Goal: Task Accomplishment & Management: Manage account settings

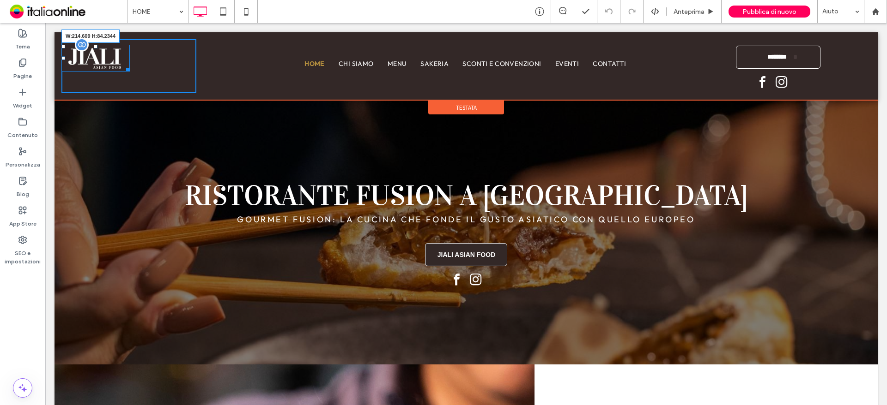
drag, startPoint x: 127, startPoint y: 71, endPoint x: 147, endPoint y: 83, distance: 23.2
click at [130, 72] on div "W:214.609 H:84.2344" at bounding box center [95, 58] width 68 height 27
drag, startPoint x: 159, startPoint y: 80, endPoint x: 147, endPoint y: 78, distance: 11.9
click at [154, 78] on div at bounding box center [157, 80] width 7 height 7
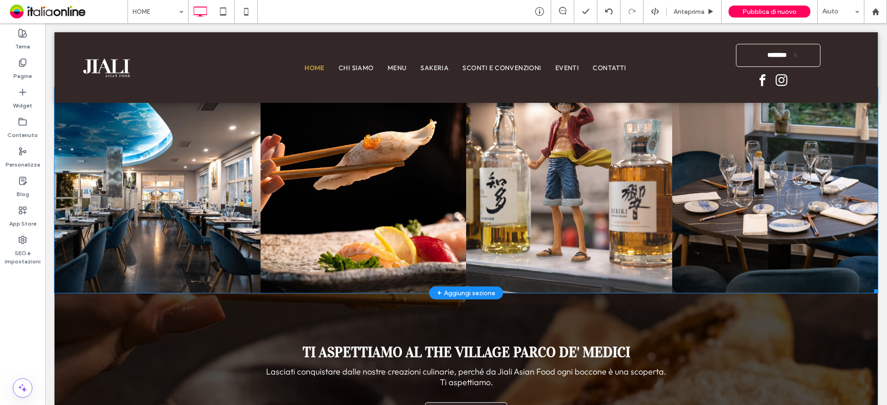
scroll to position [2095, 0]
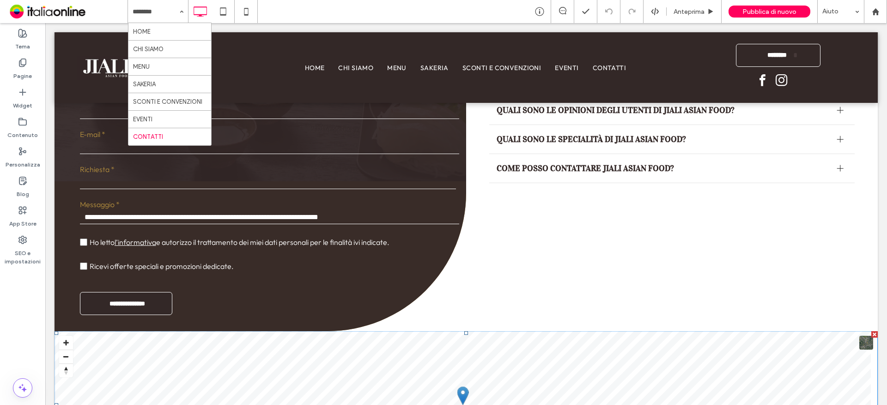
scroll to position [696, 0]
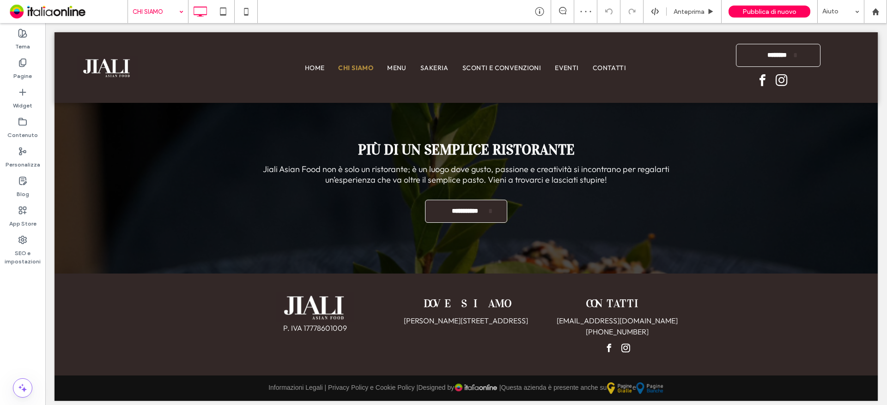
scroll to position [984, 0]
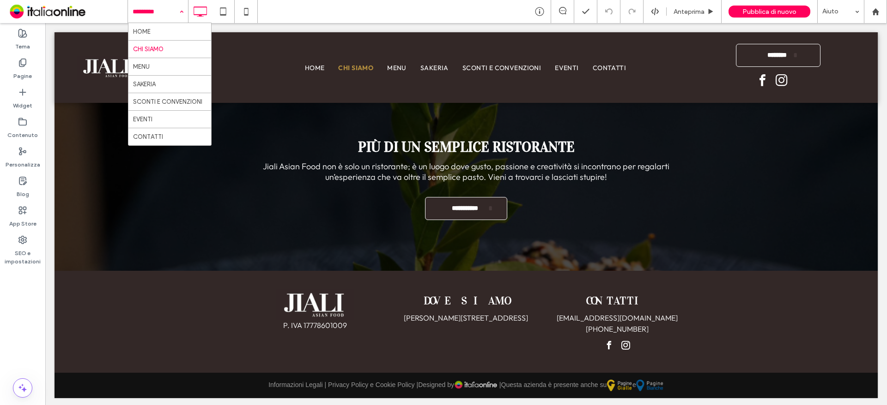
click at [153, 9] on input at bounding box center [156, 11] width 46 height 23
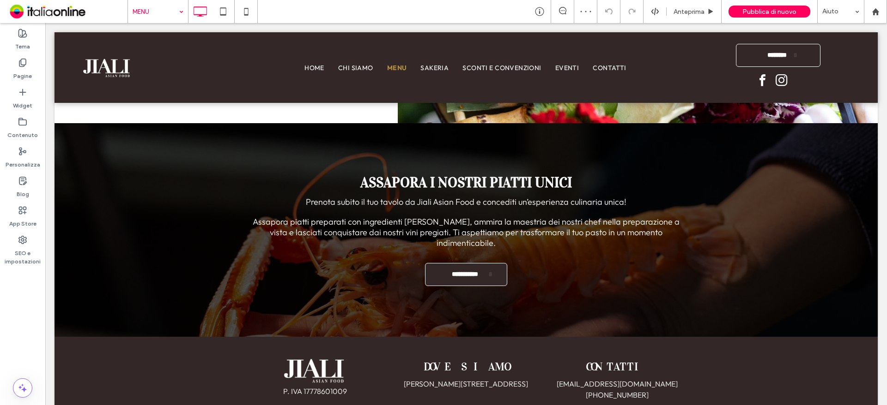
scroll to position [988, 0]
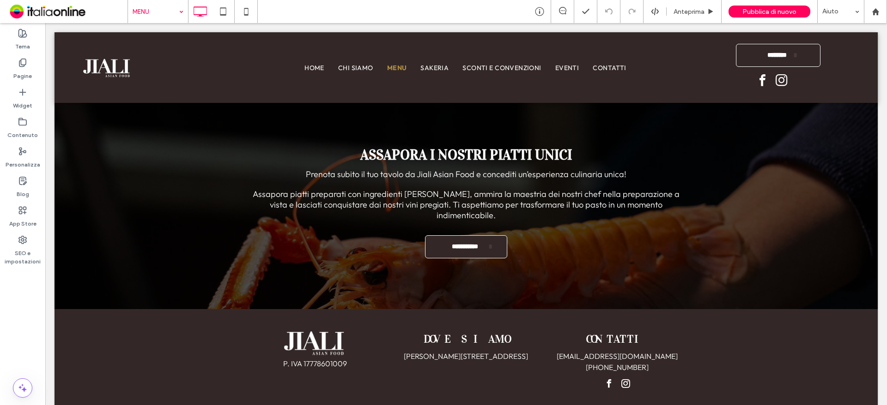
click at [141, 13] on input at bounding box center [156, 11] width 46 height 23
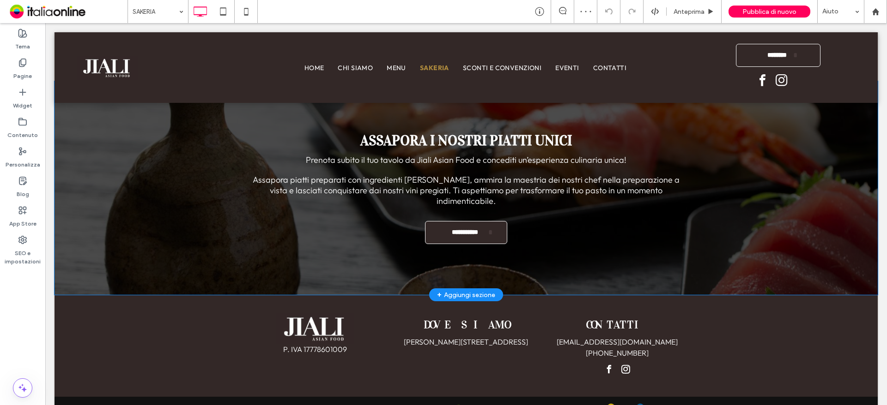
scroll to position [779, 0]
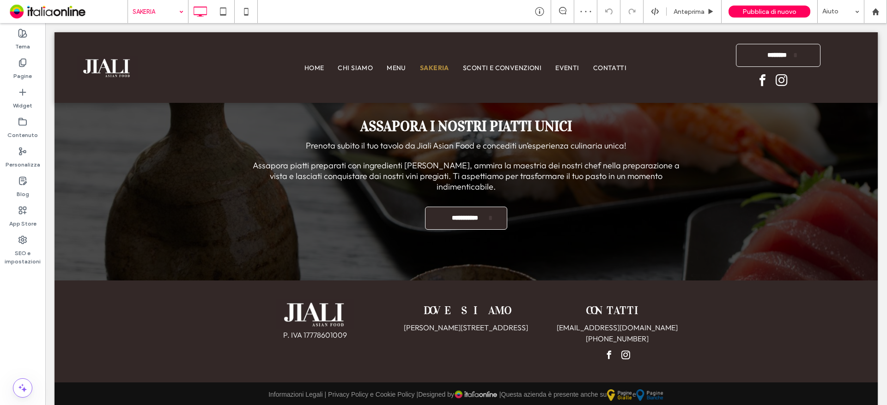
click at [168, 13] on input at bounding box center [156, 11] width 46 height 23
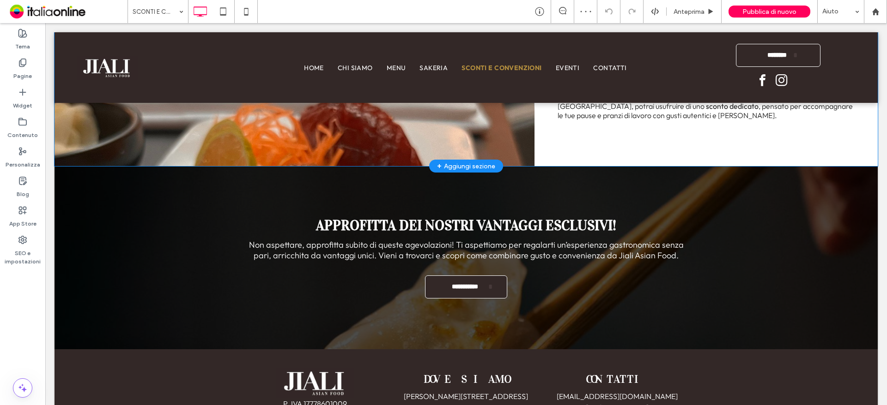
scroll to position [858, 0]
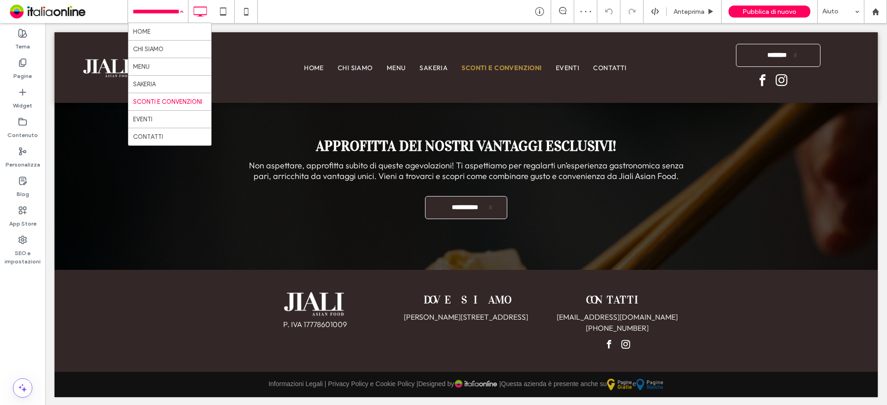
click at [157, 20] on input at bounding box center [156, 11] width 46 height 23
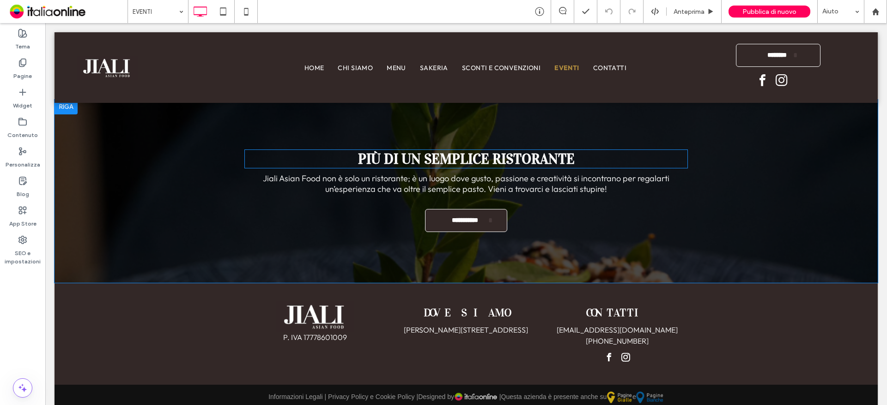
scroll to position [589, 0]
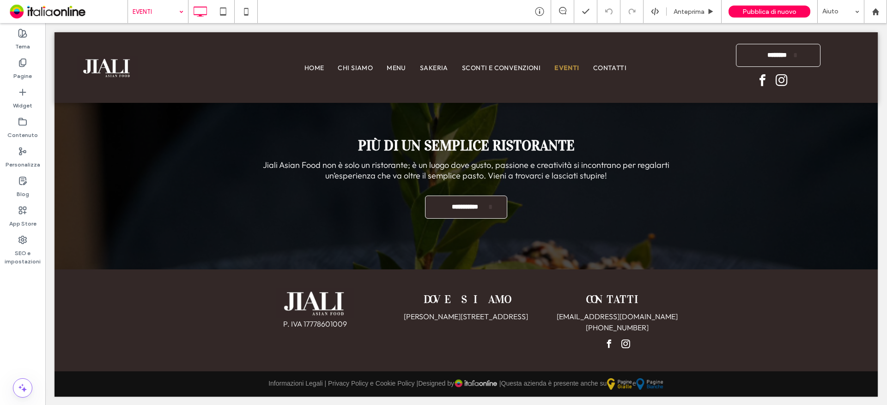
click at [147, 7] on input at bounding box center [156, 11] width 46 height 23
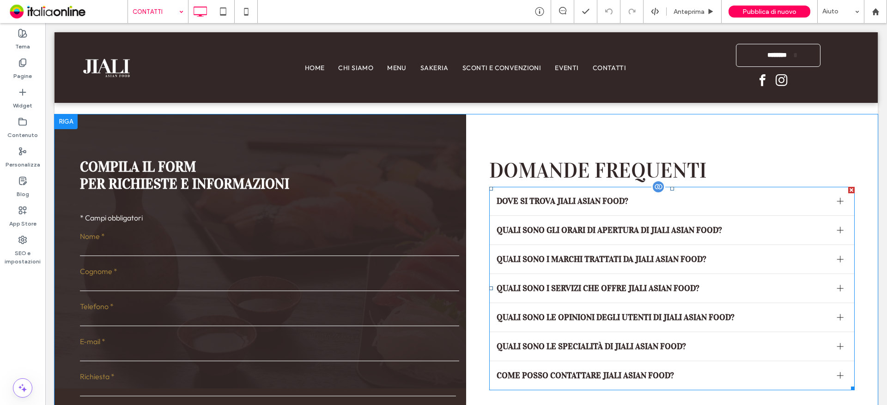
scroll to position [234, 0]
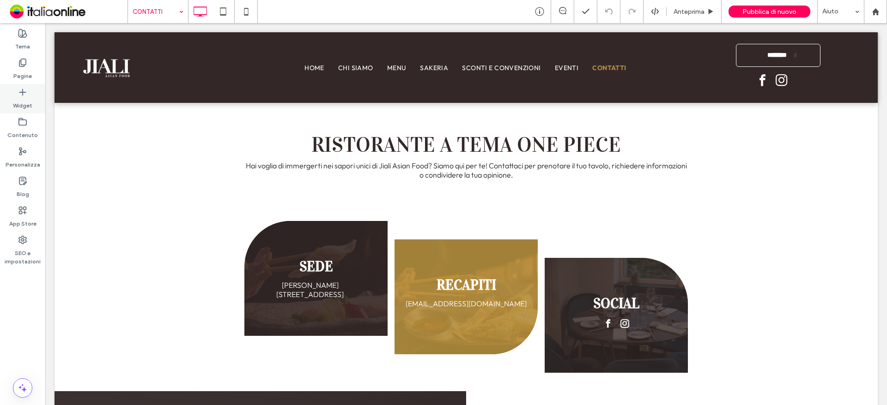
click at [21, 105] on label "Widget" at bounding box center [22, 103] width 19 height 13
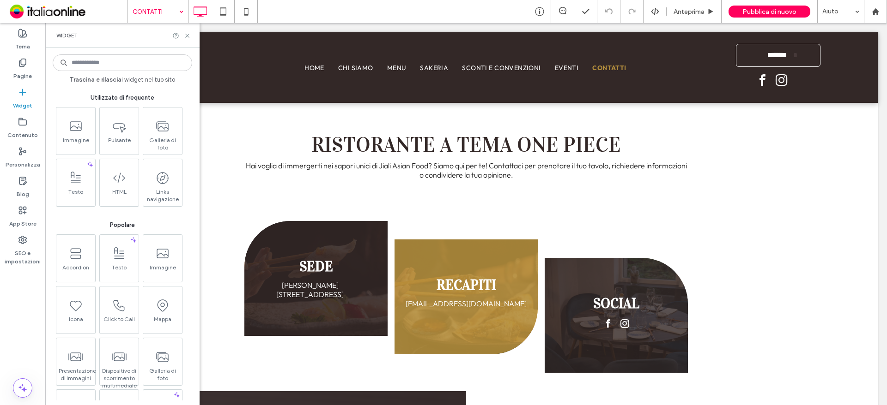
click at [120, 58] on input at bounding box center [122, 62] width 139 height 17
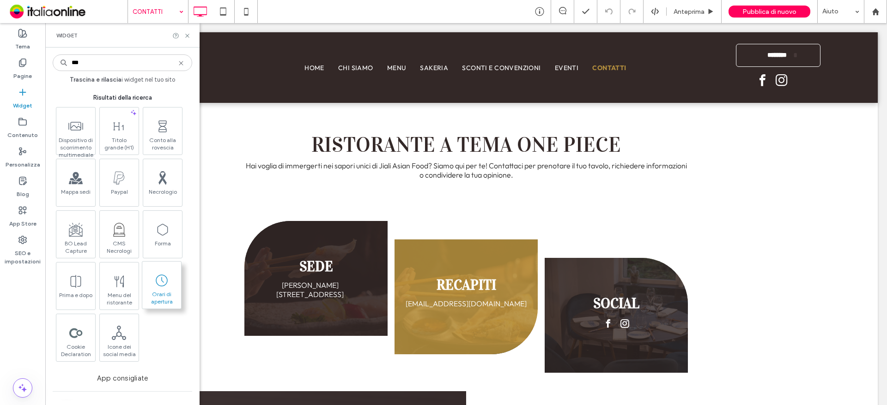
type input "***"
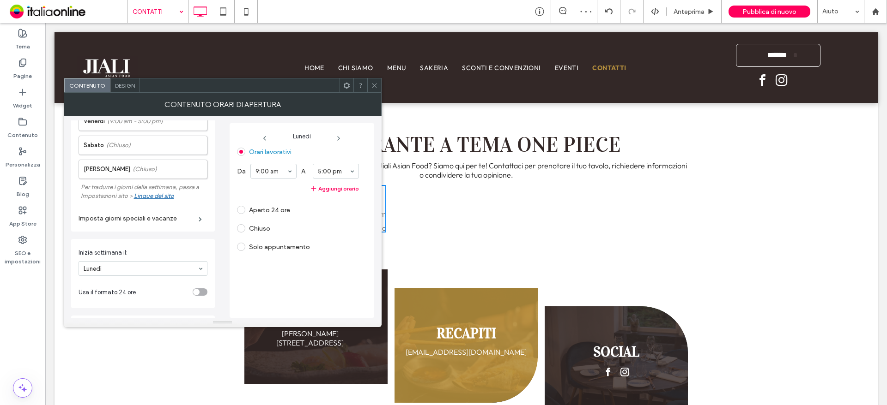
scroll to position [200, 0]
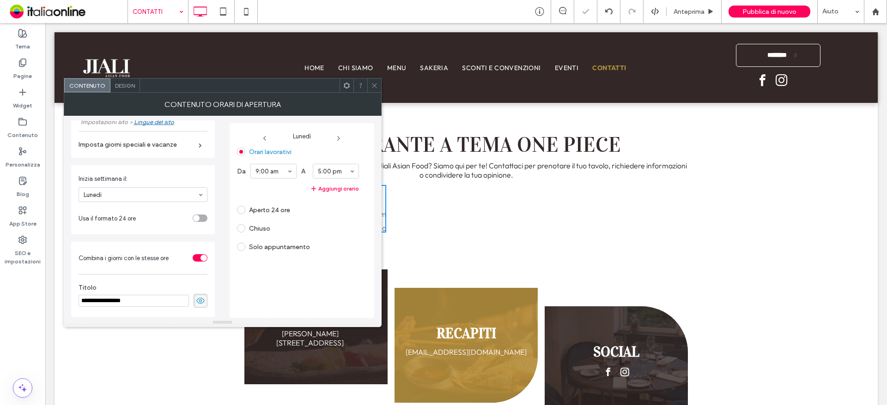
click at [197, 222] on div "toggle" at bounding box center [200, 218] width 15 height 7
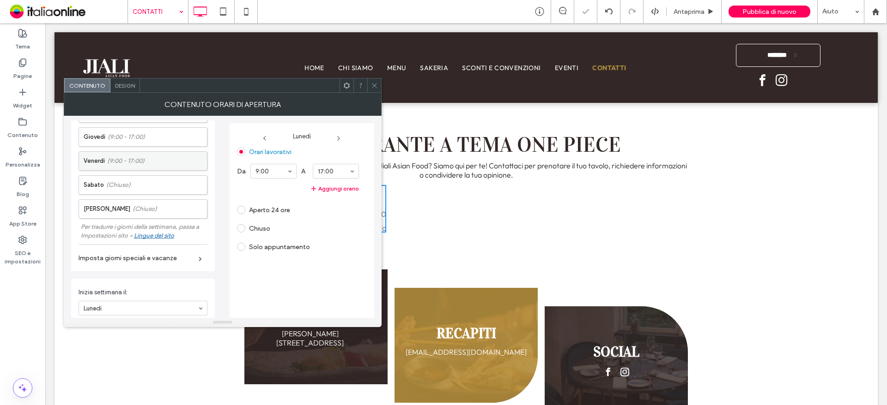
scroll to position [0, 0]
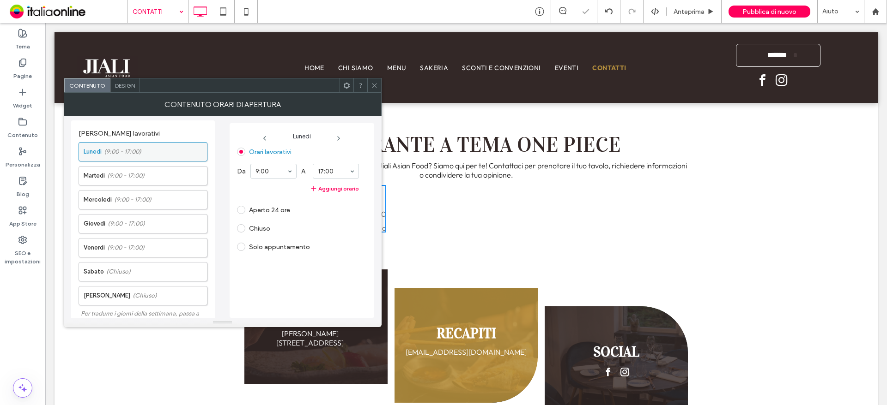
click at [158, 150] on label "Lunedì (9:00 - 17:00)" at bounding box center [145, 152] width 123 height 18
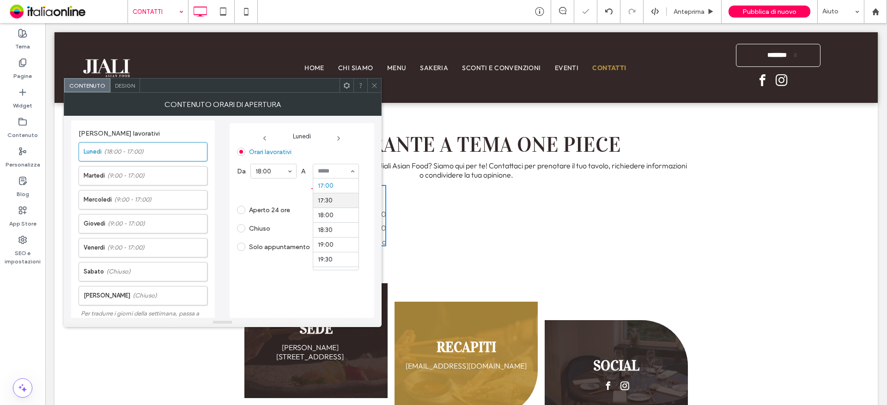
scroll to position [617, 0]
drag, startPoint x: 337, startPoint y: 234, endPoint x: 334, endPoint y: 227, distance: 7.5
click at [335, 171] on input at bounding box center [333, 171] width 31 height 6
type input "*****"
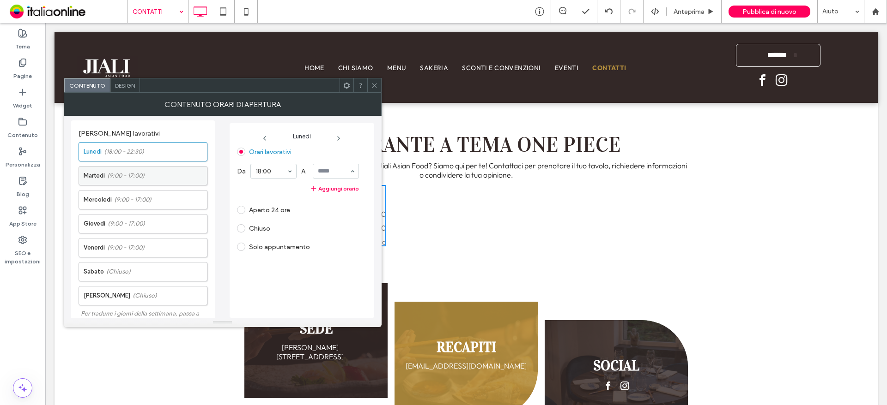
click at [158, 177] on label "Martedì (9:00 - 17:00)" at bounding box center [145, 176] width 123 height 18
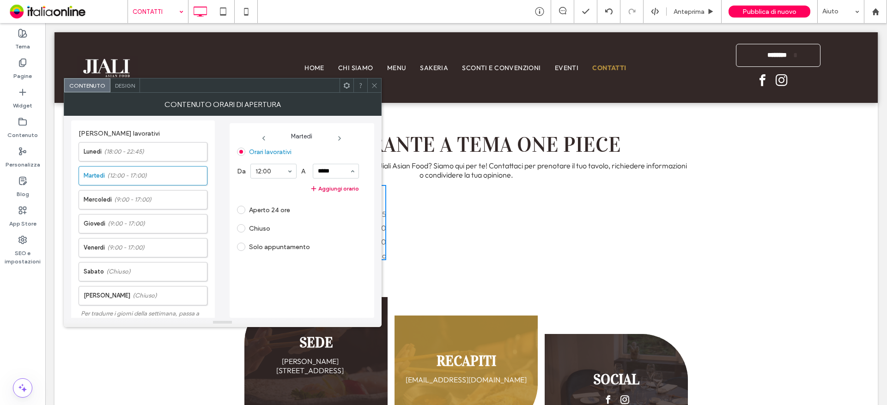
type input "*****"
click at [349, 191] on button "Aggiungi orario" at bounding box center [298, 188] width 122 height 11
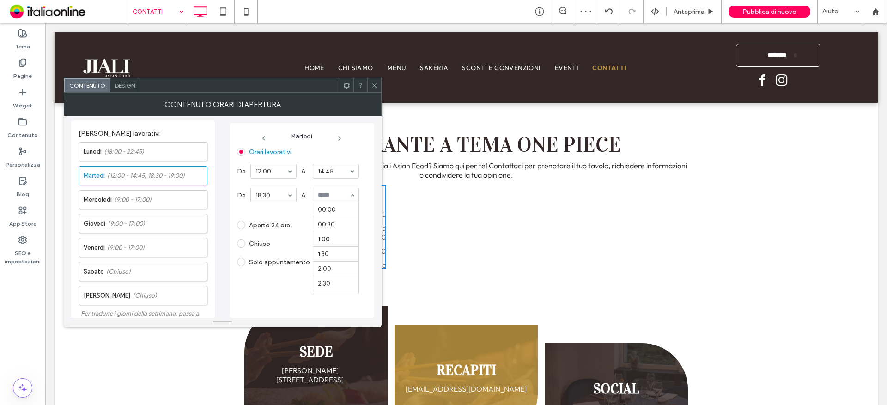
scroll to position [562, 0]
paste input "********"
type input "*"
type input "*****"
click at [343, 233] on section "Orari lavorativi Da 12:00 A 14:45 Da 18:30 A 22:45 Rimuovi orario Aperto 24 ore…" at bounding box center [298, 207] width 122 height 125
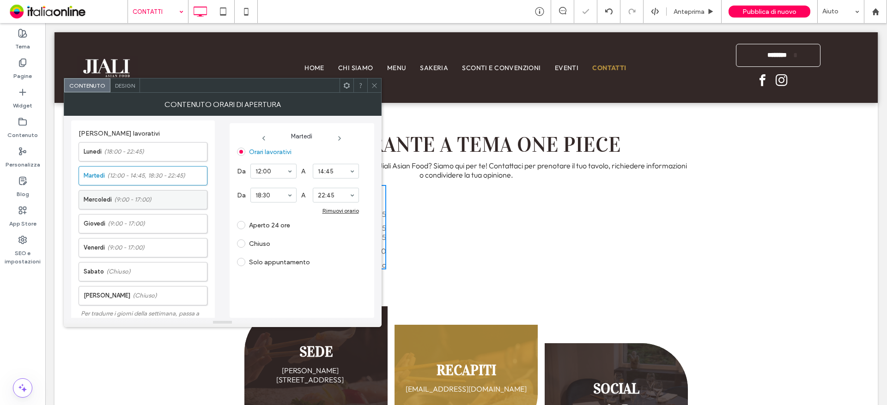
click at [151, 200] on span "(9:00 - 17:00)" at bounding box center [132, 199] width 37 height 9
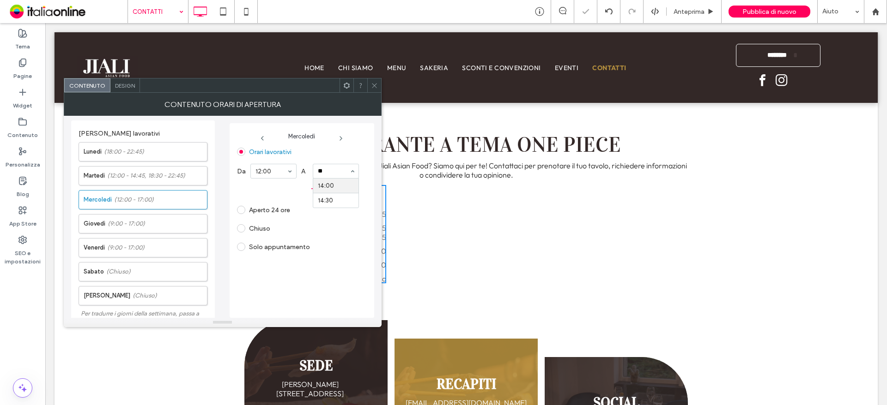
scroll to position [0, 0]
type input "*****"
click at [334, 194] on button "Aggiungi orario" at bounding box center [298, 188] width 122 height 11
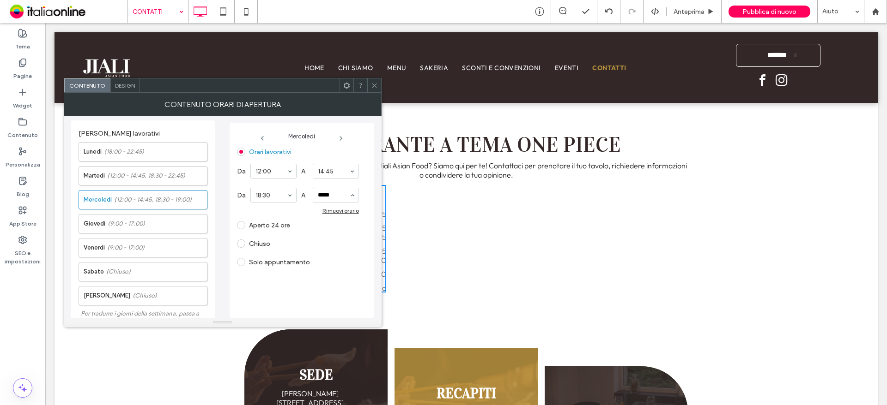
type input "*****"
click at [337, 274] on div "Orari lavorativi Da 12:00 A 14:45 Da 18:30 A Rimuovi orario Aperto 24 ore Chius…" at bounding box center [302, 229] width 130 height 169
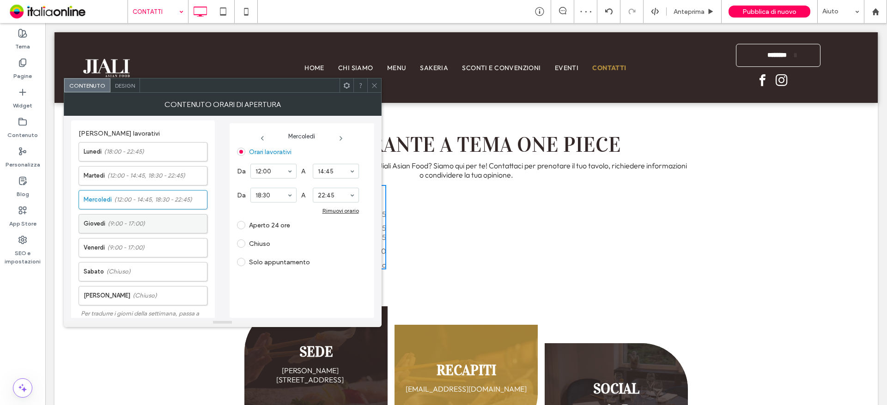
click at [146, 223] on label "Giovedì (9:00 - 17:00)" at bounding box center [145, 224] width 123 height 18
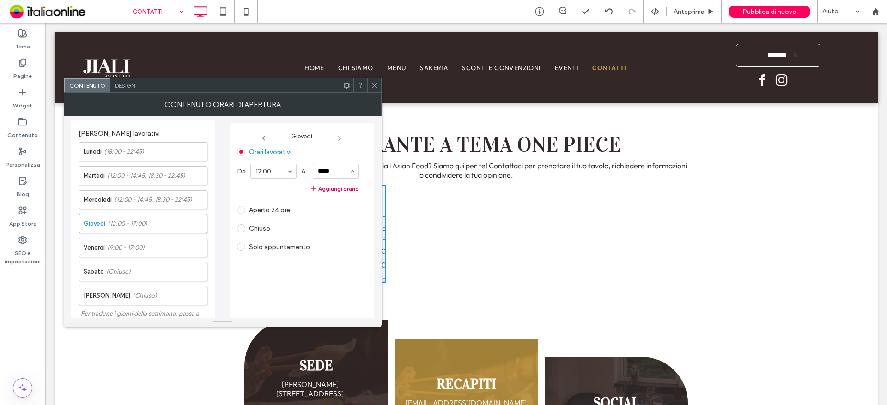
type input "*****"
click at [339, 191] on button "Aggiungi orario" at bounding box center [298, 188] width 122 height 11
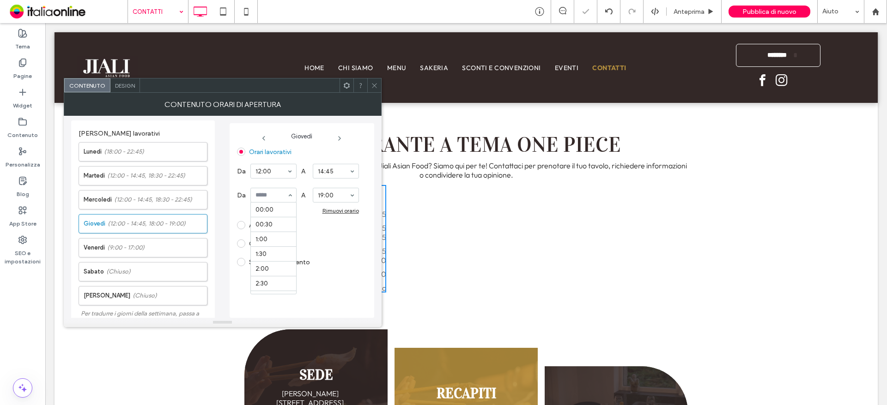
scroll to position [532, 0]
drag, startPoint x: 271, startPoint y: 228, endPoint x: 283, endPoint y: 223, distance: 13.6
type input "*****"
click at [340, 257] on div "Solo appuntamento" at bounding box center [298, 262] width 122 height 15
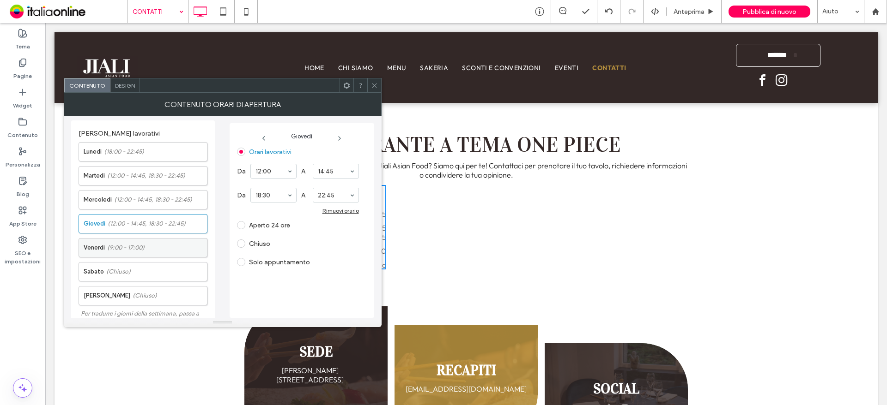
click at [132, 248] on span "(9:00 - 17:00)" at bounding box center [125, 247] width 37 height 9
drag, startPoint x: 274, startPoint y: 186, endPoint x: 302, endPoint y: 177, distance: 29.9
type input "*****"
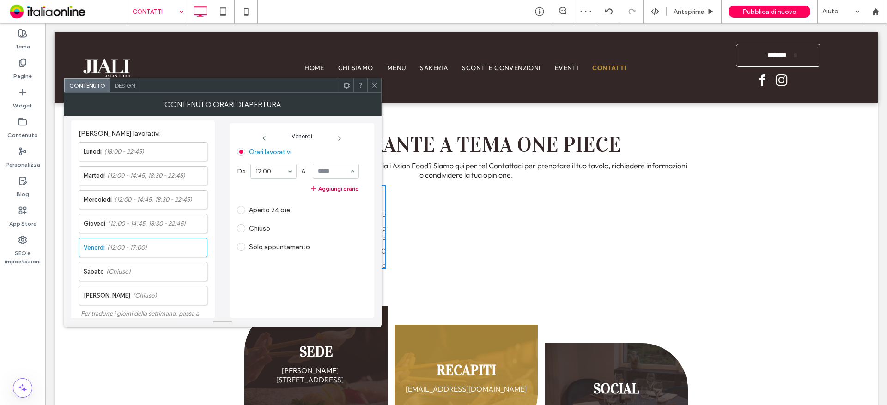
click at [337, 189] on button "Aggiungi orario" at bounding box center [298, 188] width 122 height 11
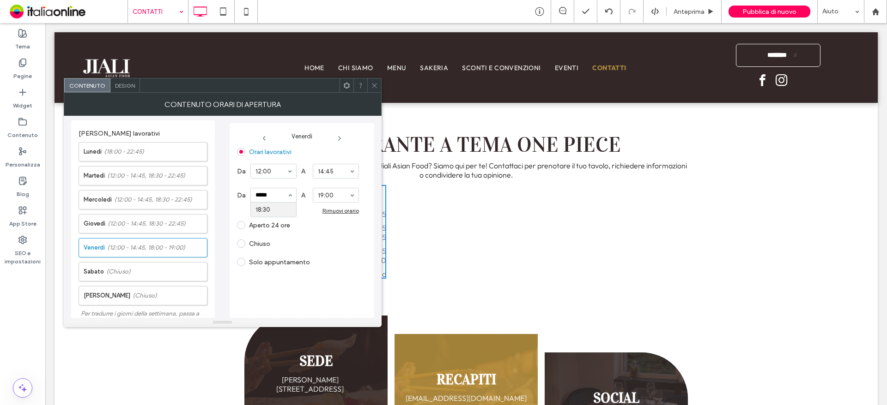
type input "*****"
drag, startPoint x: 356, startPoint y: 250, endPoint x: 330, endPoint y: 252, distance: 26.0
click at [356, 250] on div "Chiuso" at bounding box center [298, 243] width 122 height 15
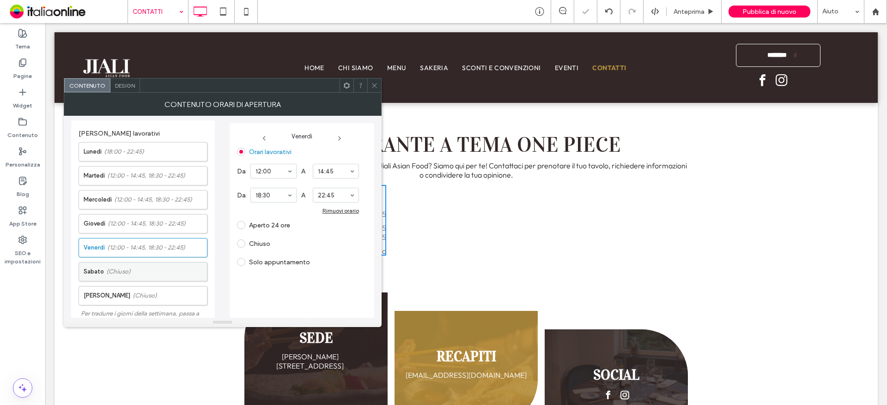
click at [132, 278] on label "Sabato (Chiuso)" at bounding box center [145, 272] width 123 height 18
click at [243, 148] on span at bounding box center [241, 152] width 8 height 8
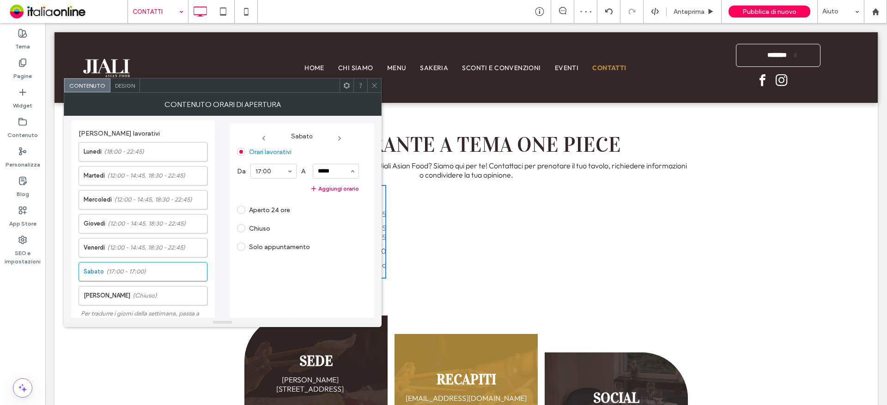
type input "*****"
click at [346, 268] on div "Orari lavorativi Da 17:00 A 22:45 Aggiungi orario Aperto 24 ore Chiuso Solo app…" at bounding box center [302, 229] width 130 height 169
click at [133, 297] on span "(Chiuso)" at bounding box center [145, 295] width 24 height 9
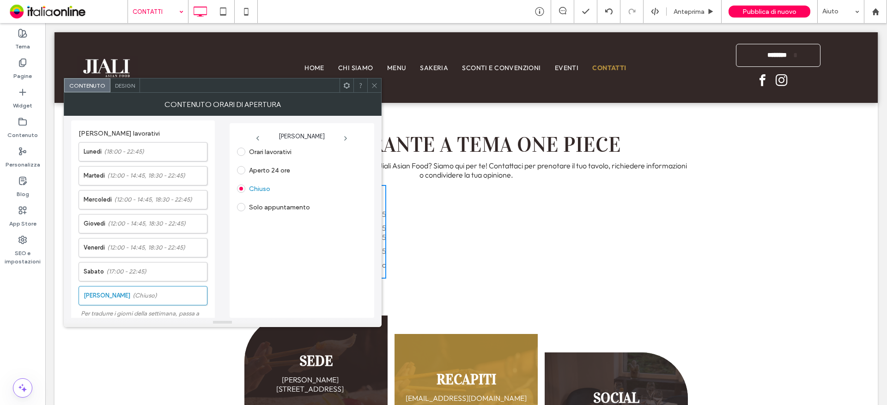
click at [243, 154] on span at bounding box center [241, 152] width 8 height 8
type input "*****"
click at [351, 213] on div "Aperto 24 ore" at bounding box center [298, 210] width 122 height 15
type input "*****"
click at [335, 238] on section "Orari lavorativi Da 18:30 A 22:45 Aggiungi orario Aperto 24 ore Chiuso Solo app…" at bounding box center [298, 200] width 122 height 110
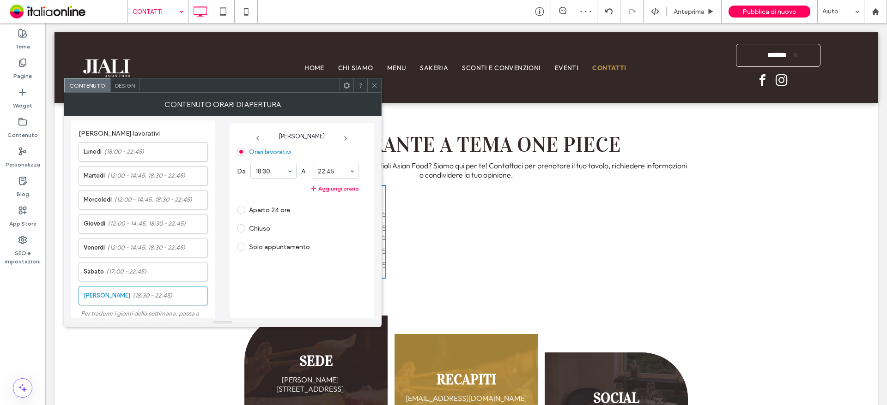
click at [372, 89] on icon at bounding box center [374, 85] width 7 height 7
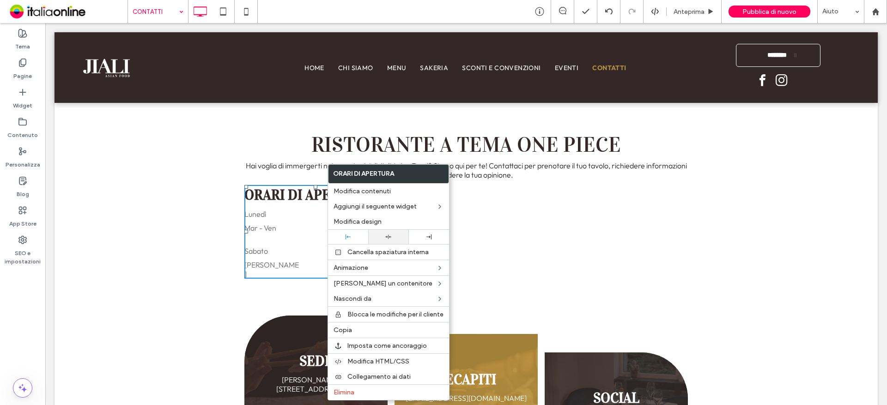
click at [391, 237] on icon at bounding box center [388, 237] width 6 height 6
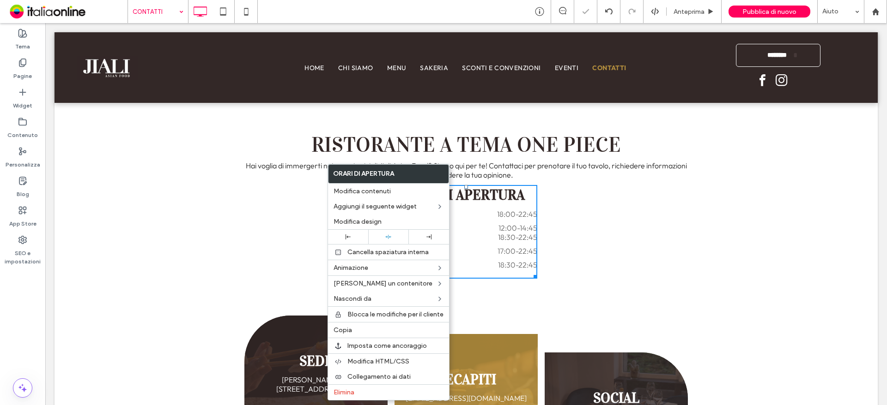
click at [618, 227] on div "Ristorante a tema One Piece Hai voglia di immergerti nei sapori unici di Jiali …" at bounding box center [465, 204] width 443 height 149
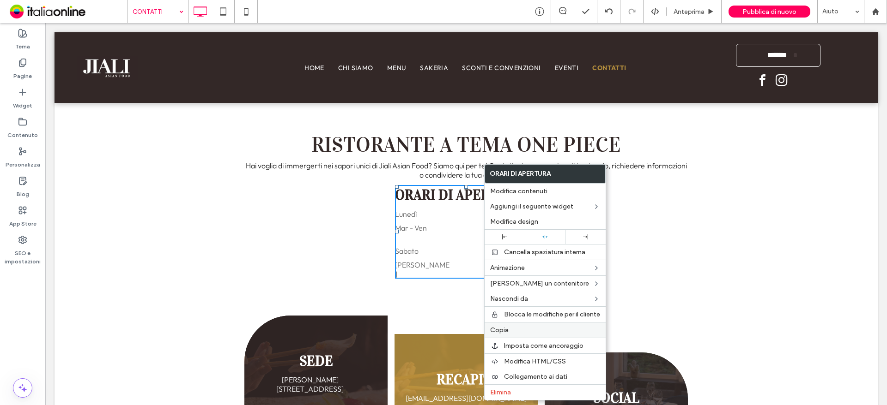
click at [504, 329] on span "Copia" at bounding box center [499, 330] width 18 height 8
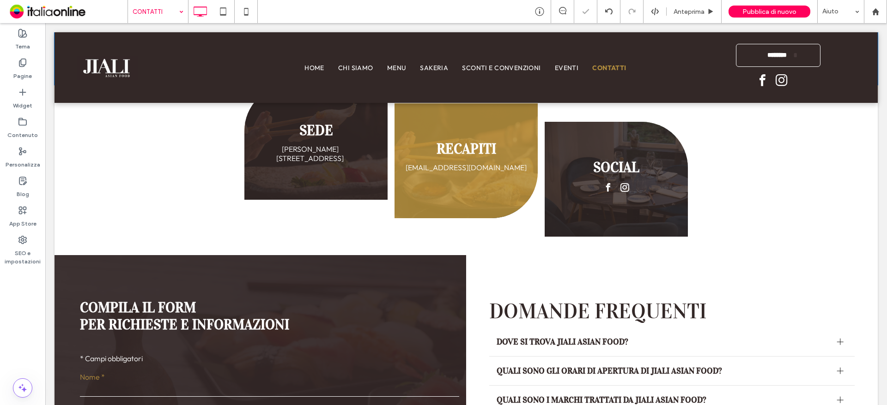
scroll to position [650, 0]
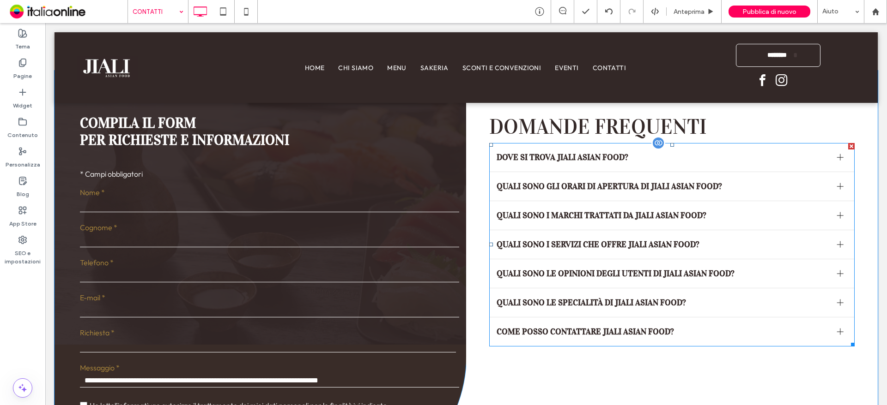
click at [646, 181] on span "Quali sono gli orari di apertura di Jiali Asian Food?" at bounding box center [662, 186] width 333 height 10
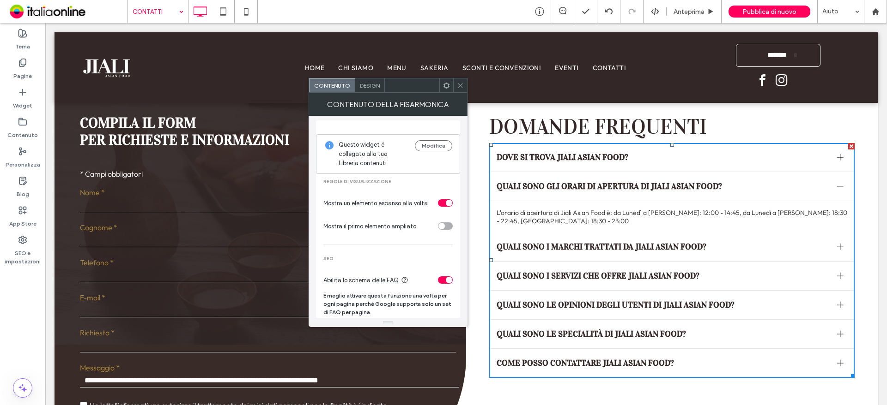
click at [455, 86] on div at bounding box center [460, 86] width 14 height 14
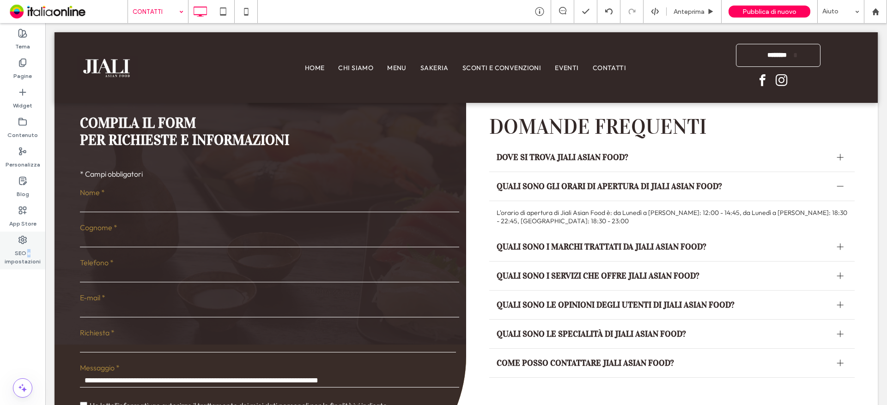
click at [29, 244] on div "SEO e impostazioni" at bounding box center [22, 251] width 45 height 38
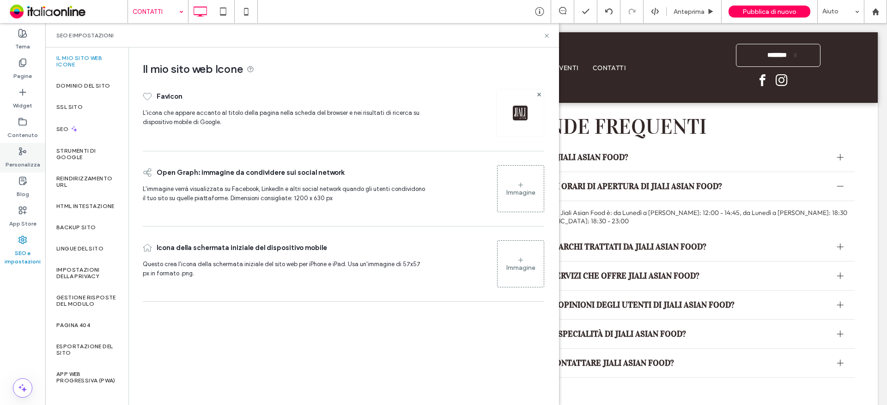
click at [28, 151] on div "Personalizza" at bounding box center [22, 158] width 45 height 30
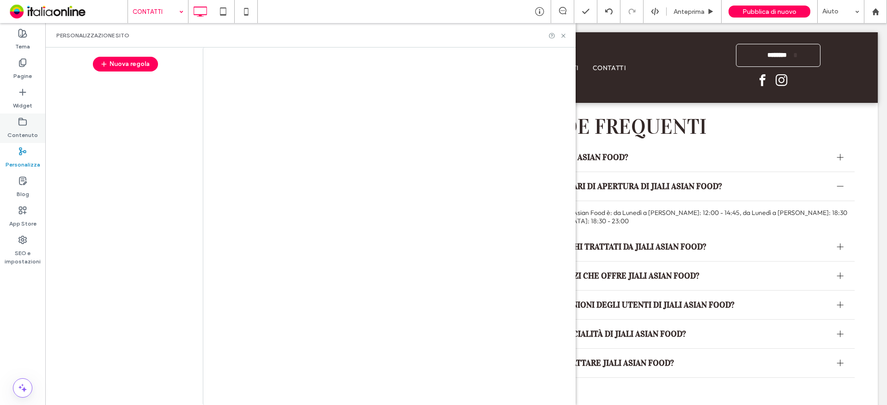
click at [25, 128] on label "Contenuto" at bounding box center [22, 133] width 30 height 13
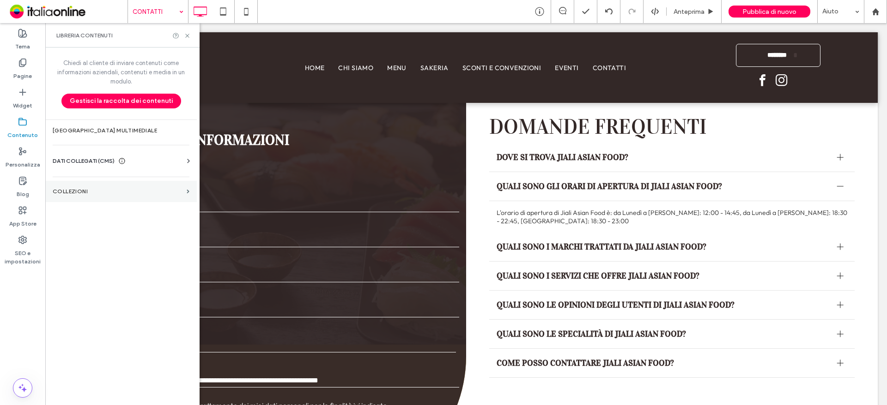
click at [138, 196] on section "COLLEZIONI" at bounding box center [120, 191] width 151 height 21
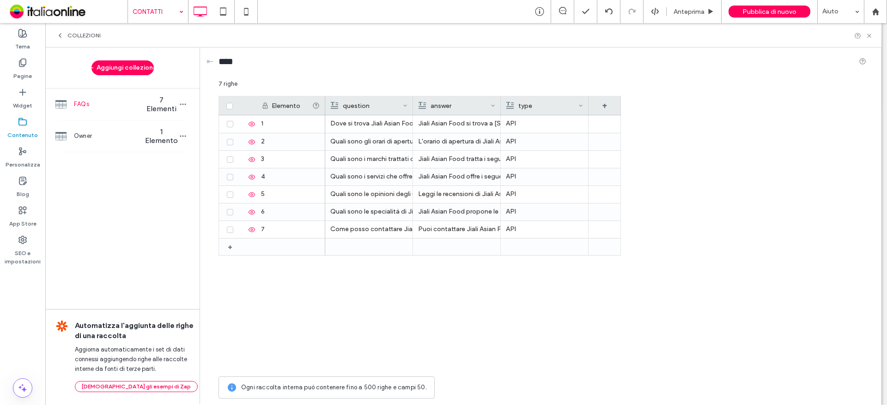
click at [104, 98] on div "FAQs 7 Elementi" at bounding box center [122, 104] width 154 height 31
click at [454, 144] on div "L'orario di apertura di Jiali Asian Food è: da Lunedì a Domenica: 12:00 - 14:45…" at bounding box center [456, 141] width 77 height 17
click at [485, 142] on div "L'orario di apertura di Jiali Asian Food è: da Lunedì a Domenica: 12:00 - 14:45…" at bounding box center [456, 142] width 77 height 17
drag, startPoint x: 559, startPoint y: 133, endPoint x: 584, endPoint y: 134, distance: 25.4
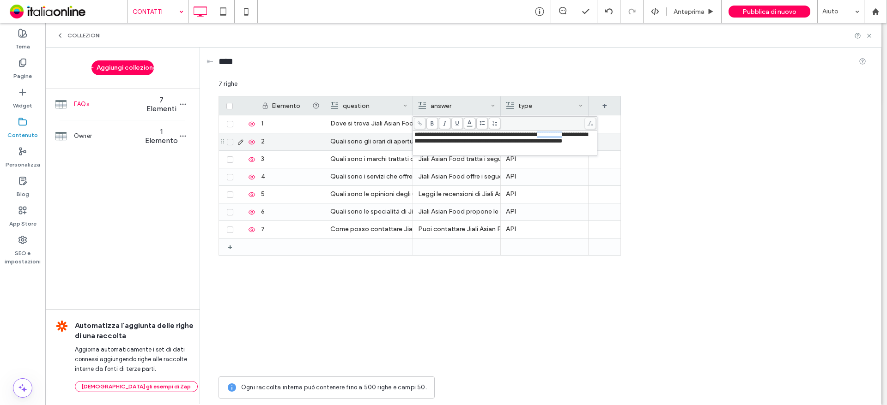
click at [584, 134] on span "**********" at bounding box center [500, 138] width 173 height 12
drag, startPoint x: 509, startPoint y: 142, endPoint x: 544, endPoint y: 162, distance: 40.1
click at [509, 142] on span "**********" at bounding box center [500, 141] width 173 height 19
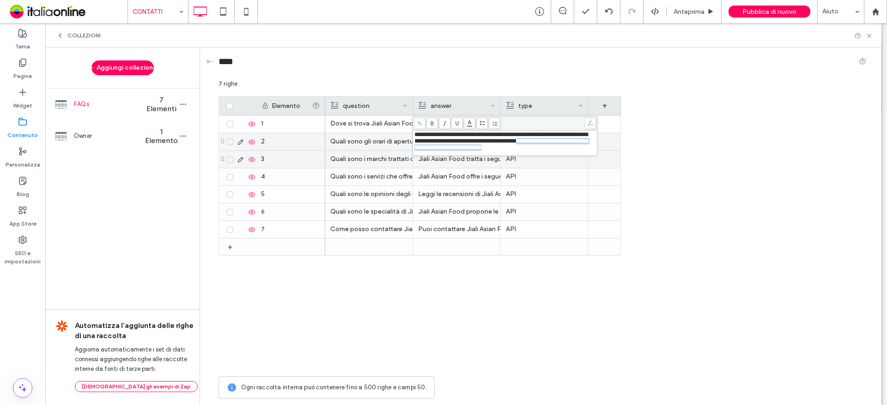
drag, startPoint x: 550, startPoint y: 139, endPoint x: 574, endPoint y: 157, distance: 29.7
click at [574, 157] on div "**********" at bounding box center [541, 241] width 647 height 324
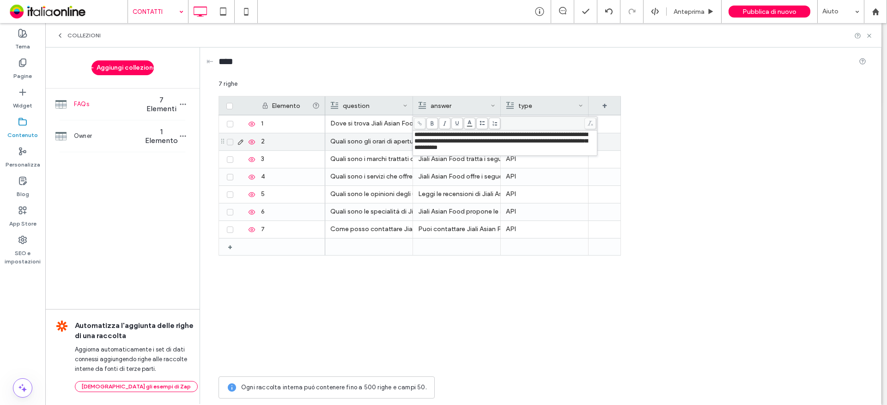
click at [516, 301] on div "Dove si trova Jiali Asian Food? Jiali Asian Food si trova a Roma (RM) - Viale S…" at bounding box center [473, 243] width 296 height 257
click at [437, 139] on p "L'orario di apertura di Jiali Asian Food è: da Lunedì 18;00 - 22:45 da Martedì …" at bounding box center [456, 141] width 77 height 17
click at [442, 143] on p "L'orario di apertura di Jiali Asian Food è: da Lunedì 18;00 - 22:45 da Martedì …" at bounding box center [456, 142] width 77 height 17
click at [532, 132] on span "**********" at bounding box center [500, 141] width 173 height 19
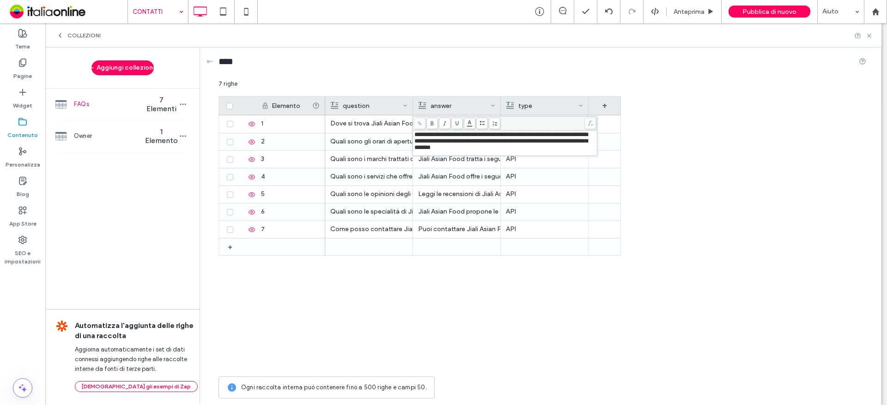
click at [580, 131] on div "**********" at bounding box center [505, 143] width 184 height 25
click at [580, 135] on span "**********" at bounding box center [500, 141] width 173 height 19
drag, startPoint x: 543, startPoint y: 140, endPoint x: 656, endPoint y: 224, distance: 141.3
click at [543, 140] on span "**********" at bounding box center [500, 141] width 173 height 19
click at [724, 166] on div "Elemento question answer type + + 1 2 3 4 5 6 7 Dove si trova Jiali Asian Food?…" at bounding box center [541, 234] width 647 height 276
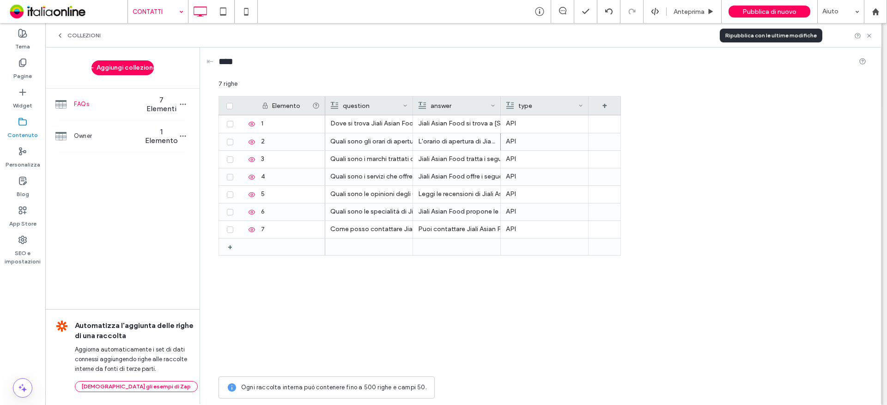
click at [772, 12] on span "Pubblica di nuovo" at bounding box center [769, 12] width 54 height 8
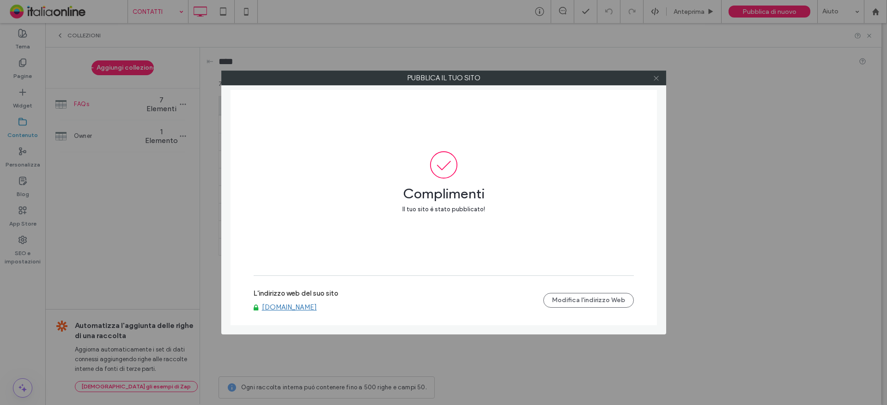
click at [656, 79] on icon at bounding box center [655, 78] width 7 height 7
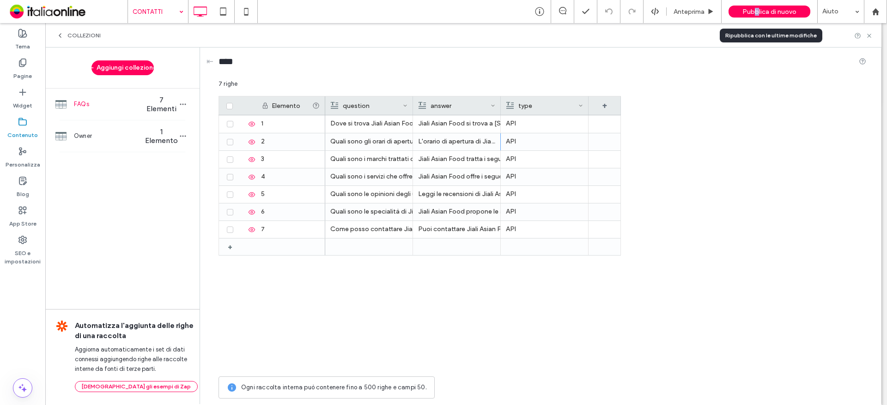
click at [756, 10] on span "Pubblica di nuovo" at bounding box center [769, 12] width 54 height 8
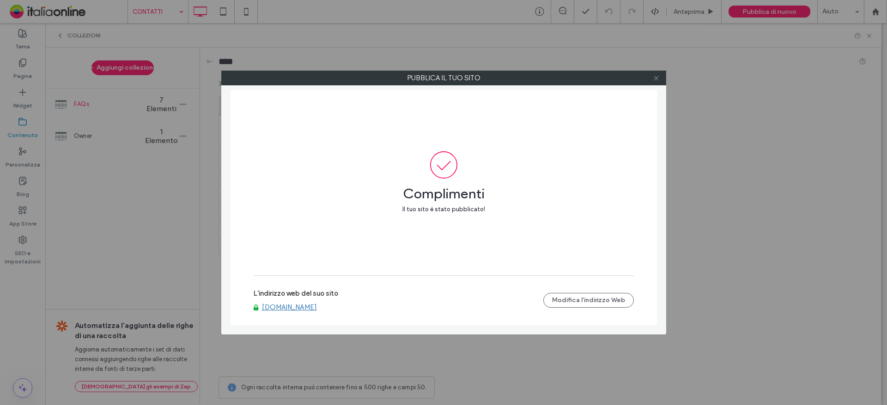
click at [657, 78] on icon at bounding box center [655, 78] width 7 height 7
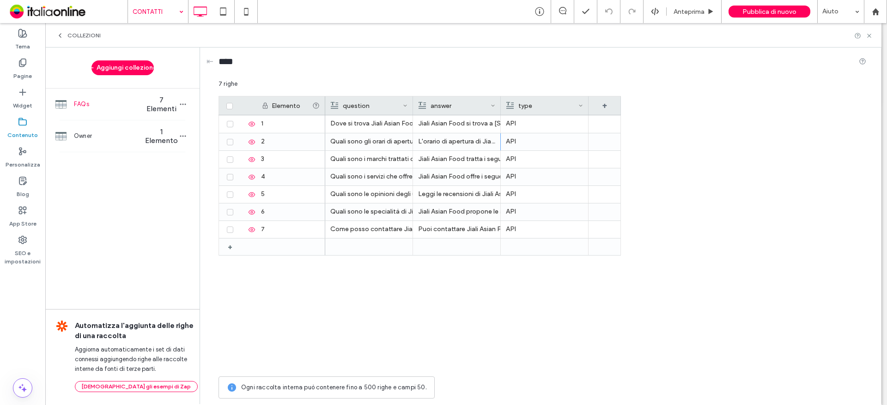
click at [691, 176] on div "Elemento question answer type + + 1 2 3 4 5 6 7 Dove si trova Jiali Asian Food?…" at bounding box center [541, 234] width 647 height 276
drag, startPoint x: 443, startPoint y: 338, endPoint x: 653, endPoint y: 133, distance: 293.6
click at [447, 337] on div "Dove si trova Jiali Asian Food? Jiali Asian Food si trova a Roma (RM) - Viale S…" at bounding box center [473, 243] width 296 height 257
click at [767, 9] on span "Pubblica di nuovo" at bounding box center [769, 12] width 54 height 8
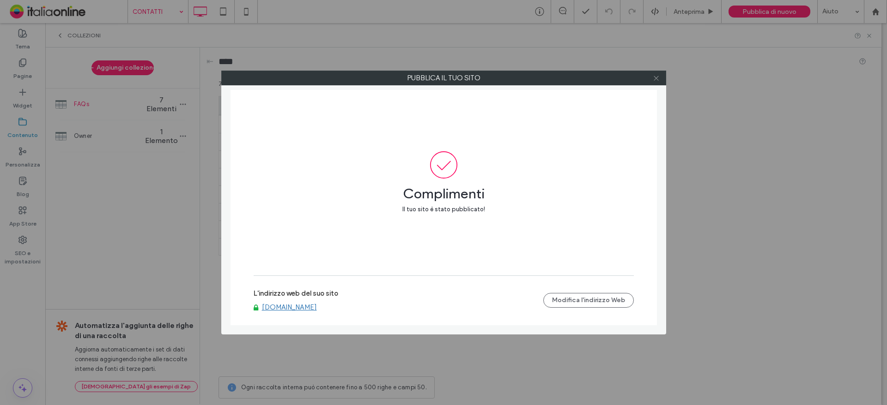
click at [655, 79] on use at bounding box center [655, 78] width 5 height 5
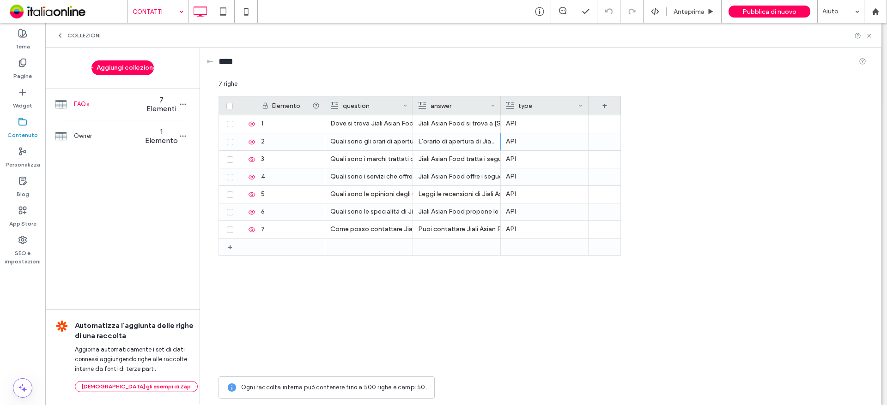
drag, startPoint x: 397, startPoint y: 317, endPoint x: 394, endPoint y: 301, distance: 16.0
click at [397, 315] on div "Dove si trova Jiali Asian Food? Jiali Asian Food si trova a Roma (RM) - Viale S…" at bounding box center [473, 243] width 296 height 257
drag, startPoint x: 765, startPoint y: 121, endPoint x: 767, endPoint y: 101, distance: 20.5
click at [765, 121] on div "Elemento question answer type + + 1 2 3 4 5 6 7 Dove si trova Jiali Asian Food?…" at bounding box center [541, 234] width 647 height 276
click at [771, 10] on span "Pubblica di nuovo" at bounding box center [769, 12] width 54 height 8
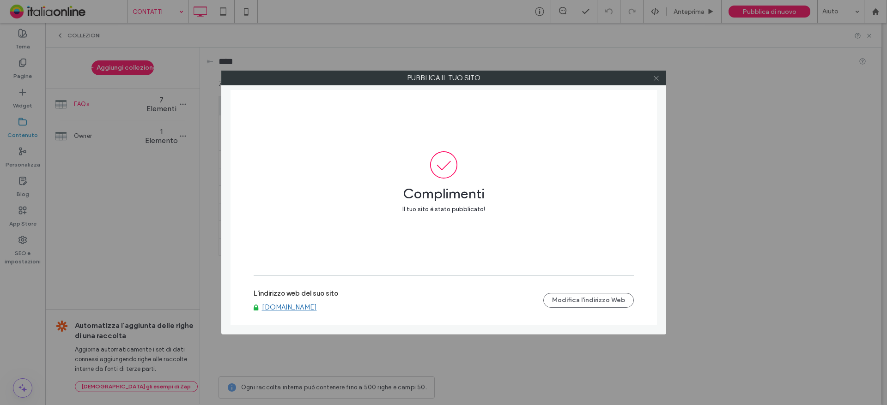
click at [657, 77] on use at bounding box center [655, 78] width 5 height 5
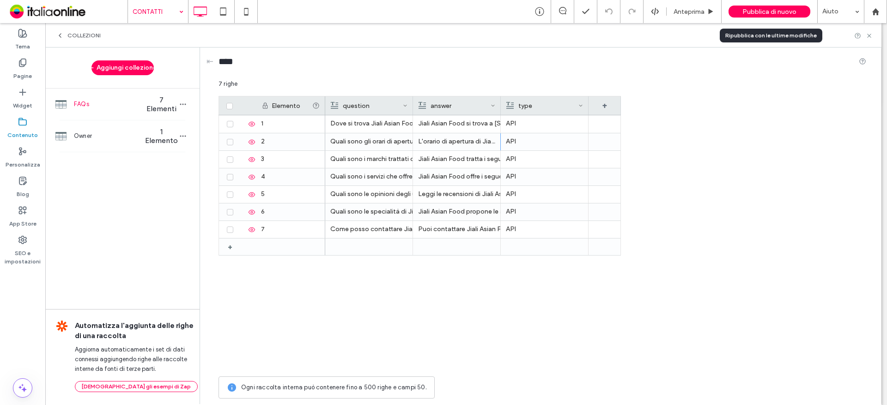
click at [772, 8] on span "Pubblica di nuovo" at bounding box center [769, 12] width 54 height 8
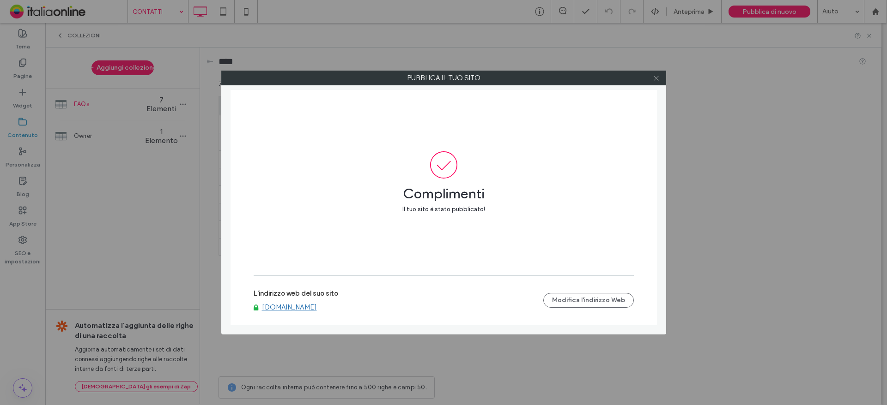
click at [654, 80] on use at bounding box center [655, 78] width 5 height 5
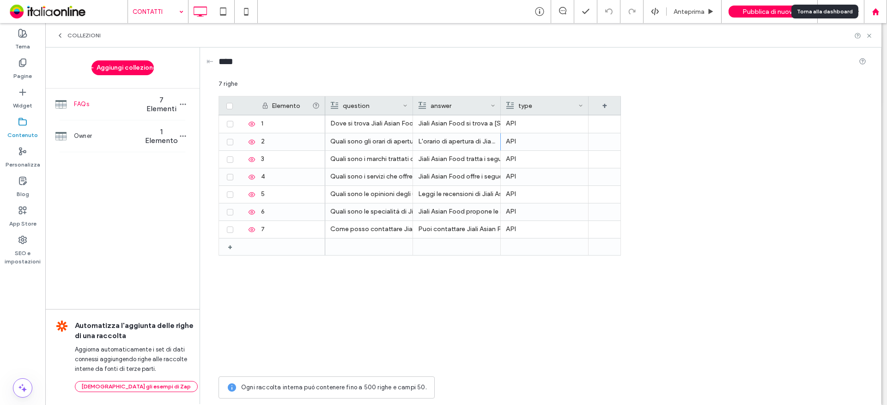
click at [871, 13] on icon at bounding box center [875, 12] width 8 height 8
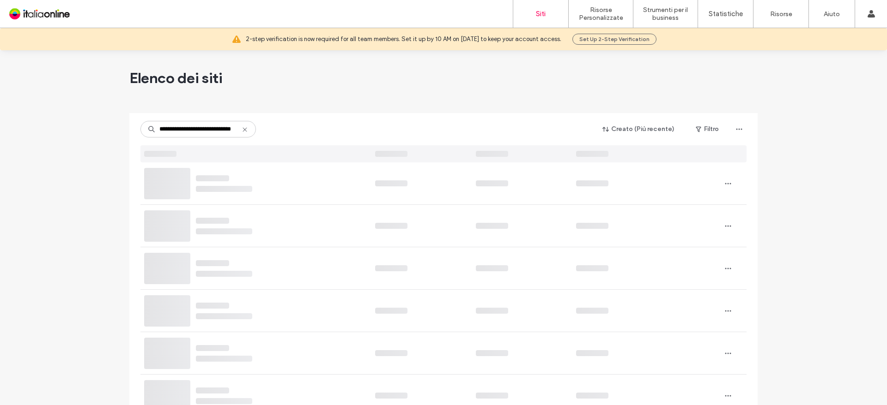
drag, startPoint x: 169, startPoint y: 127, endPoint x: 90, endPoint y: 121, distance: 79.7
click at [232, 132] on input "**********" at bounding box center [197, 129] width 115 height 17
type input "**********"
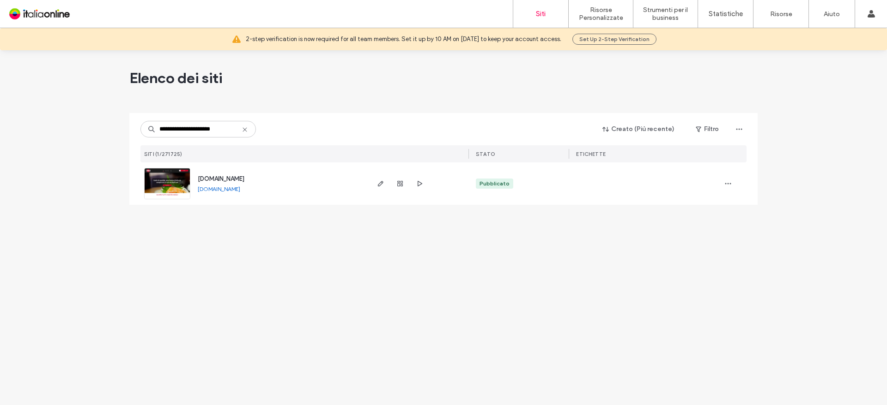
click at [239, 181] on span "www.ristorantetaiko.it" at bounding box center [221, 178] width 47 height 7
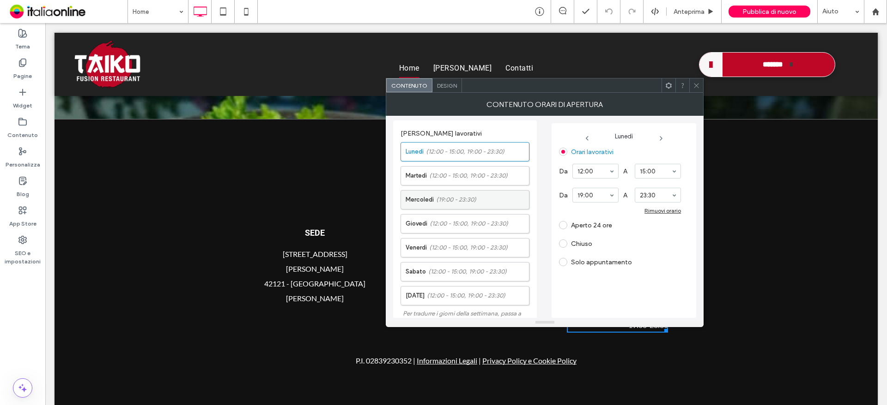
click at [476, 201] on label "Mercoledì (19:00 - 23:30)" at bounding box center [466, 200] width 123 height 18
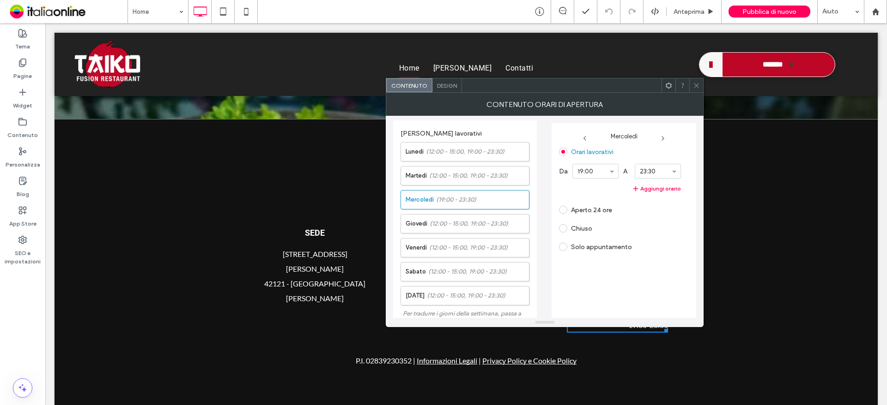
click at [568, 230] on label "Chiuso" at bounding box center [575, 228] width 33 height 8
click at [697, 88] on icon at bounding box center [696, 85] width 7 height 7
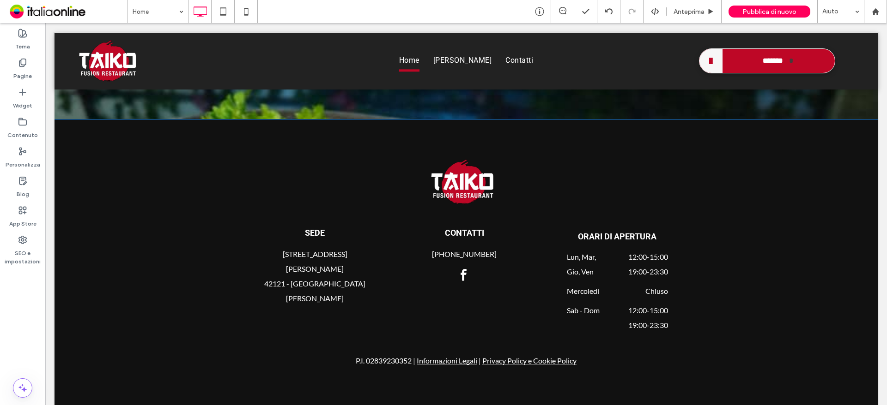
scroll to position [1394, 0]
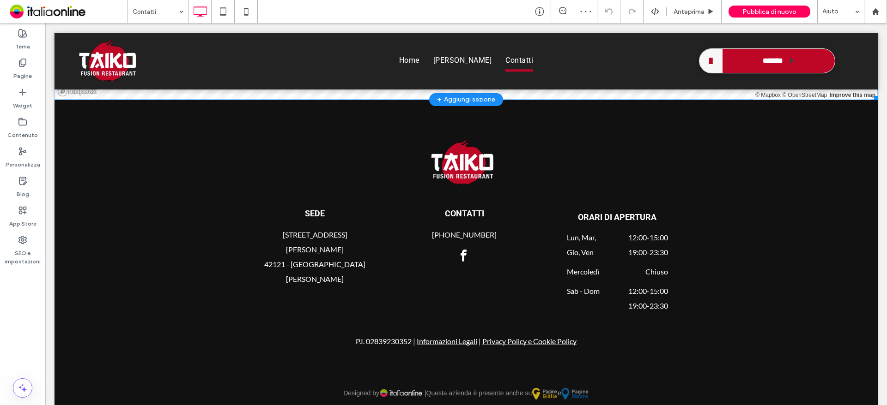
scroll to position [928, 0]
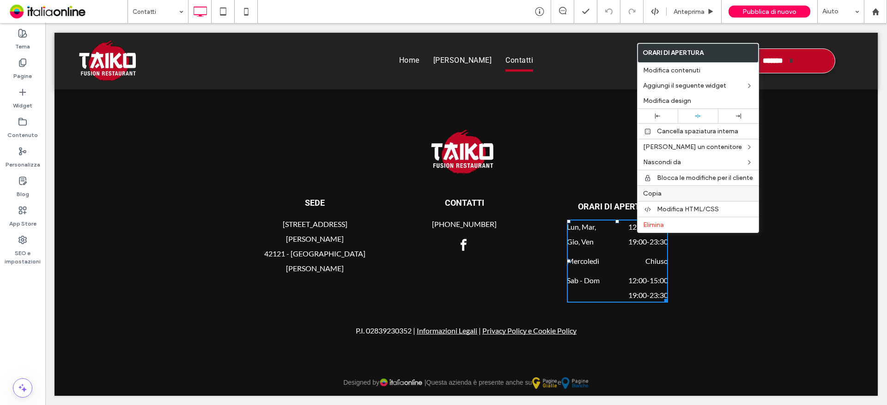
click at [659, 189] on div "Copia" at bounding box center [697, 194] width 121 height 16
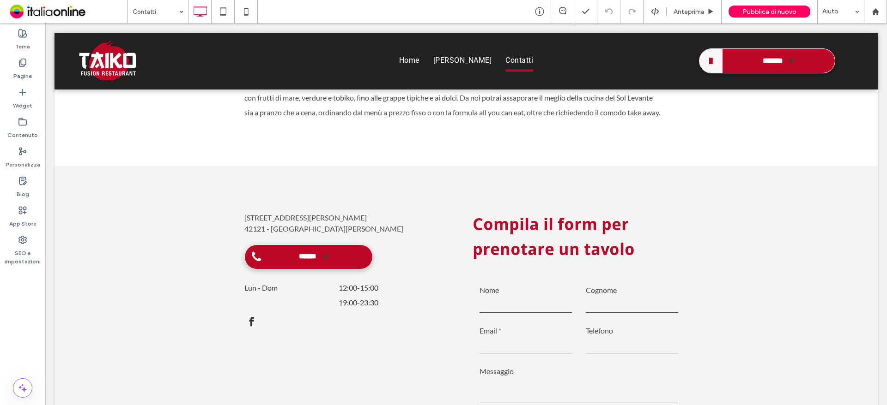
scroll to position [143, 0]
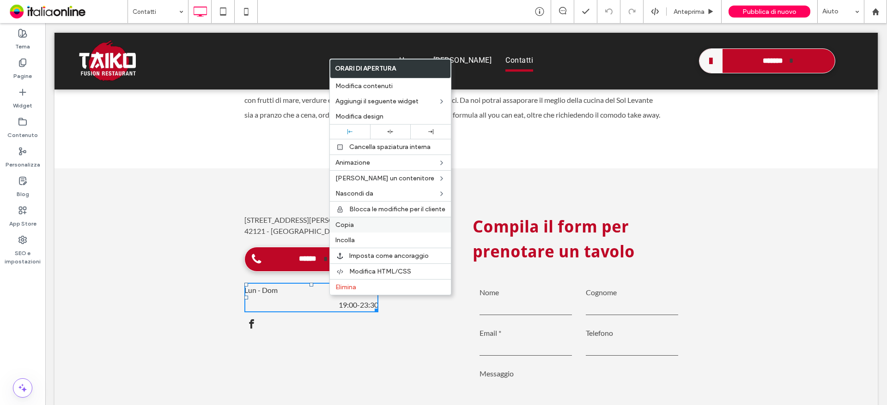
drag, startPoint x: 352, startPoint y: 224, endPoint x: 362, endPoint y: 230, distance: 11.2
click at [352, 224] on span "Copia" at bounding box center [344, 225] width 18 height 8
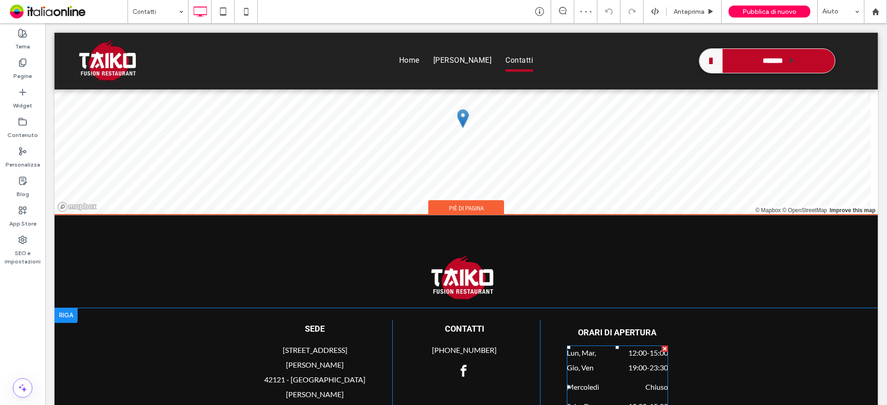
scroll to position [928, 0]
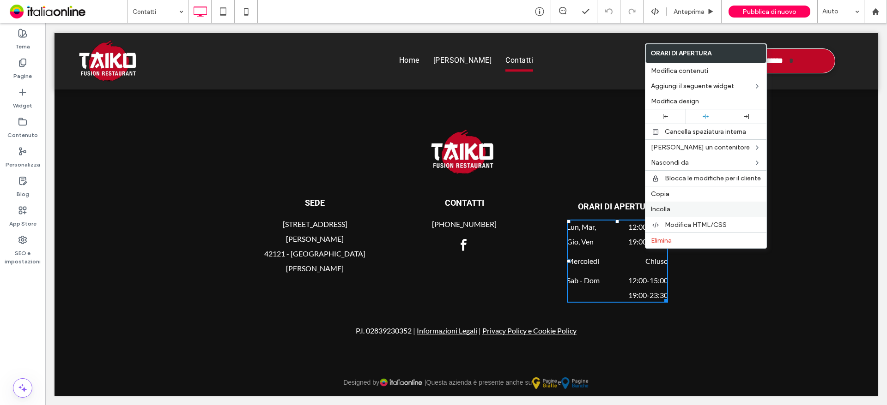
click at [672, 209] on label "Incolla" at bounding box center [706, 209] width 110 height 8
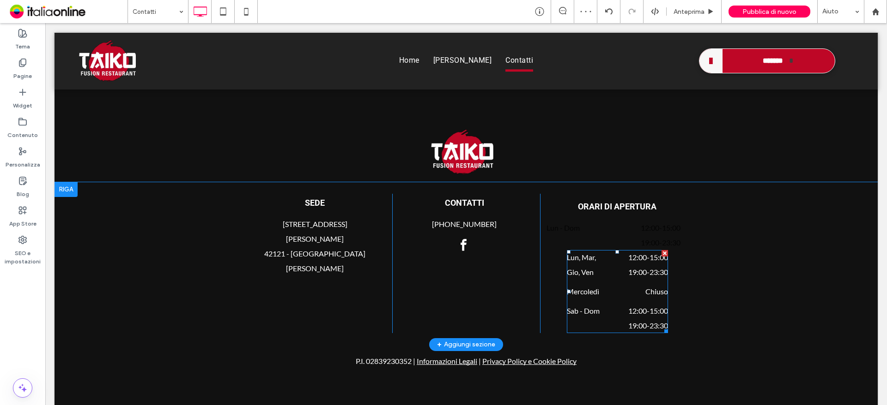
click at [661, 253] on div at bounding box center [664, 253] width 6 height 6
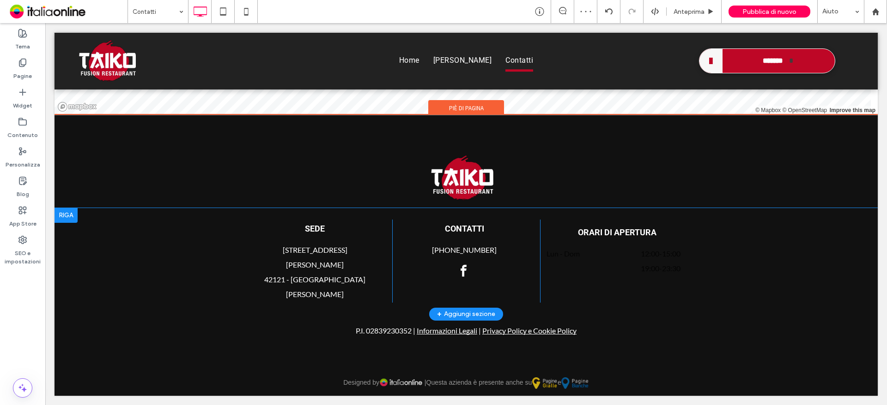
scroll to position [881, 0]
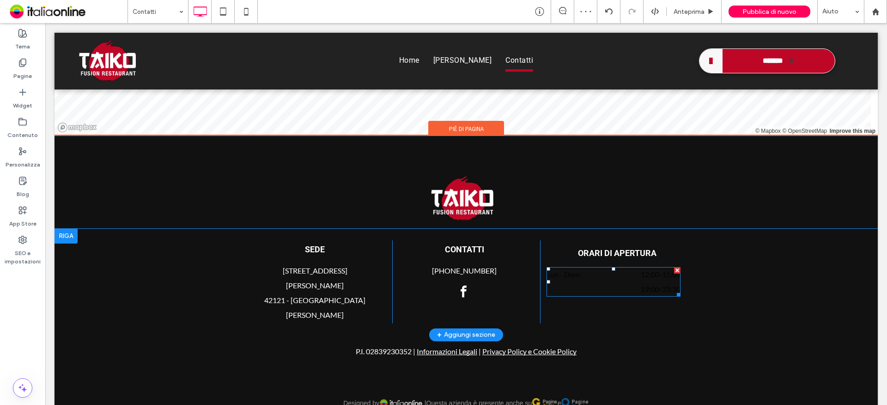
click at [624, 278] on span "12:00 - 15:00" at bounding box center [640, 274] width 79 height 15
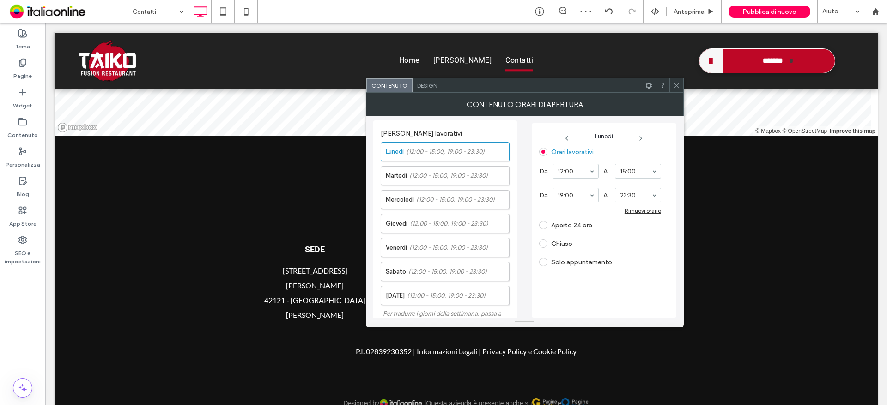
click at [429, 88] on span "Design" at bounding box center [427, 85] width 20 height 7
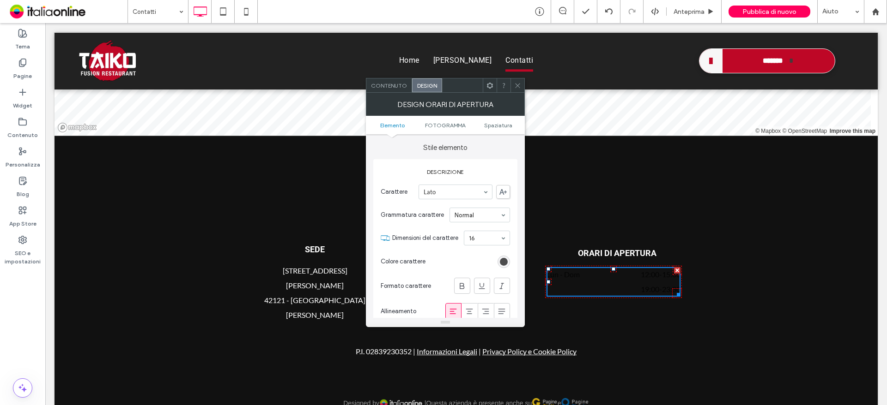
click at [500, 259] on div "rgba(0, 0, 0, 0.8)" at bounding box center [504, 262] width 8 height 8
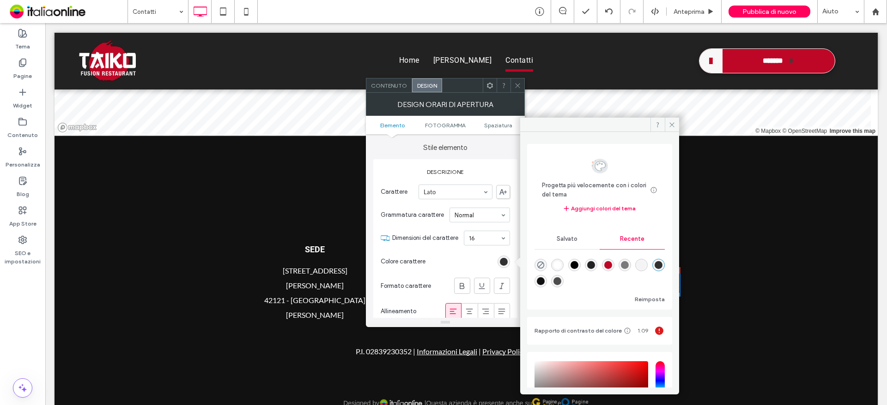
click at [556, 265] on div "rgba(255, 255, 255, 1)" at bounding box center [557, 265] width 8 height 8
type input "*******"
type input "***"
type input "****"
click at [517, 82] on icon at bounding box center [517, 85] width 7 height 7
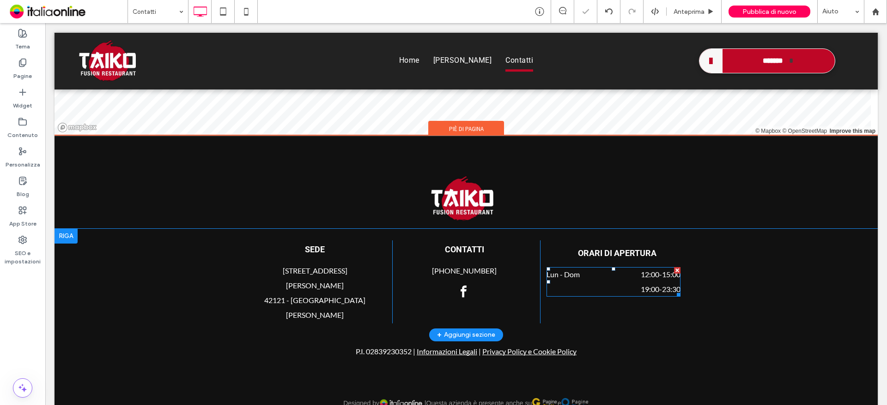
click at [615, 278] on span "12:00 - 15:00" at bounding box center [640, 274] width 79 height 15
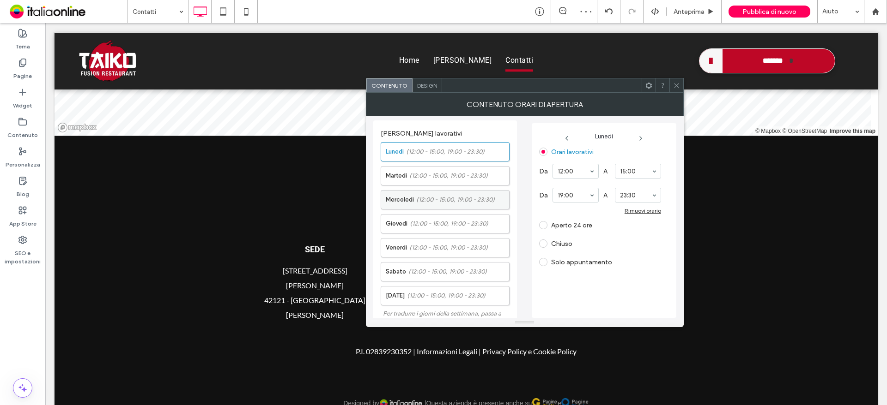
click at [433, 197] on span "(12:00 - 15:00, 19:00 - 23:30)" at bounding box center [455, 199] width 79 height 9
click at [542, 245] on span at bounding box center [543, 244] width 8 height 8
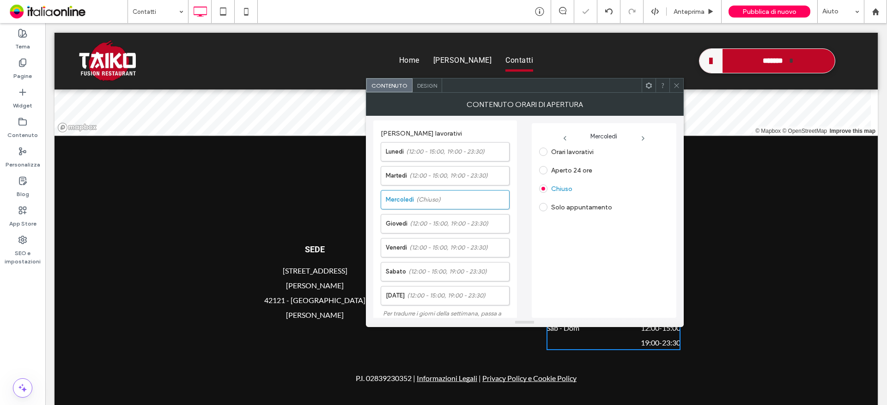
drag, startPoint x: 672, startPoint y: 89, endPoint x: 678, endPoint y: 105, distance: 16.6
click at [673, 89] on span at bounding box center [676, 86] width 7 height 14
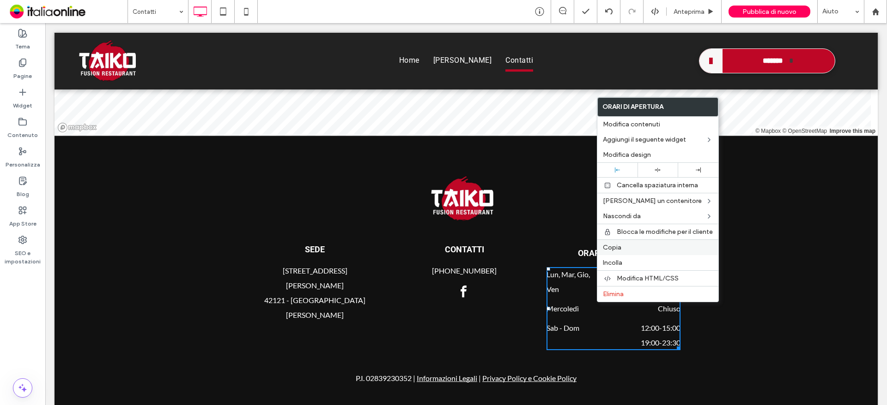
click at [620, 247] on span "Copia" at bounding box center [612, 248] width 18 height 8
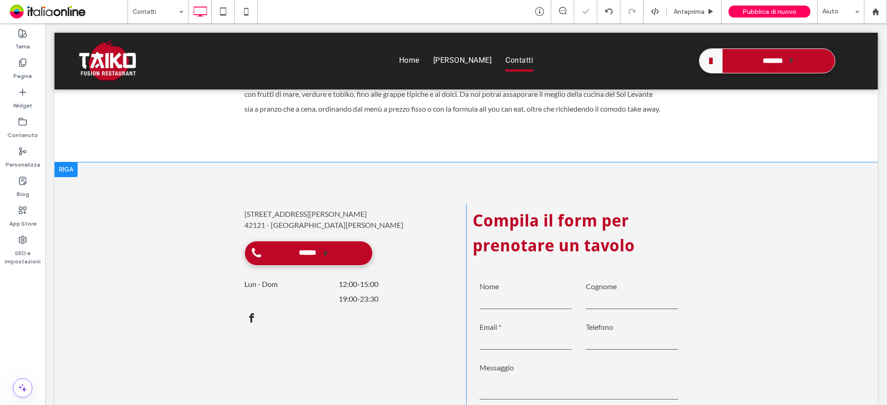
scroll to position [188, 0]
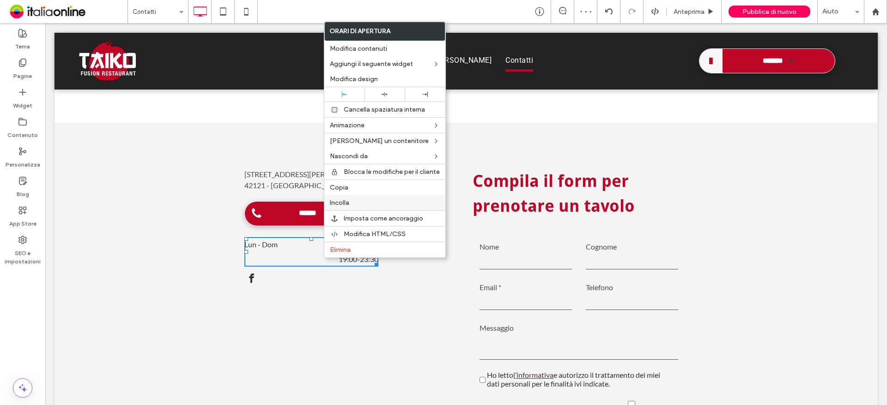
click at [348, 202] on span "Incolla" at bounding box center [339, 203] width 19 height 8
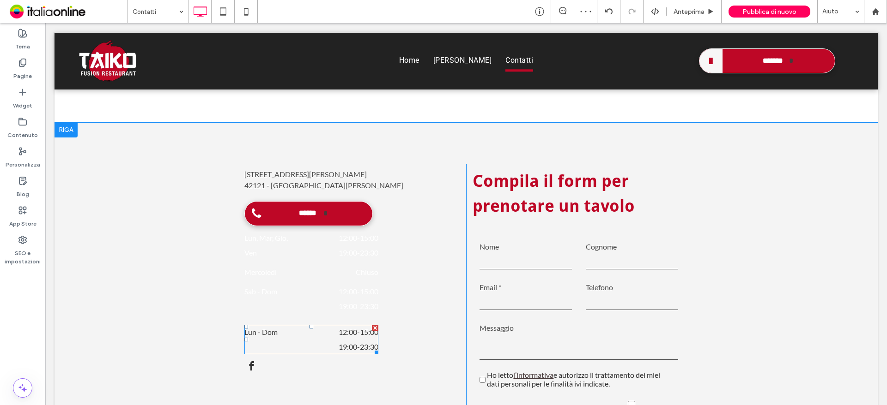
click at [375, 327] on div "**********" at bounding box center [355, 349] width 222 height 371
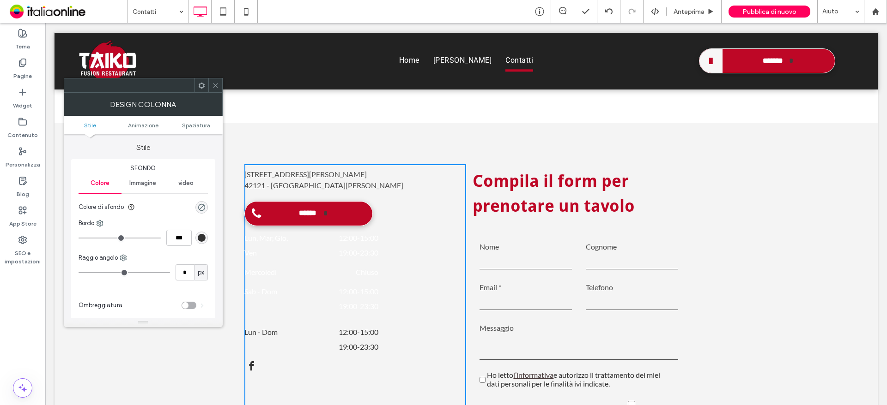
click at [308, 276] on dd "Chiuso" at bounding box center [338, 272] width 79 height 15
click at [216, 85] on icon at bounding box center [215, 85] width 7 height 7
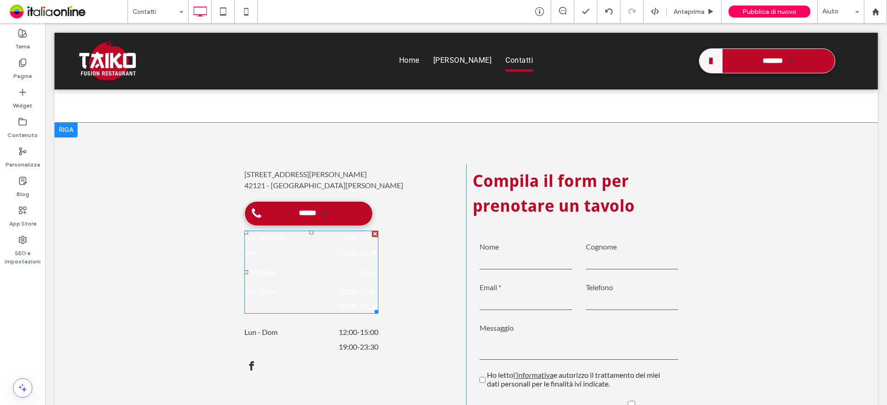
click at [305, 275] on dd "Chiuso" at bounding box center [338, 272] width 79 height 15
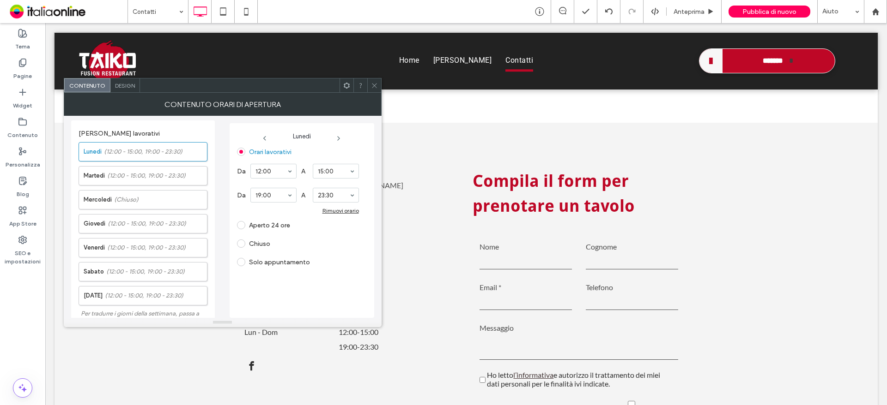
click at [128, 86] on span "Design" at bounding box center [125, 85] width 20 height 7
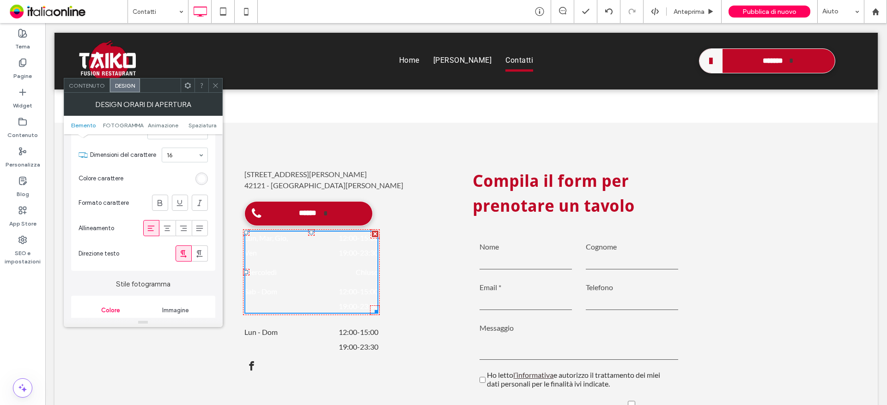
scroll to position [92, 0]
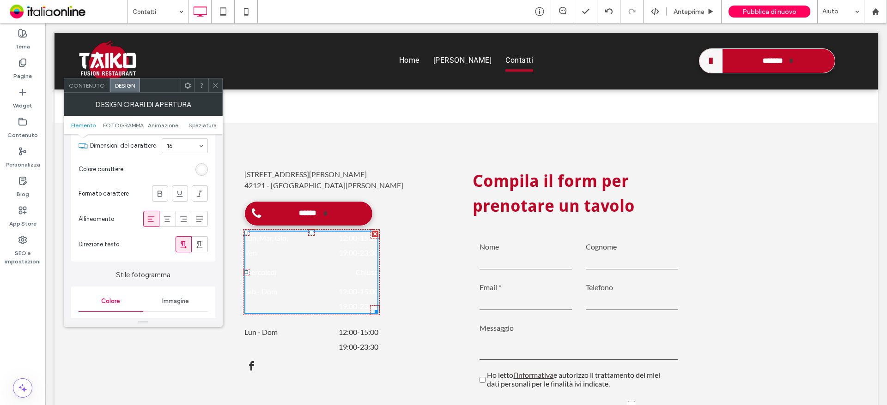
click at [205, 166] on div "rgb(255, 255, 255)" at bounding box center [202, 170] width 8 height 8
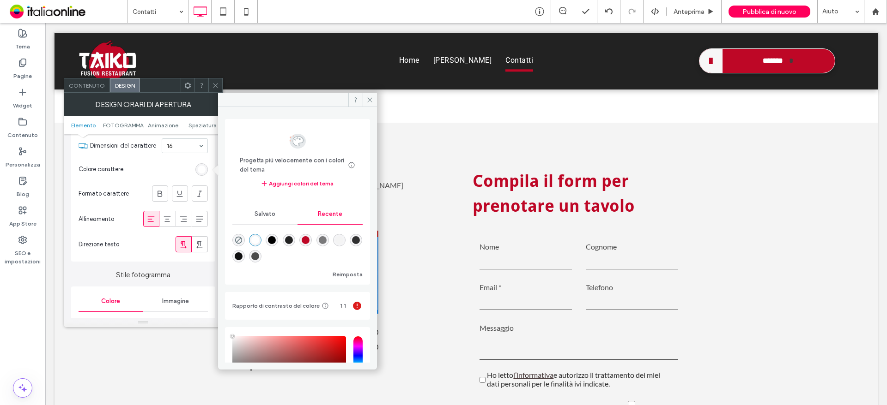
click at [276, 242] on div "rgba(0, 0, 0, 1)" at bounding box center [272, 240] width 8 height 8
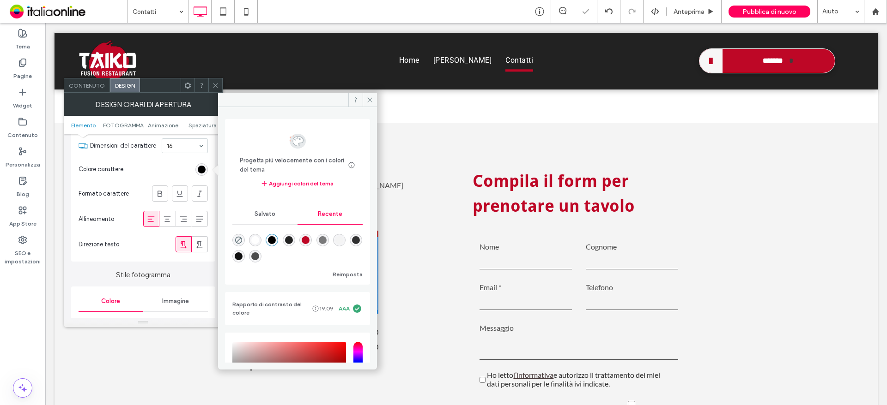
type input "*******"
click at [367, 103] on icon at bounding box center [369, 100] width 7 height 7
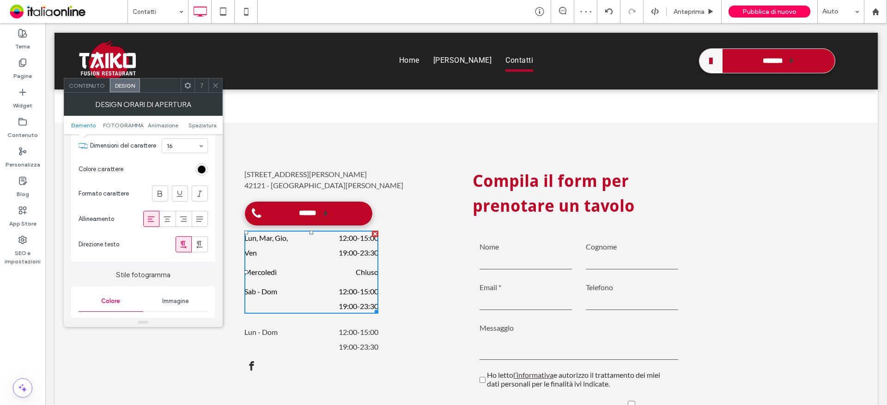
click at [215, 80] on span at bounding box center [215, 86] width 7 height 14
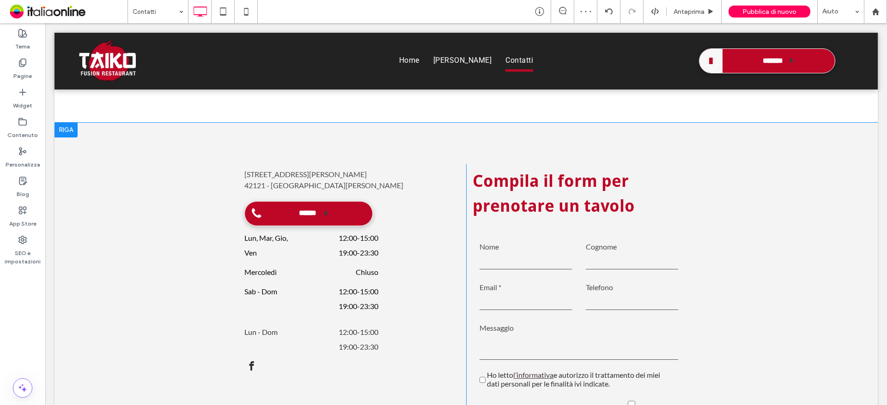
drag, startPoint x: 808, startPoint y: 198, endPoint x: 651, endPoint y: 231, distance: 160.8
click at [808, 198] on div "**********" at bounding box center [465, 350] width 823 height 454
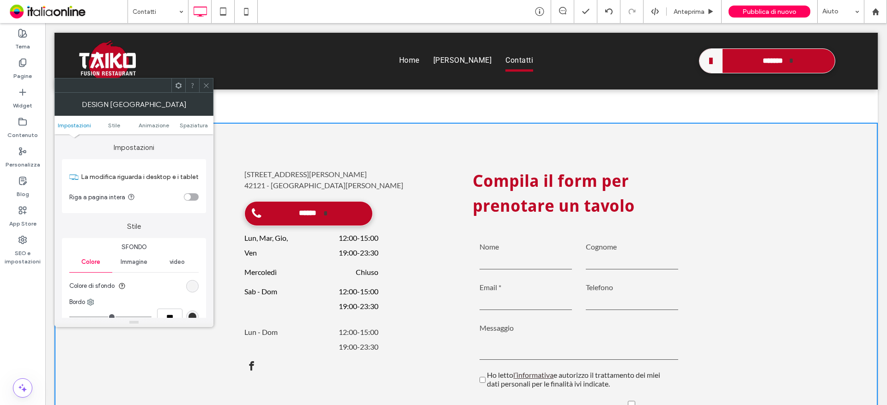
click at [204, 91] on span at bounding box center [206, 86] width 7 height 14
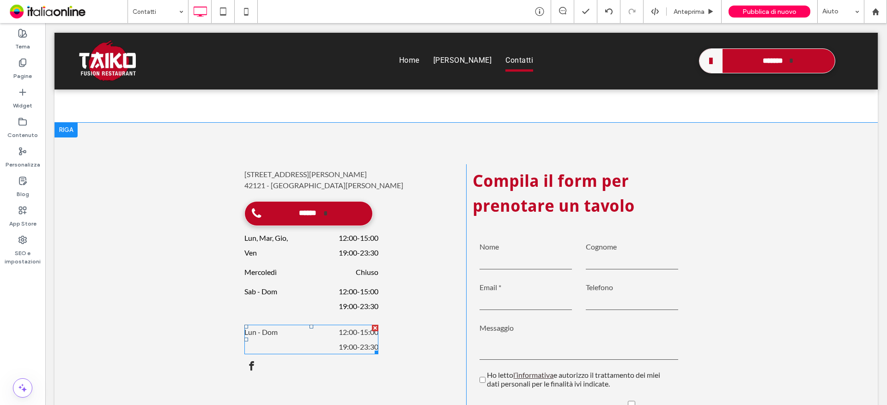
click at [372, 328] on div at bounding box center [375, 328] width 6 height 6
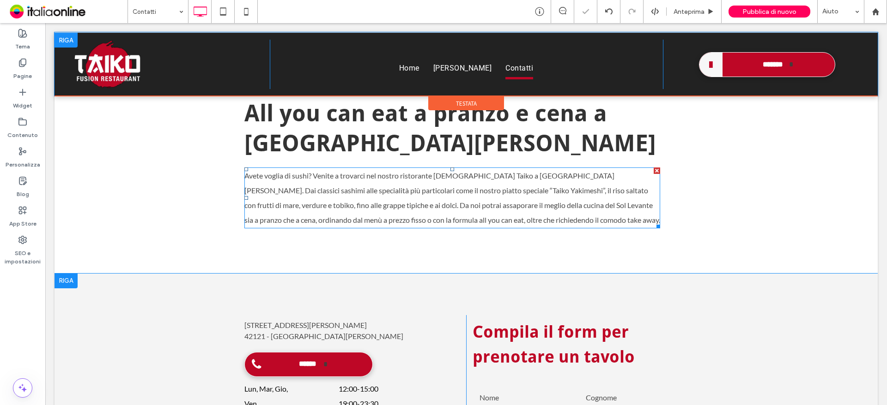
scroll to position [4, 0]
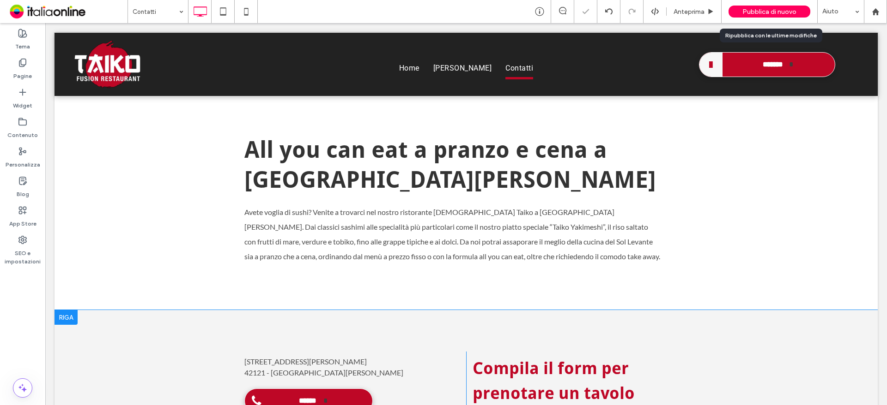
click at [772, 12] on span "Pubblica di nuovo" at bounding box center [769, 12] width 54 height 8
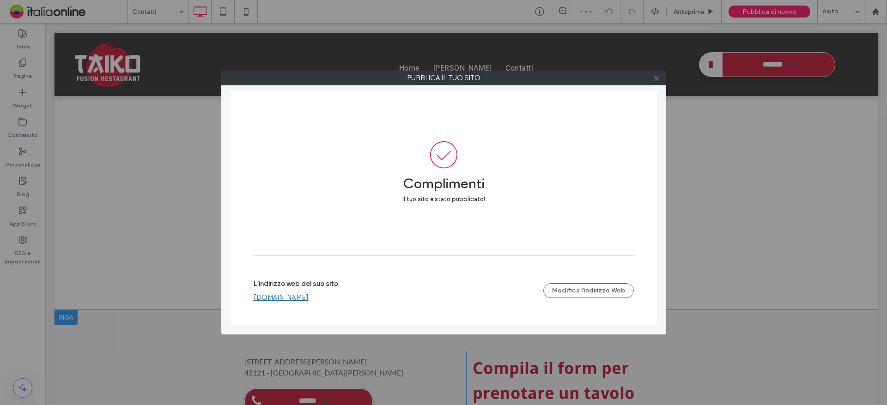
click at [655, 77] on icon at bounding box center [655, 78] width 7 height 7
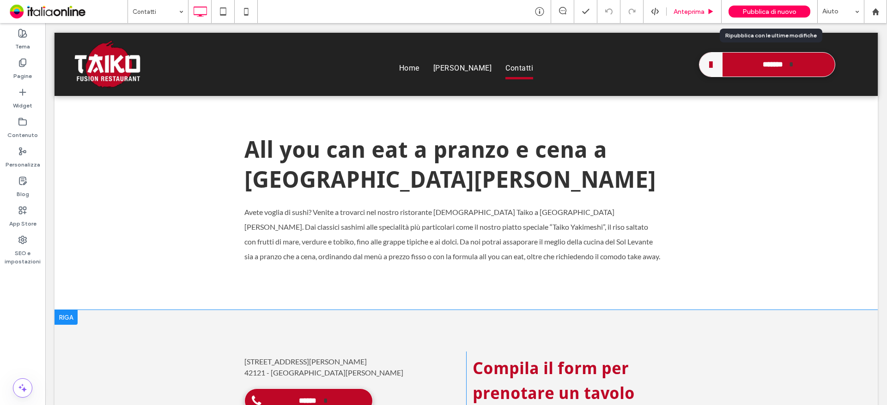
drag, startPoint x: 778, startPoint y: 4, endPoint x: 703, endPoint y: 5, distance: 74.8
click at [778, 4] on div "Pubblica di nuovo" at bounding box center [769, 11] width 82 height 23
click at [757, 6] on div "Pubblica di nuovo" at bounding box center [769, 12] width 82 height 12
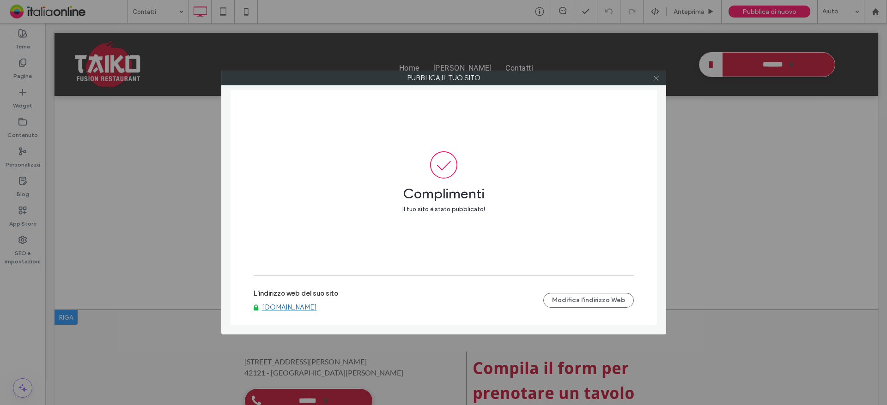
click at [656, 78] on use at bounding box center [655, 78] width 5 height 5
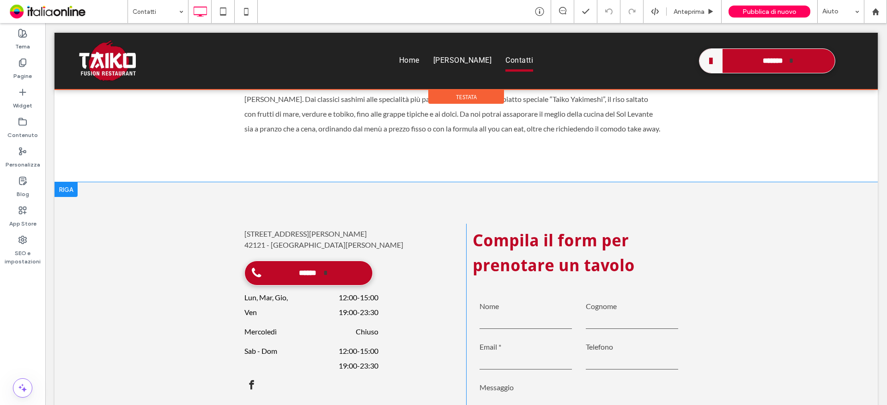
scroll to position [96, 0]
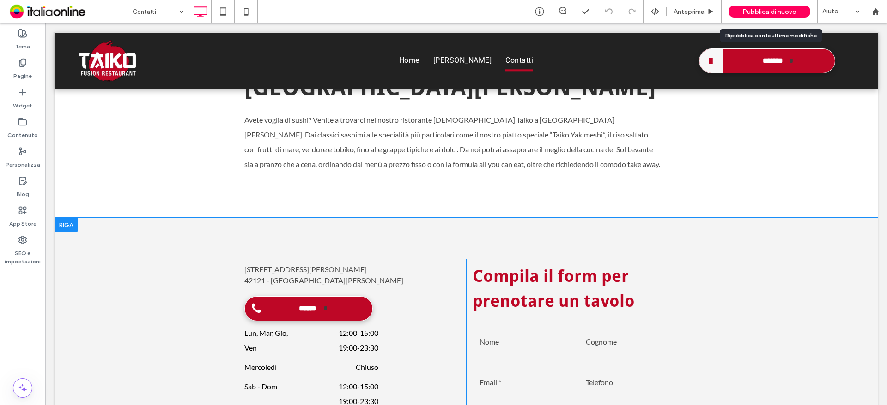
click at [756, 16] on div "Pubblica di nuovo" at bounding box center [769, 12] width 82 height 12
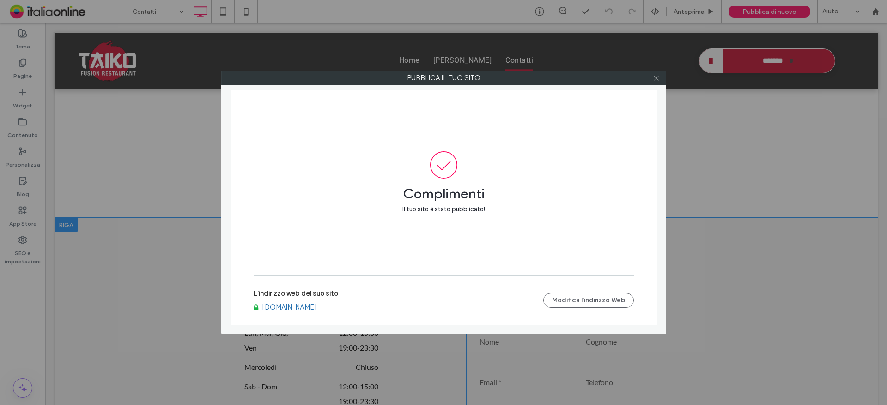
click at [656, 76] on icon at bounding box center [655, 78] width 7 height 7
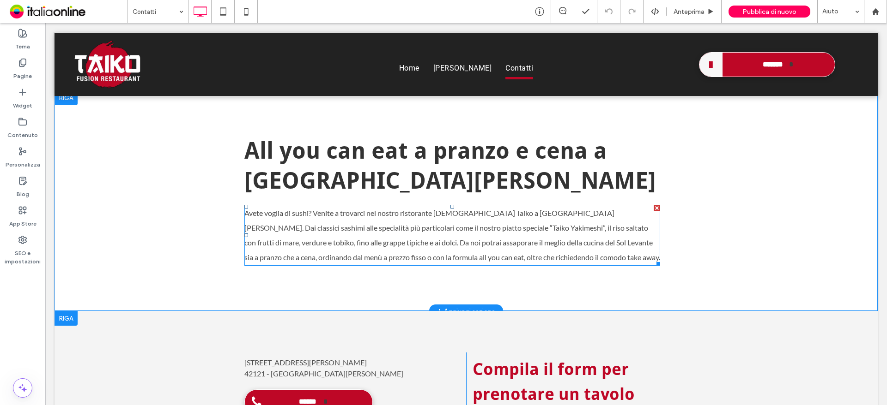
scroll to position [0, 0]
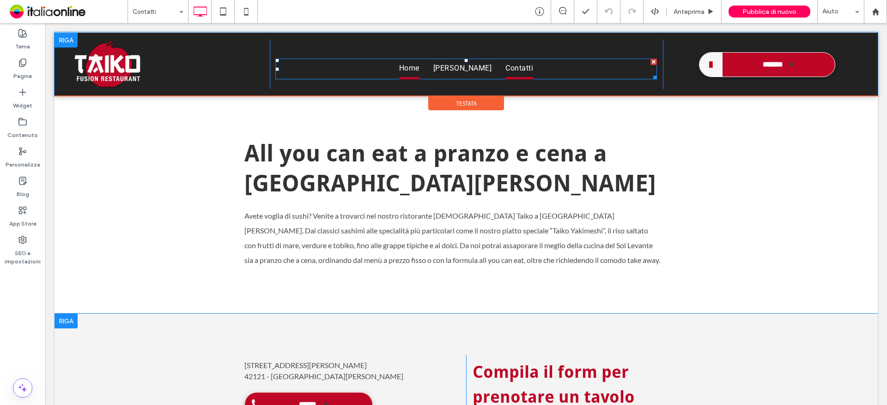
click at [408, 66] on span "Home" at bounding box center [409, 69] width 20 height 21
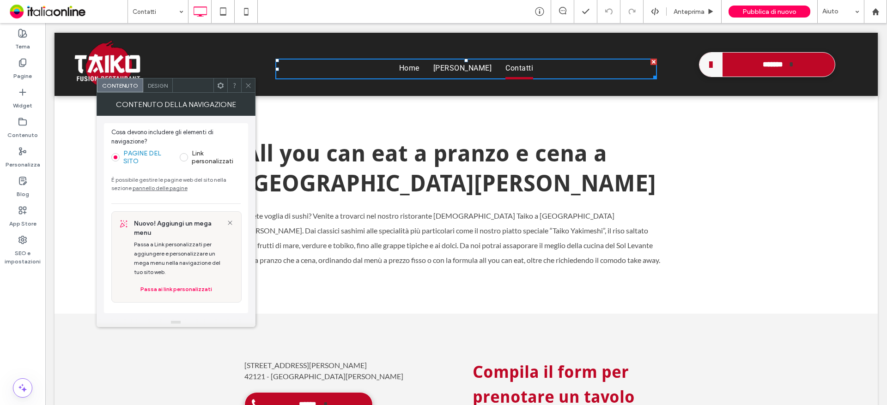
click at [248, 82] on icon at bounding box center [248, 85] width 7 height 7
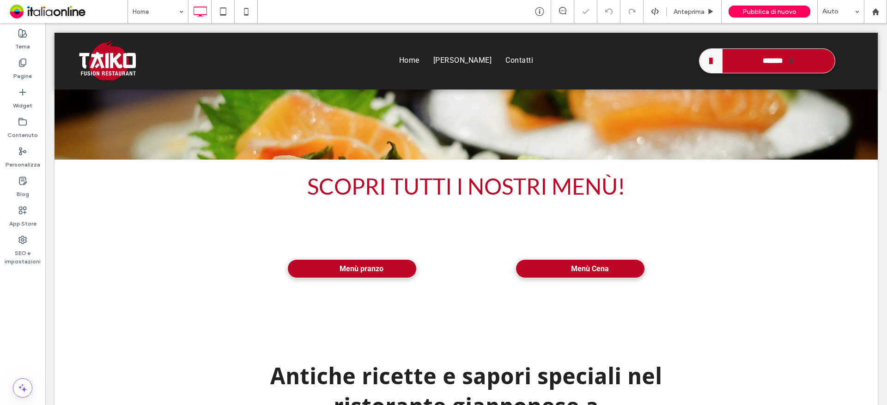
scroll to position [277, 0]
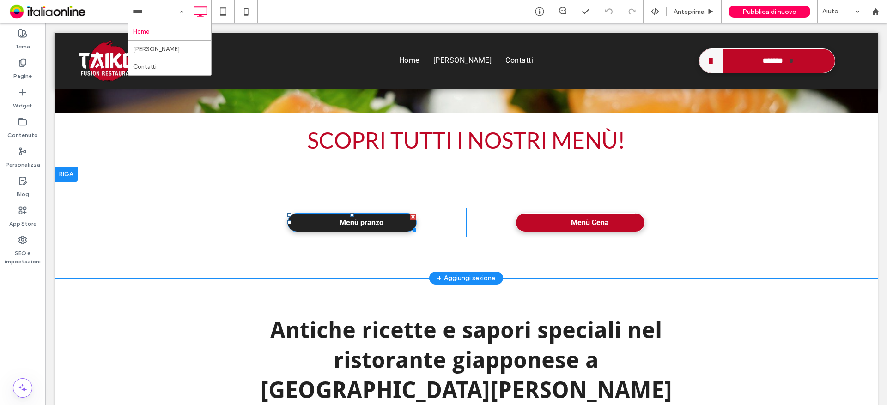
click at [410, 217] on div at bounding box center [413, 217] width 6 height 6
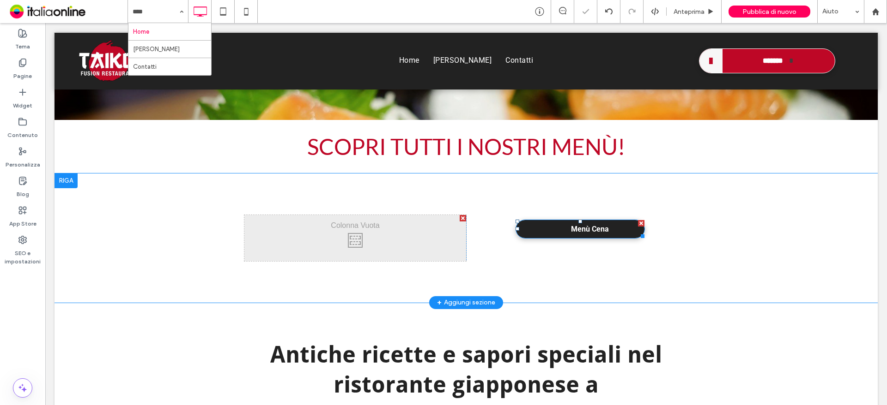
scroll to position [284, 0]
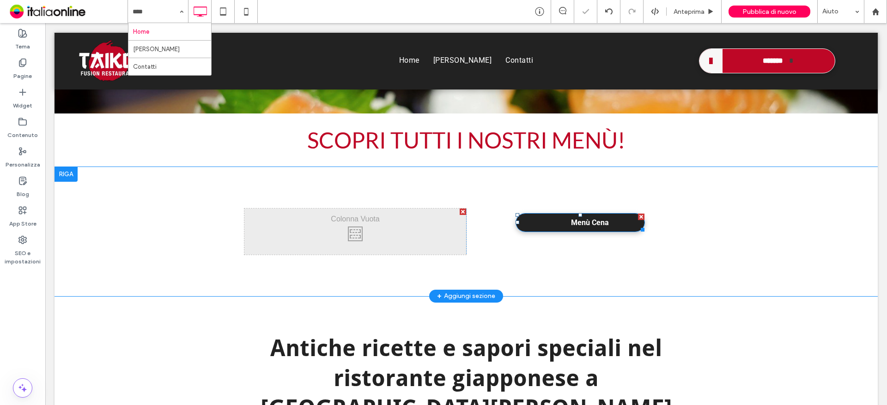
click at [638, 219] on div at bounding box center [641, 217] width 6 height 6
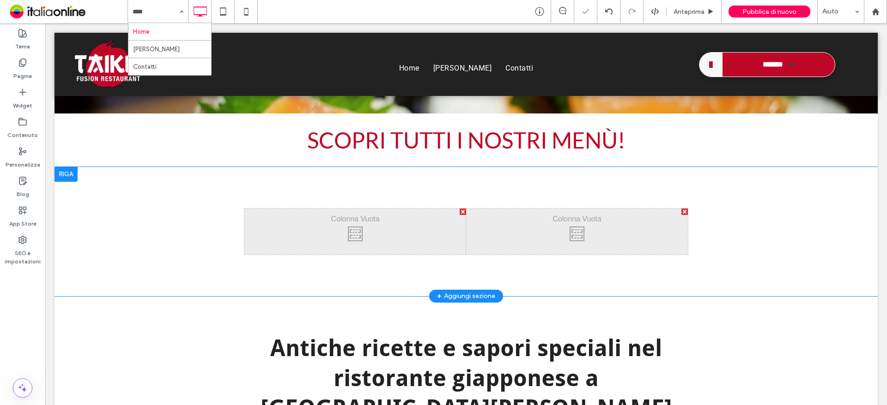
click at [68, 180] on div at bounding box center [65, 174] width 23 height 15
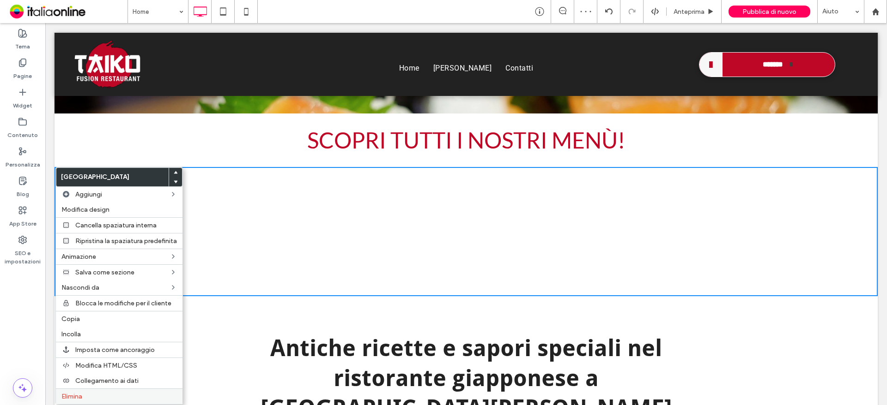
click at [78, 396] on span "Elimina" at bounding box center [71, 397] width 21 height 8
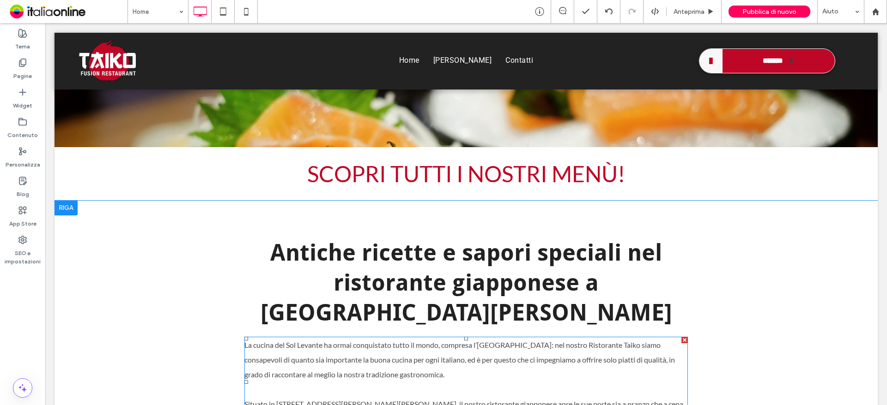
scroll to position [231, 0]
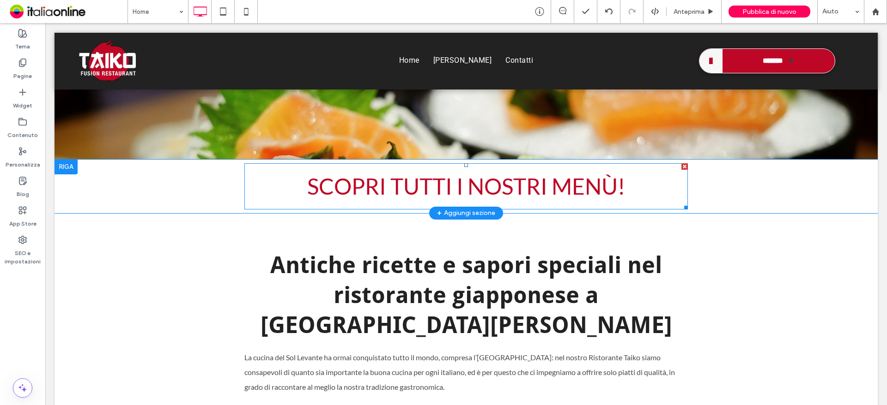
click at [681, 166] on div at bounding box center [684, 166] width 6 height 6
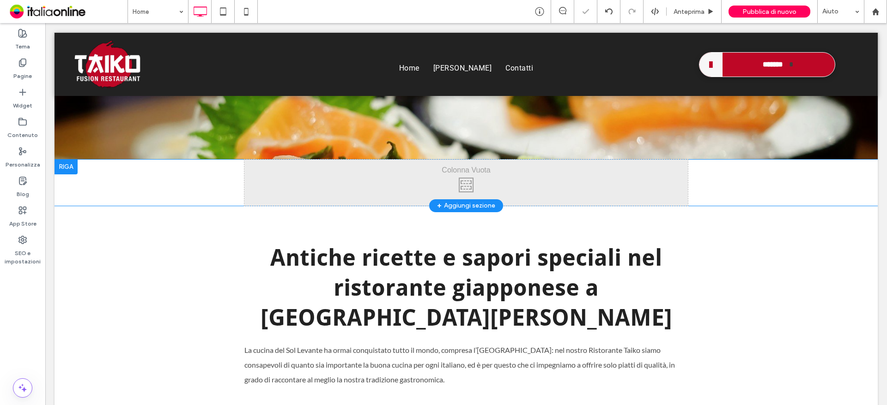
click at [67, 167] on div at bounding box center [65, 167] width 23 height 15
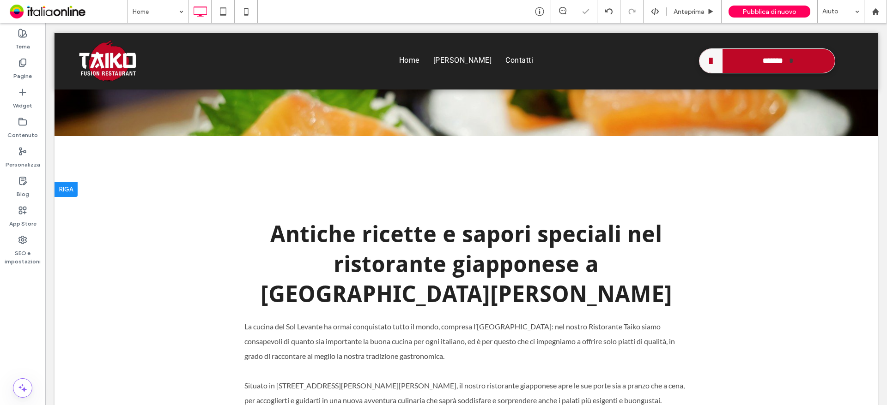
scroll to position [284, 0]
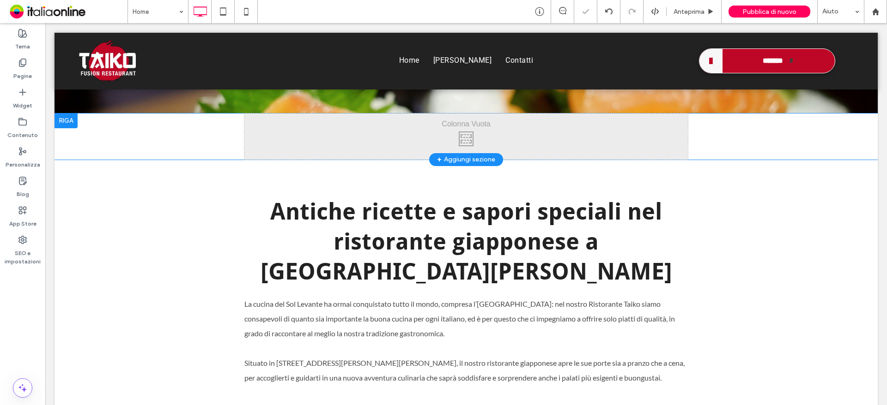
click at [74, 126] on div at bounding box center [65, 121] width 23 height 15
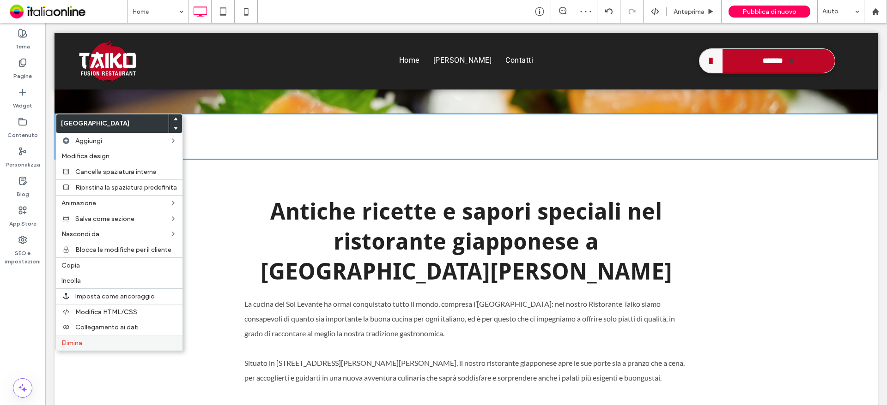
click at [79, 344] on span "Elimina" at bounding box center [71, 343] width 21 height 8
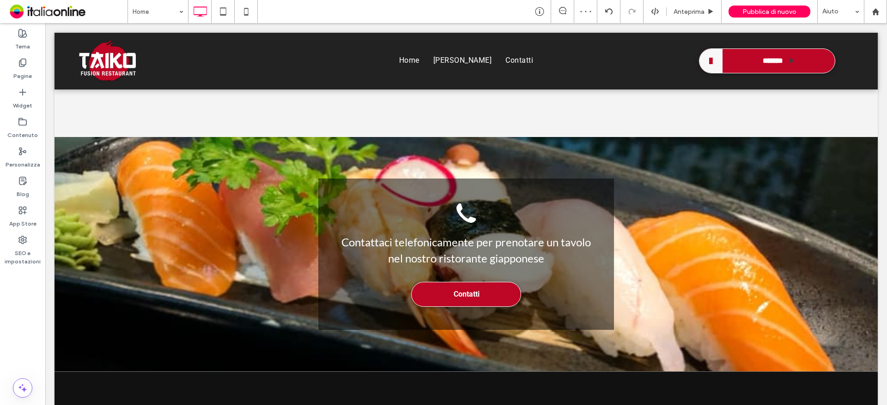
scroll to position [1478, 0]
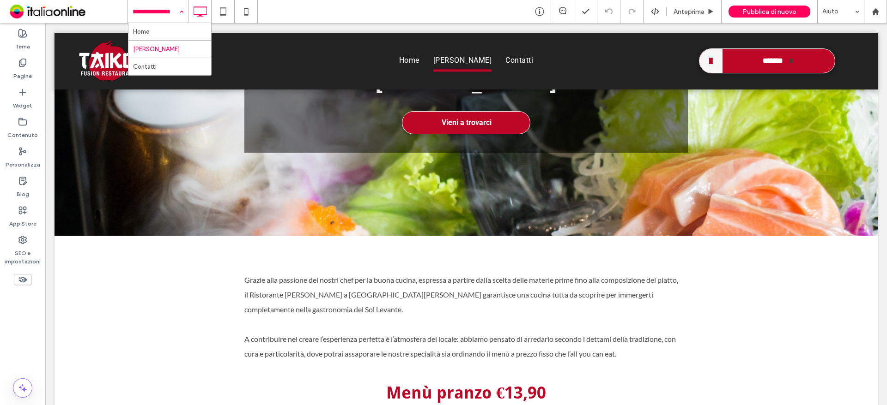
scroll to position [237, 0]
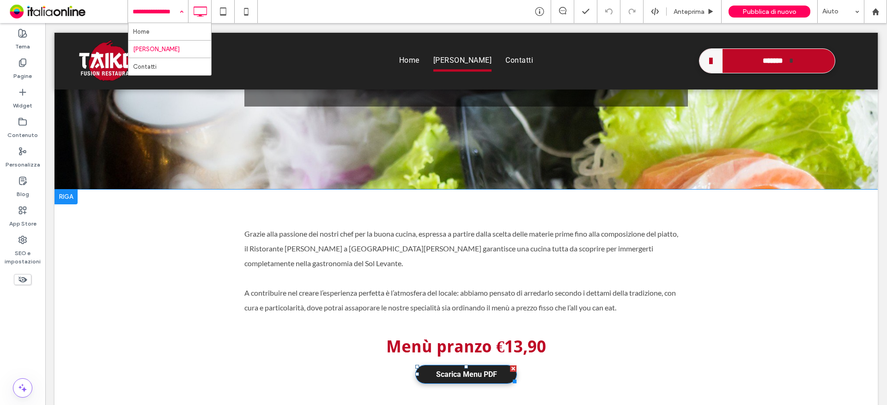
click at [510, 366] on div at bounding box center [513, 369] width 6 height 6
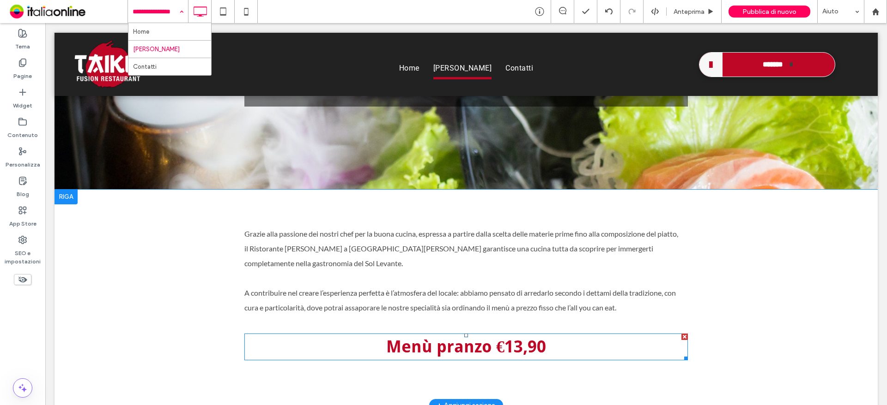
click at [531, 334] on h2 "Menù pranzo €13,90" at bounding box center [465, 347] width 443 height 27
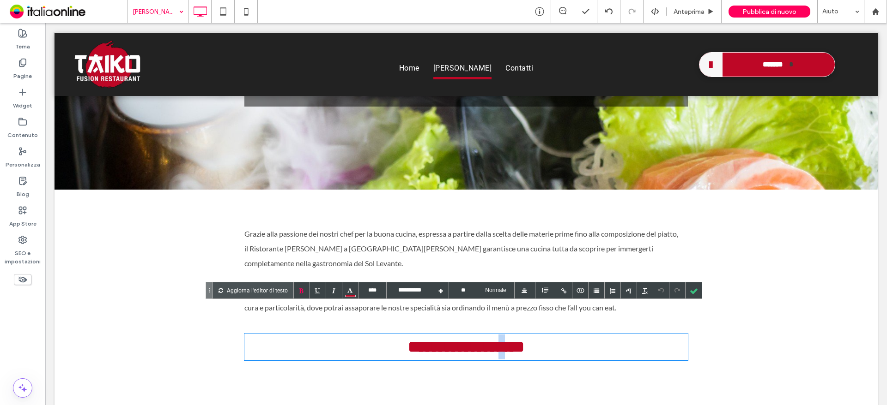
drag, startPoint x: 515, startPoint y: 314, endPoint x: 509, endPoint y: 313, distance: 6.1
click at [509, 334] on h2 "**********" at bounding box center [465, 347] width 443 height 27
drag, startPoint x: 520, startPoint y: 315, endPoint x: 531, endPoint y: 316, distance: 11.1
click at [531, 334] on h2 "**********" at bounding box center [465, 347] width 443 height 27
click at [532, 334] on h2 "**********" at bounding box center [465, 347] width 443 height 27
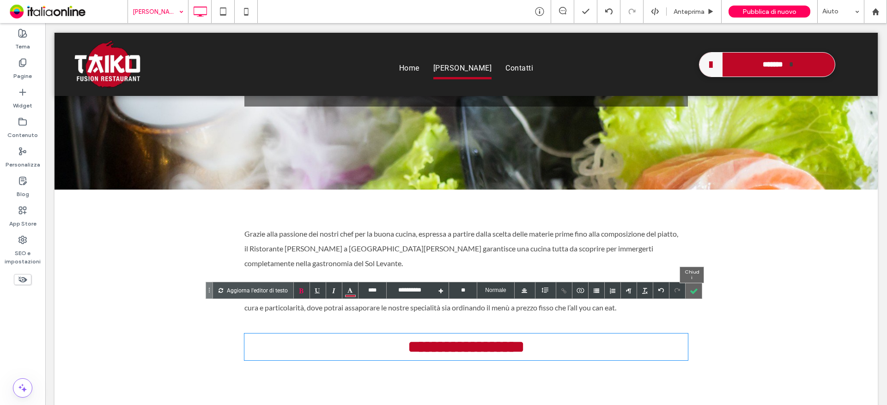
click at [695, 290] on div at bounding box center [693, 291] width 16 height 16
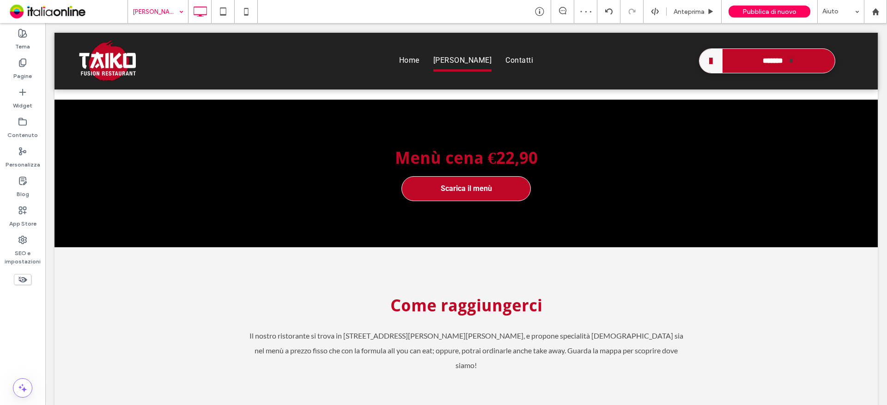
scroll to position [1062, 0]
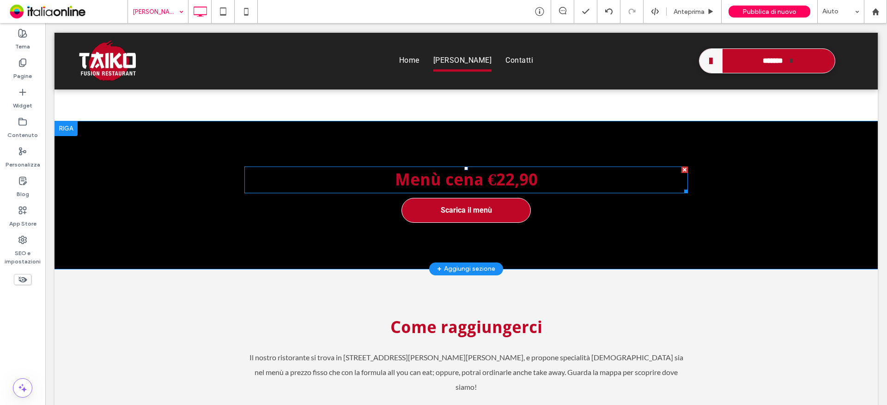
click at [512, 167] on h2 "Menù cena €22,90" at bounding box center [465, 180] width 443 height 27
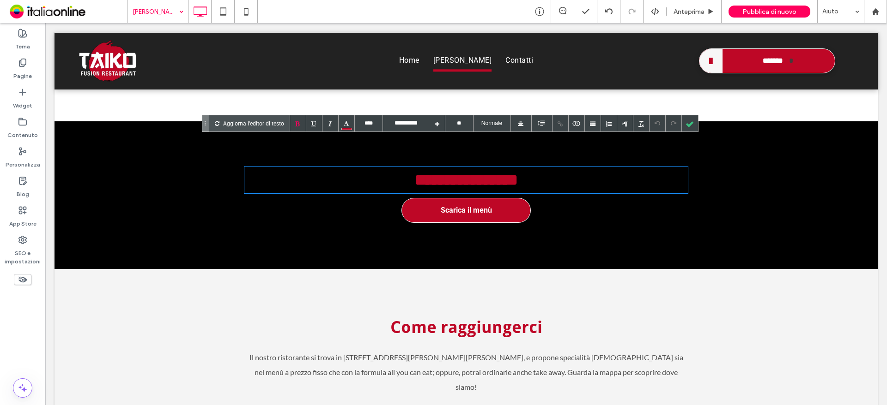
click at [510, 167] on h2 "**********" at bounding box center [465, 180] width 443 height 27
drag, startPoint x: 523, startPoint y: 145, endPoint x: 532, endPoint y: 151, distance: 11.0
click at [523, 167] on h2 "**********" at bounding box center [465, 180] width 443 height 27
click at [686, 123] on div at bounding box center [690, 123] width 16 height 16
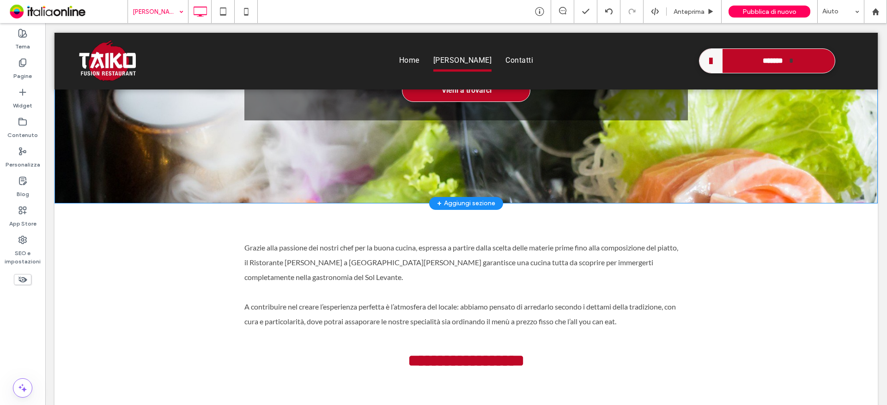
scroll to position [282, 0]
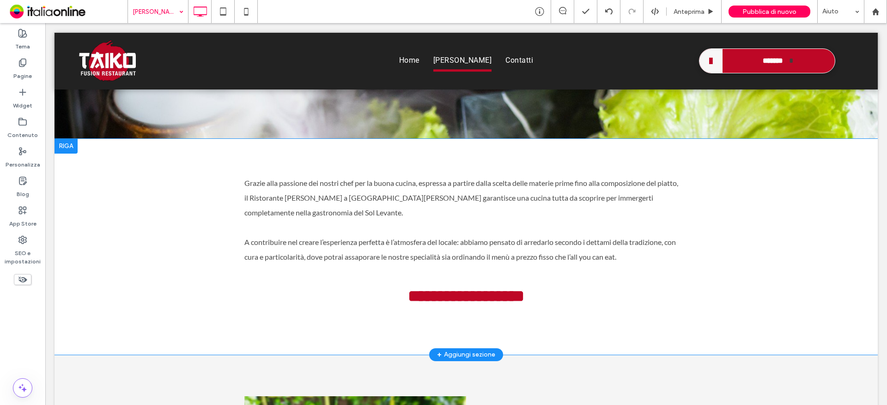
click at [65, 139] on div at bounding box center [65, 146] width 23 height 15
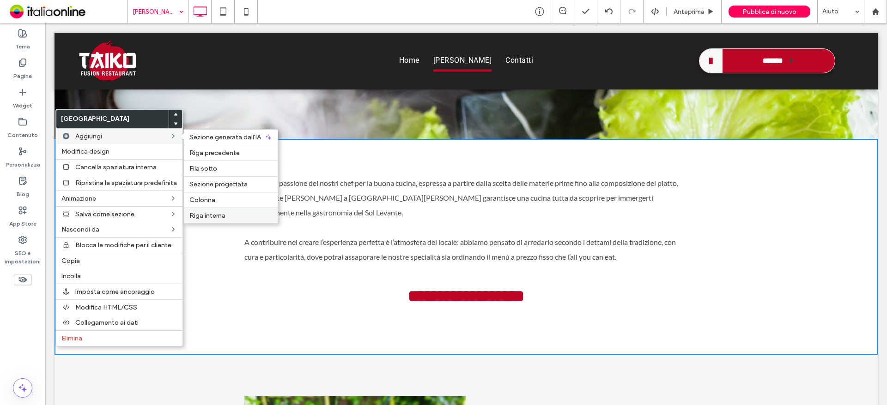
click at [224, 217] on span "Riga interna" at bounding box center [207, 216] width 36 height 8
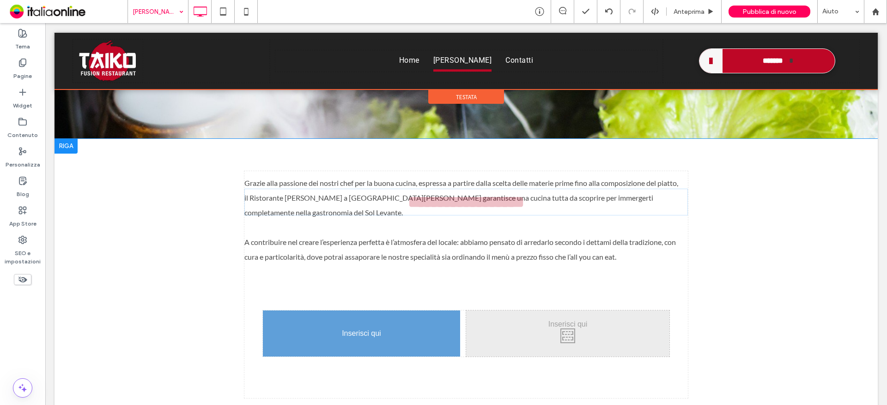
drag, startPoint x: 474, startPoint y: 260, endPoint x: 288, endPoint y: 301, distance: 190.5
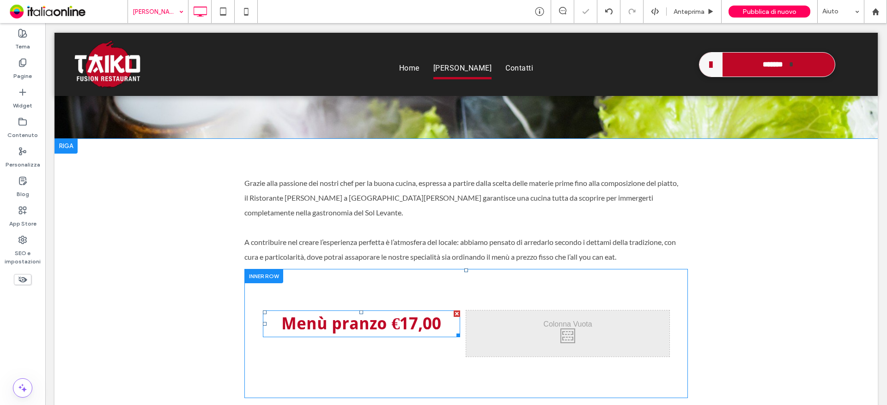
scroll to position [288, 0]
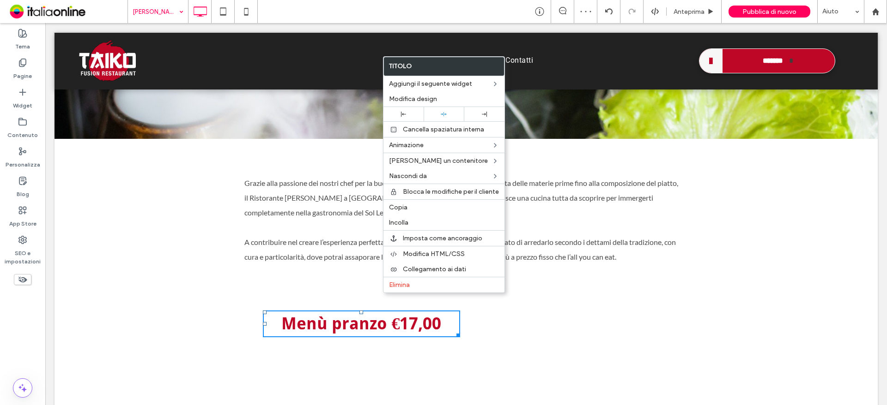
drag, startPoint x: 407, startPoint y: 210, endPoint x: 519, endPoint y: 267, distance: 125.6
click at [407, 210] on label "Copia" at bounding box center [444, 208] width 110 height 8
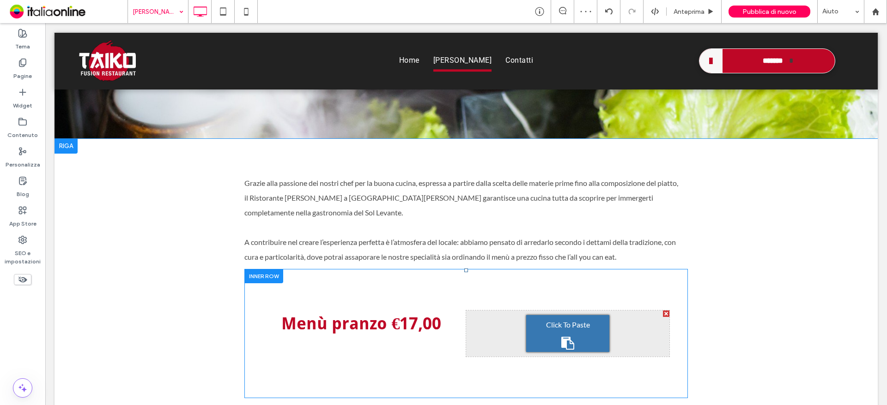
click at [557, 318] on span "Click To Paste" at bounding box center [568, 325] width 44 height 15
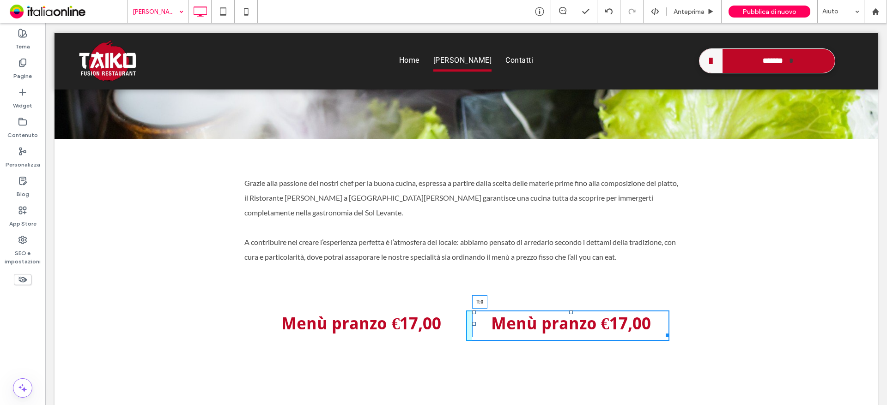
drag, startPoint x: 568, startPoint y: 286, endPoint x: 565, endPoint y: 280, distance: 6.4
click at [565, 311] on h2 "Menù pranzo €17,00 T:0" at bounding box center [570, 324] width 197 height 27
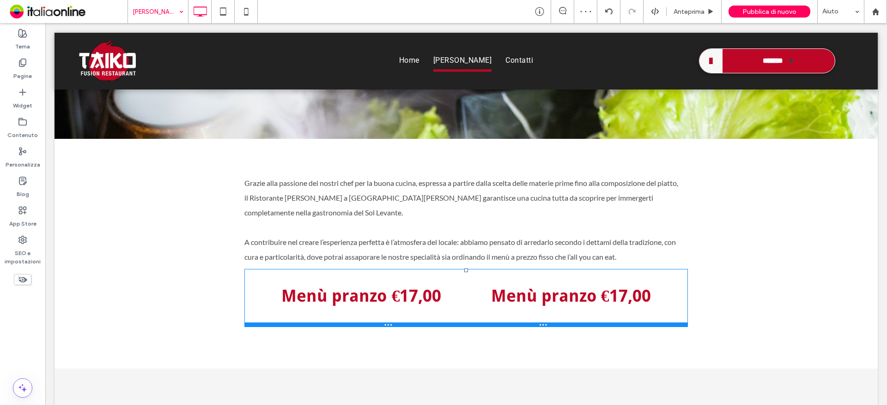
drag, startPoint x: 496, startPoint y: 351, endPoint x: 493, endPoint y: 296, distance: 55.5
click at [493, 323] on div at bounding box center [465, 325] width 443 height 5
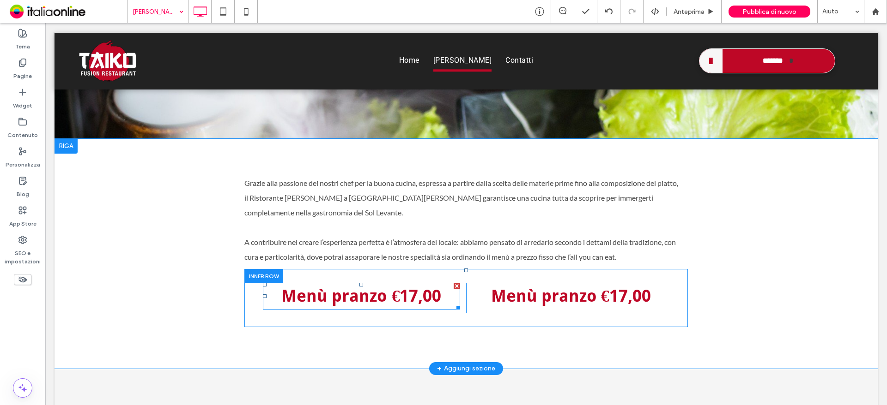
click at [363, 283] on h2 "Menù pranzo €17,00" at bounding box center [361, 296] width 197 height 27
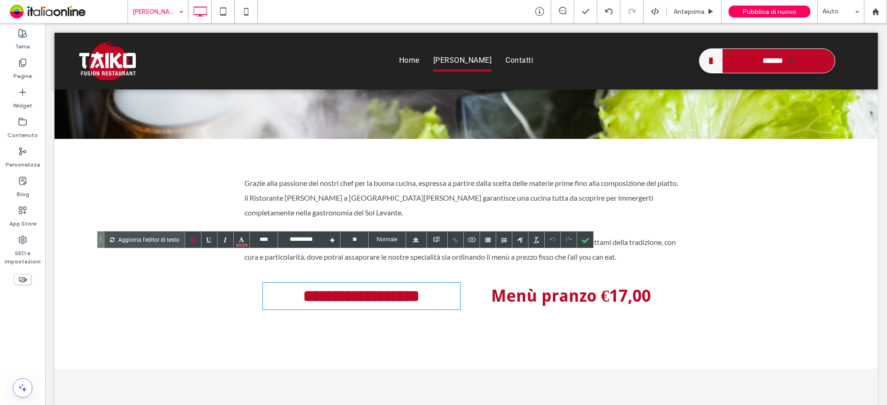
click at [384, 283] on h2 "**********" at bounding box center [361, 296] width 197 height 27
click at [586, 236] on div at bounding box center [585, 240] width 16 height 16
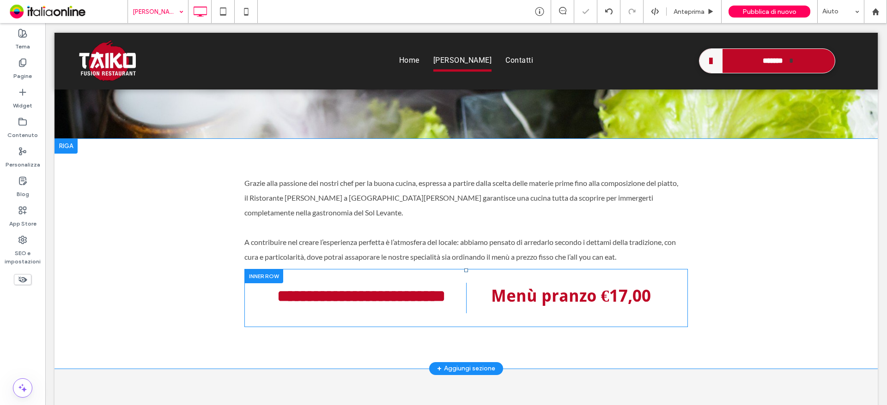
drag, startPoint x: 603, startPoint y: 293, endPoint x: 558, endPoint y: 270, distance: 50.8
click at [558, 283] on h2 "Menù pranzo €17,00" at bounding box center [570, 296] width 197 height 27
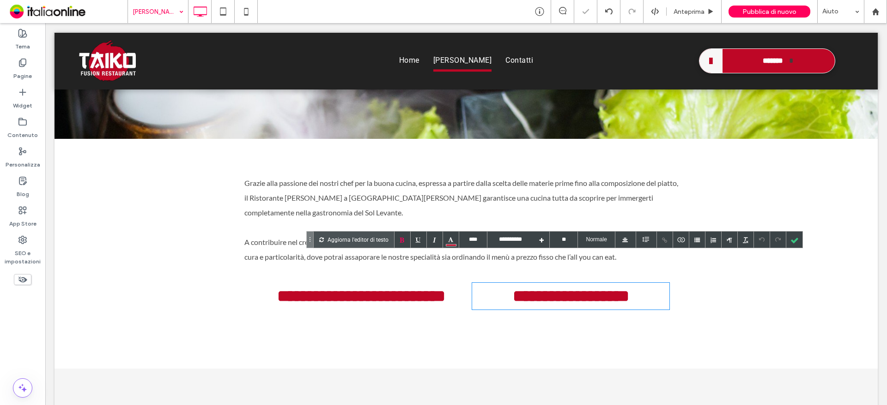
click at [599, 283] on h2 "**********" at bounding box center [570, 296] width 197 height 27
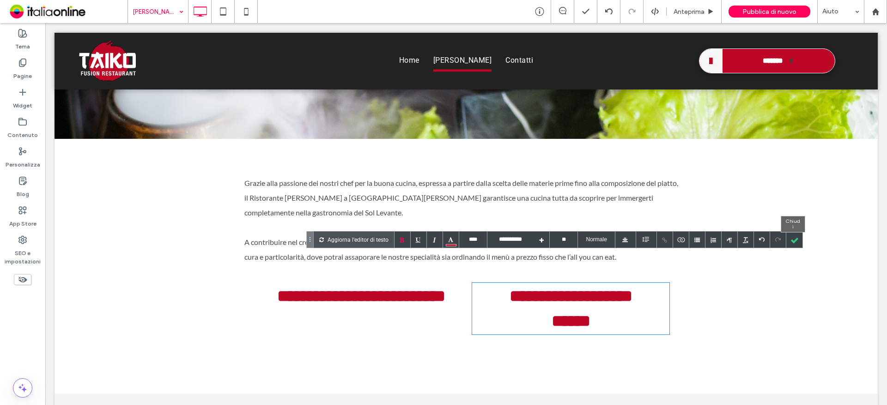
click at [793, 240] on div at bounding box center [794, 240] width 16 height 16
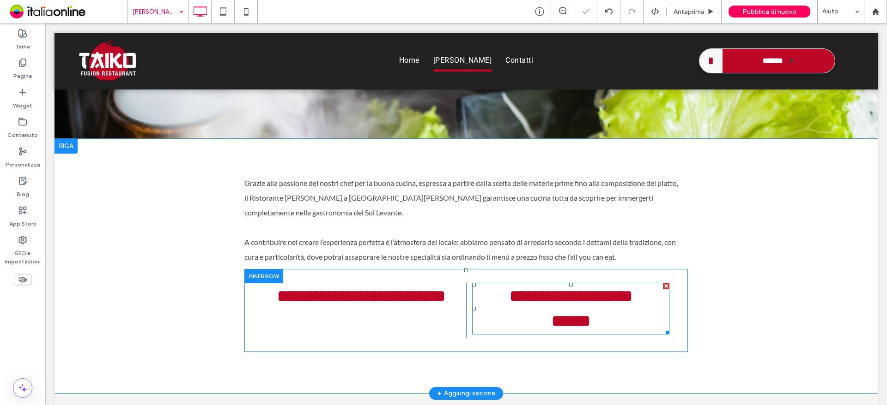
click at [593, 309] on div "******" at bounding box center [570, 321] width 197 height 25
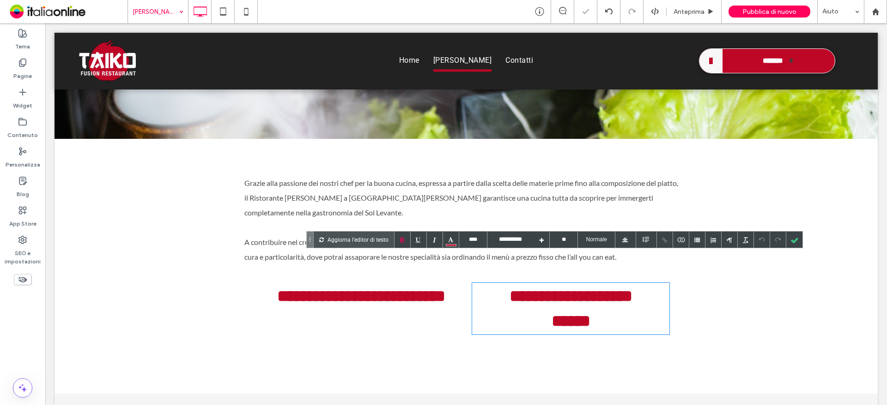
click at [562, 309] on div "******" at bounding box center [570, 321] width 197 height 25
click at [566, 309] on div "******" at bounding box center [570, 321] width 197 height 25
click at [791, 240] on div at bounding box center [794, 240] width 16 height 16
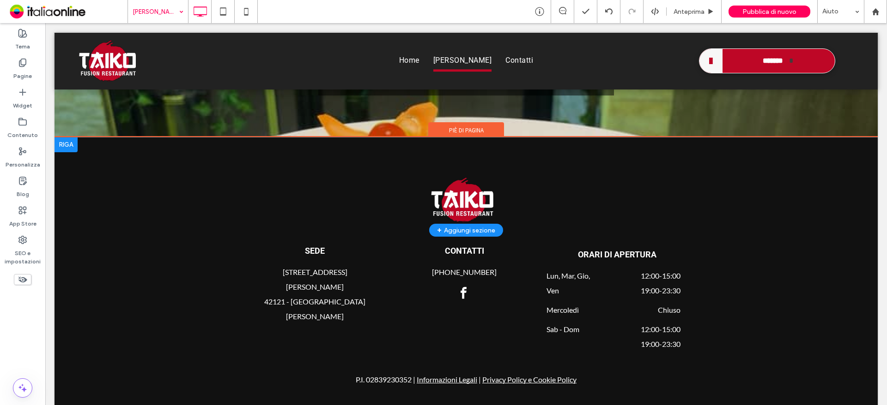
scroll to position [1666, 0]
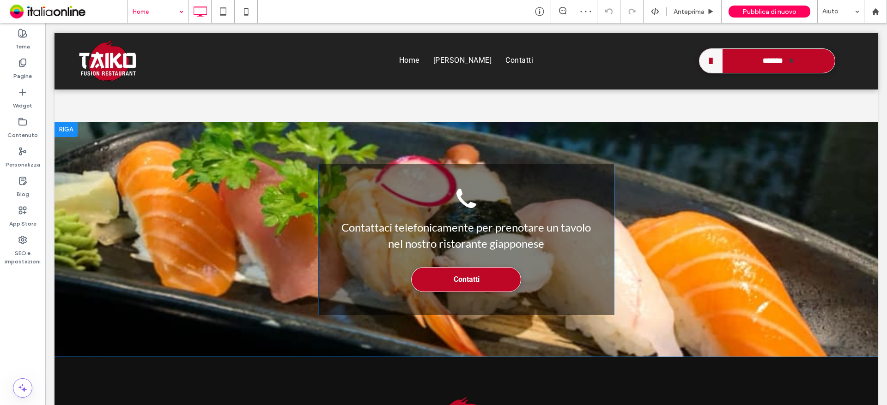
scroll to position [1385, 0]
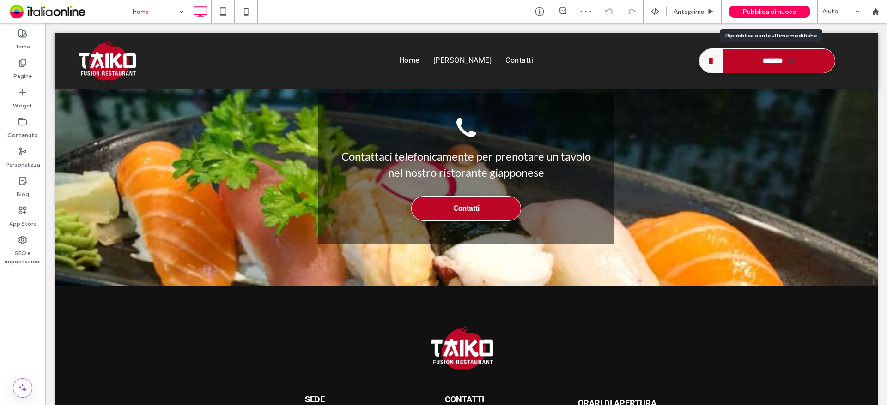
click at [757, 16] on div "Pubblica di nuovo" at bounding box center [769, 12] width 82 height 12
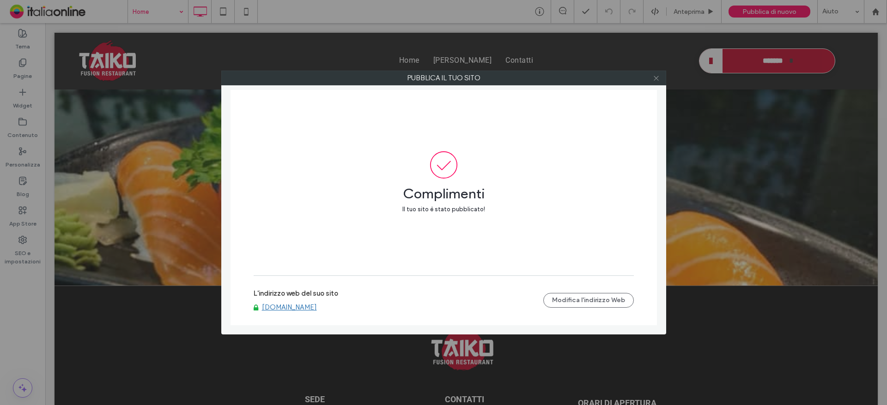
click at [653, 79] on icon at bounding box center [655, 78] width 7 height 7
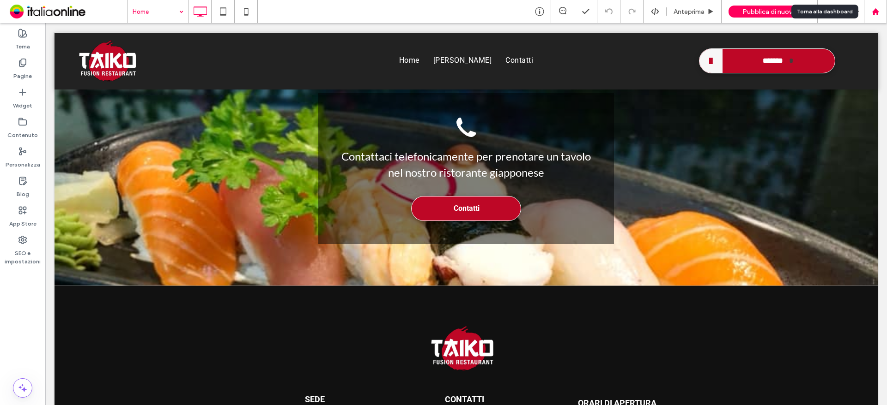
drag, startPoint x: 877, startPoint y: 10, endPoint x: 880, endPoint y: 1, distance: 9.2
click at [877, 10] on use at bounding box center [874, 11] width 7 height 7
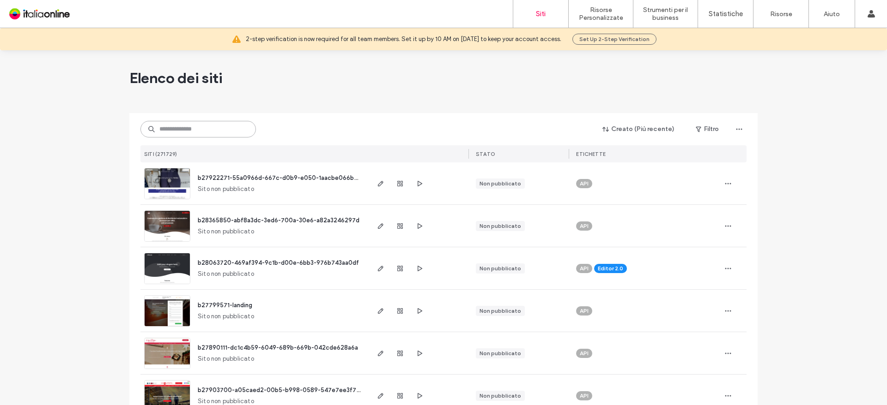
click at [188, 130] on input at bounding box center [197, 129] width 115 height 17
paste input "**********"
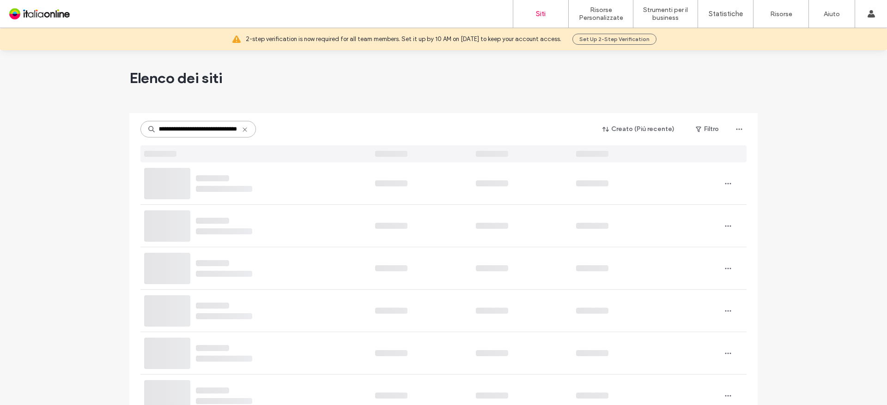
type input "**********"
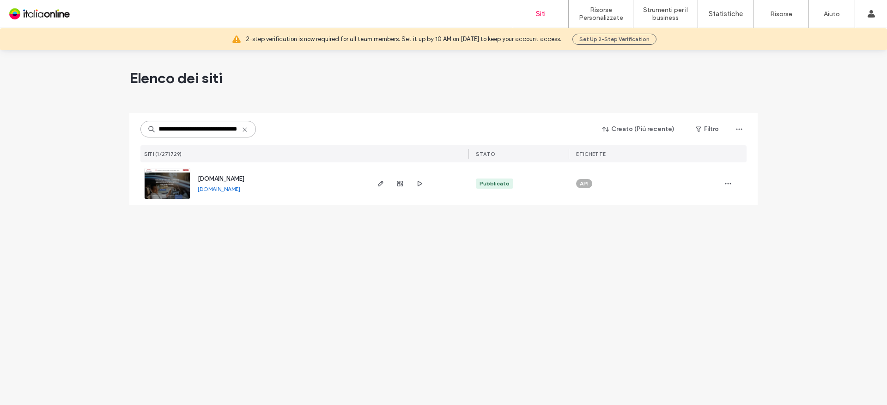
scroll to position [0, 0]
click at [241, 181] on span "www.pitruzzellamotors.com" at bounding box center [221, 178] width 47 height 7
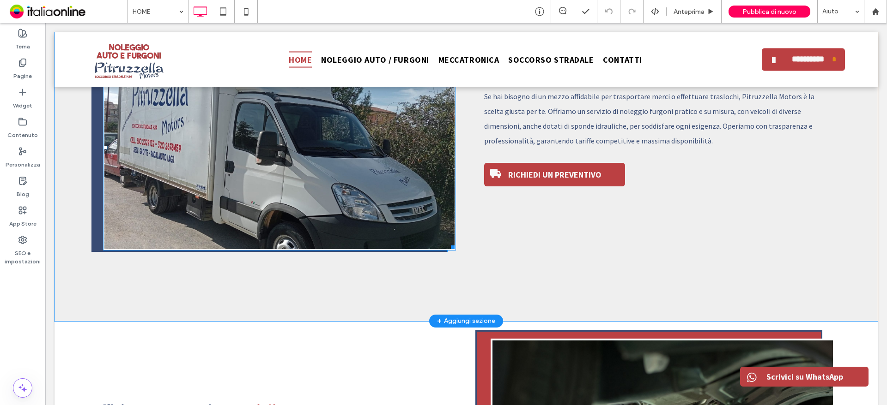
scroll to position [970, 0]
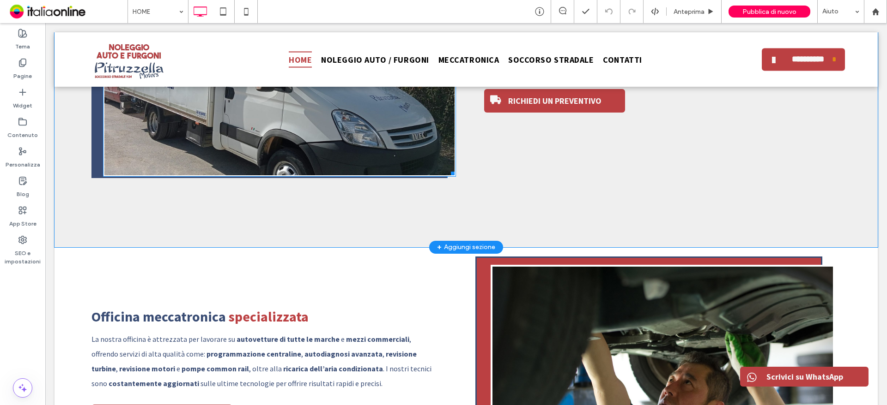
click at [318, 114] on li "Titolo diapositiva Scrivi qui la tua didascalia Pulsante" at bounding box center [279, 74] width 350 height 203
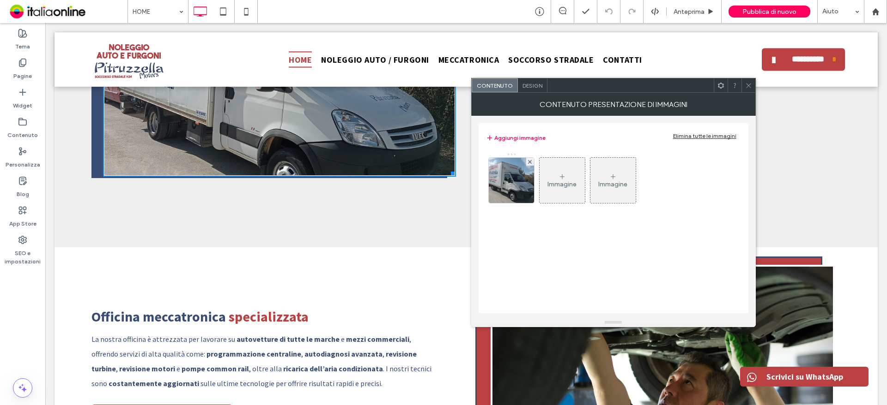
click at [568, 184] on div "Immagine" at bounding box center [561, 185] width 29 height 8
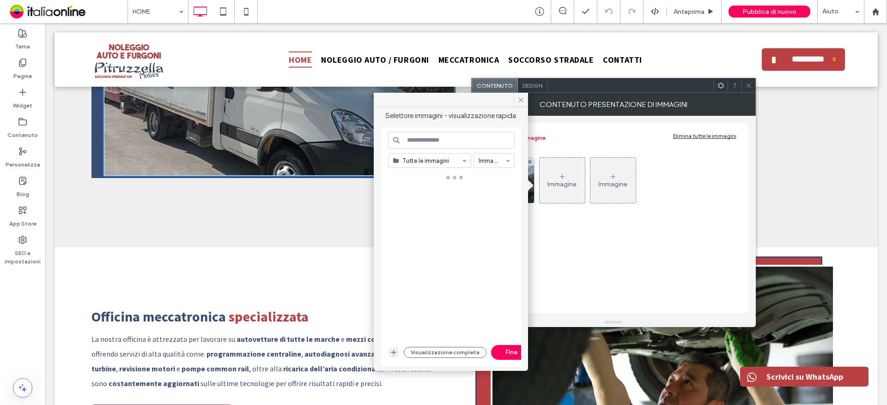
click at [396, 354] on icon "button" at bounding box center [393, 352] width 7 height 7
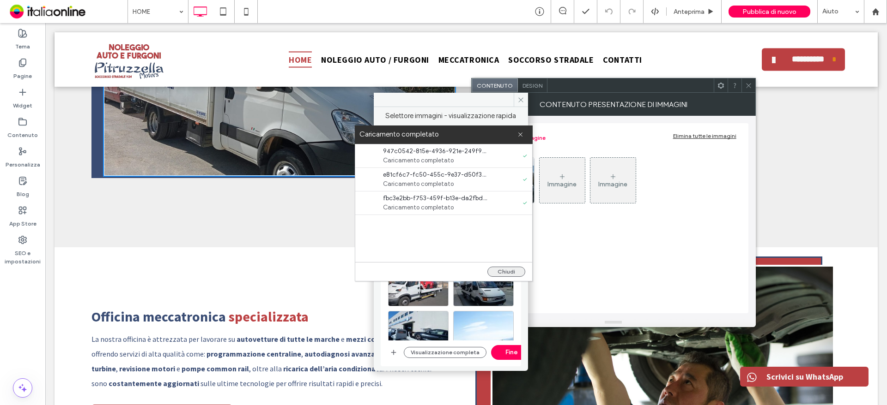
click at [504, 268] on button "Chiudi" at bounding box center [506, 272] width 38 height 10
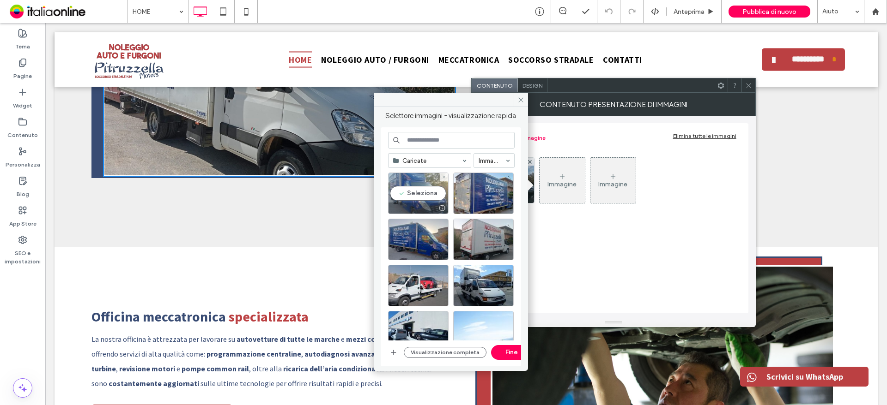
click at [419, 192] on div "Seleziona" at bounding box center [418, 194] width 60 height 42
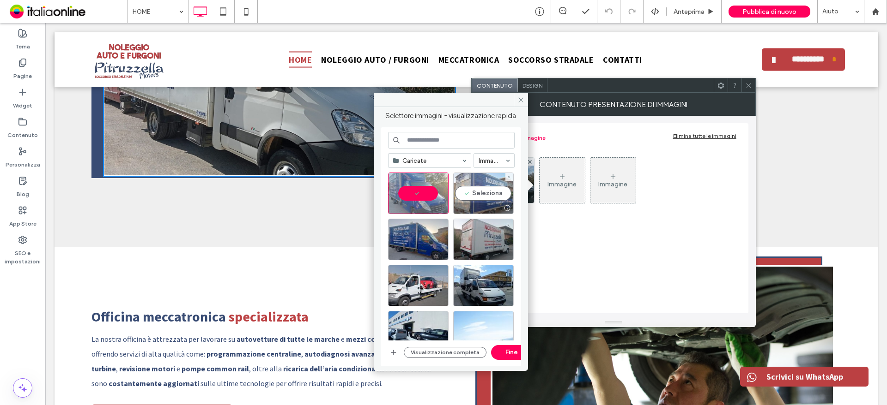
click at [482, 187] on div "Seleziona" at bounding box center [483, 194] width 60 height 42
click at [417, 237] on div "Seleziona" at bounding box center [418, 240] width 60 height 42
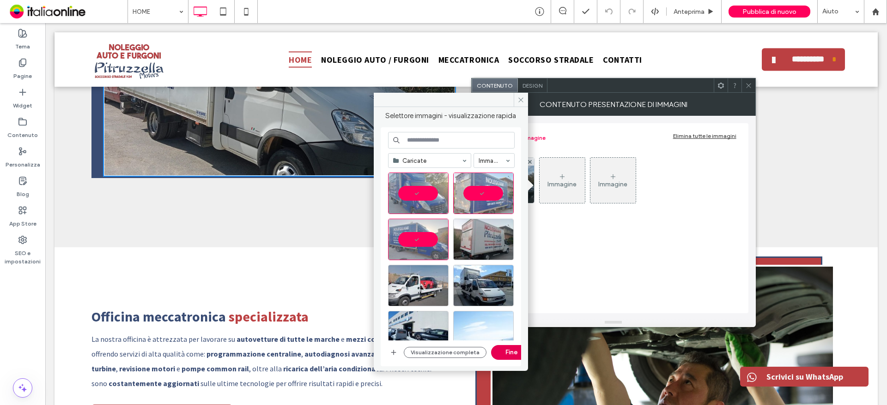
click at [496, 355] on button "Fine" at bounding box center [512, 352] width 42 height 15
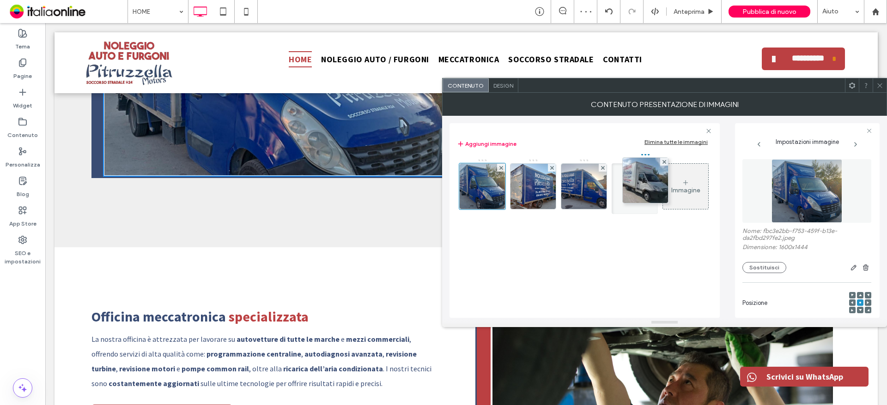
drag, startPoint x: 478, startPoint y: 190, endPoint x: 751, endPoint y: 203, distance: 273.2
click at [886, 88] on div "Contenuto Design" at bounding box center [664, 85] width 445 height 15
click at [877, 87] on icon at bounding box center [879, 85] width 7 height 7
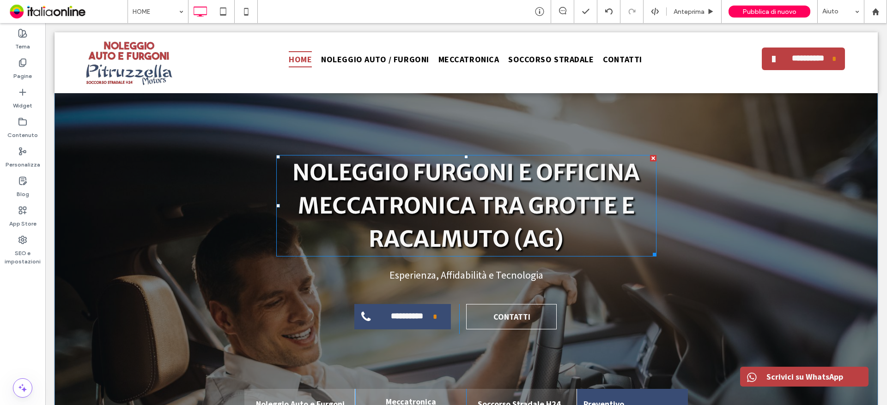
scroll to position [46, 0]
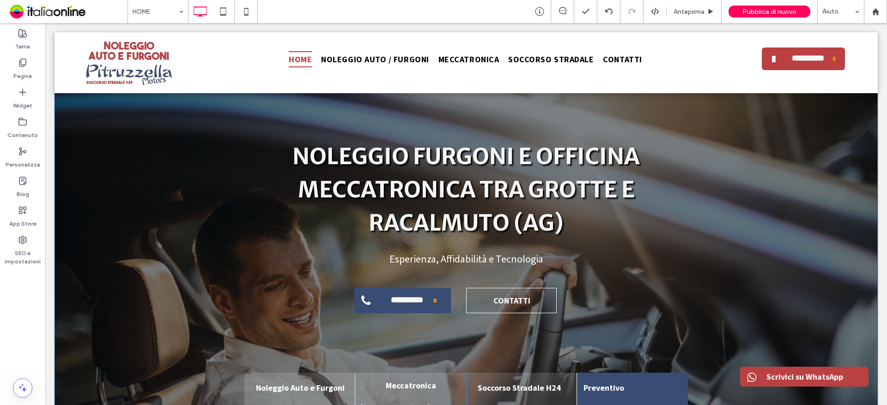
click at [136, 224] on div "**********" at bounding box center [465, 308] width 823 height 523
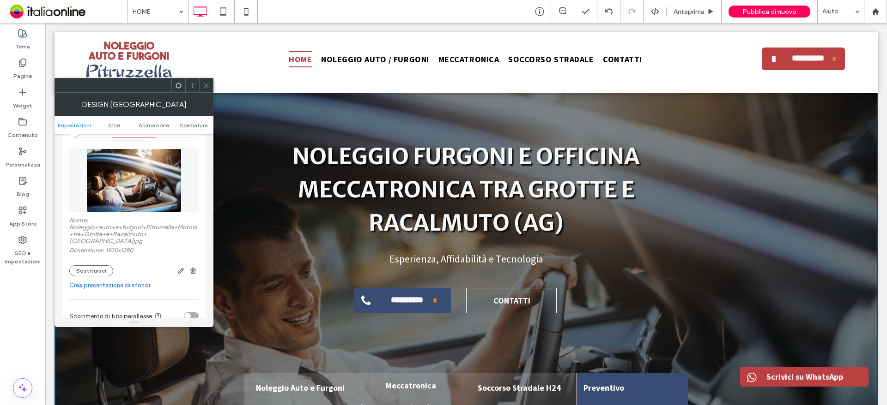
scroll to position [139, 0]
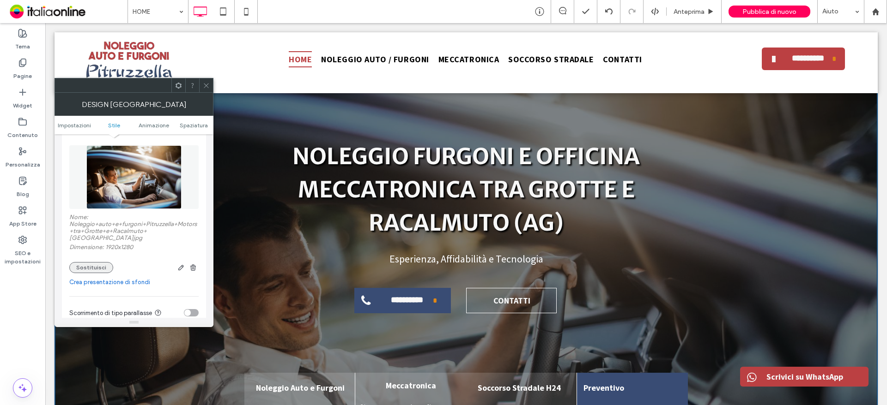
click at [87, 265] on button "Sostituisci" at bounding box center [91, 267] width 44 height 11
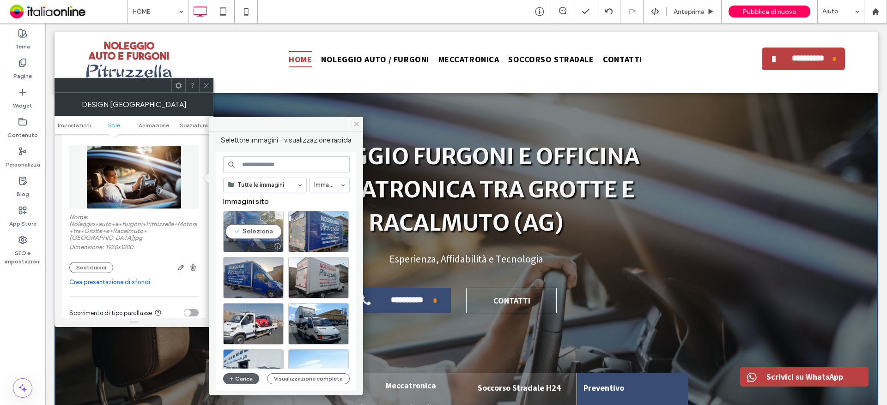
click at [256, 235] on div "Seleziona" at bounding box center [253, 232] width 60 height 42
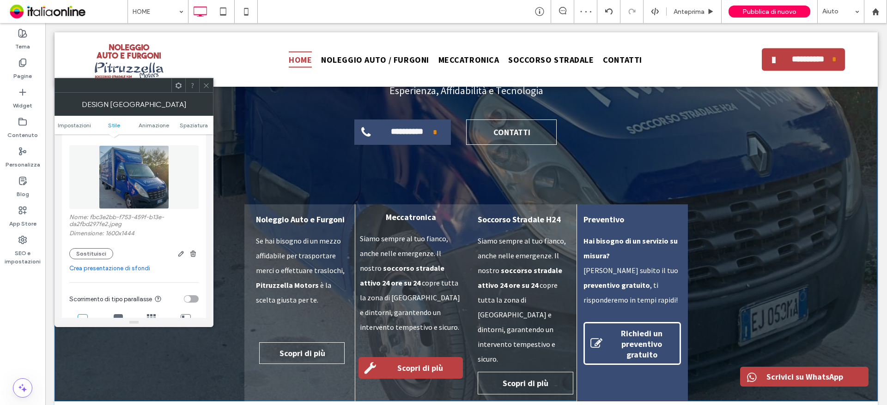
scroll to position [231, 0]
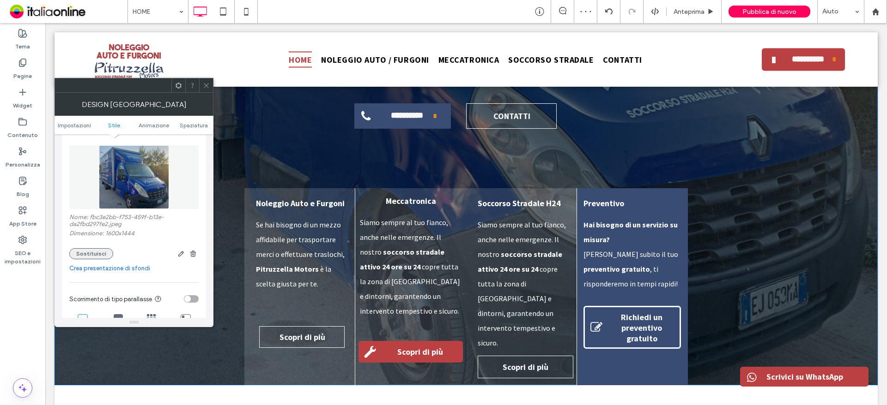
click at [86, 255] on button "Sostituisci" at bounding box center [91, 253] width 44 height 11
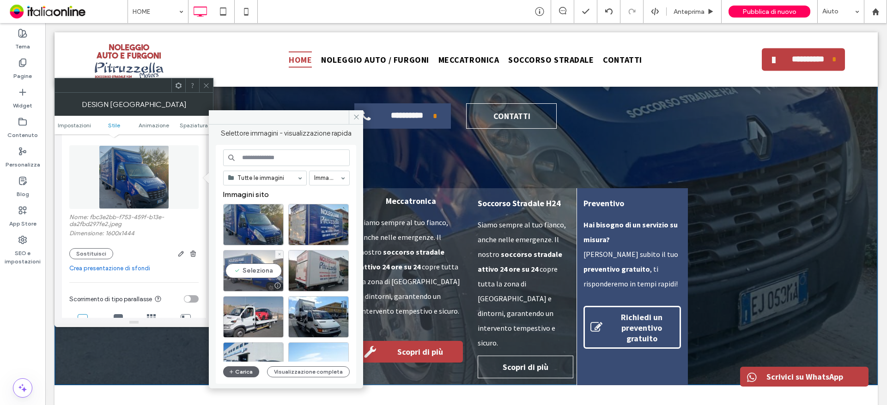
click at [242, 273] on div "Seleziona" at bounding box center [253, 271] width 60 height 42
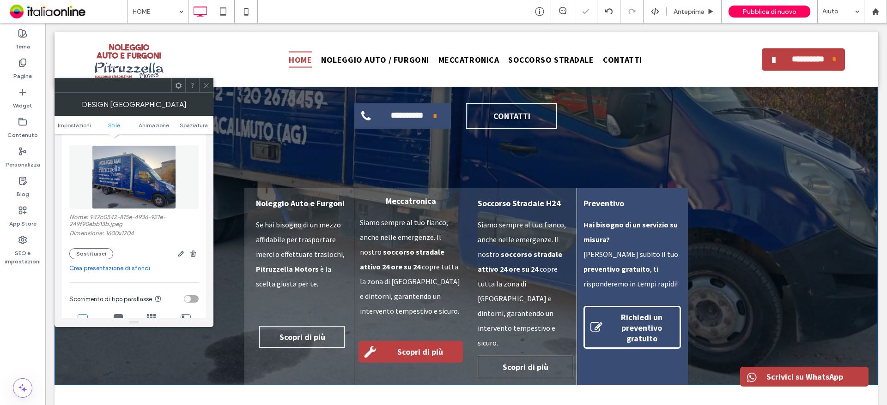
scroll to position [0, 0]
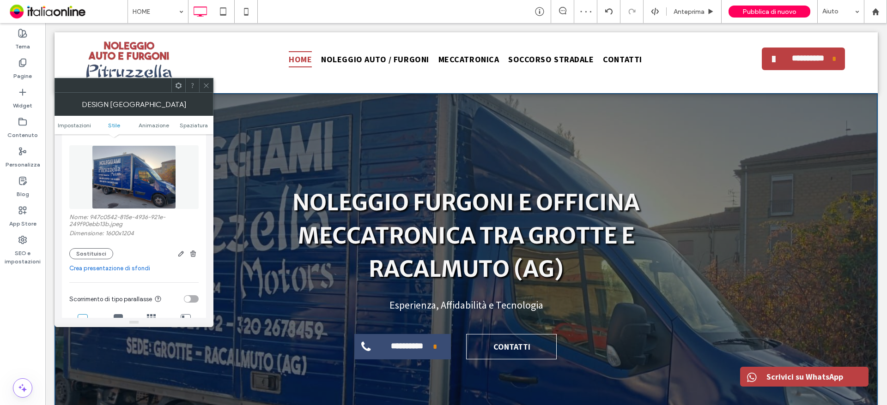
click at [208, 88] on icon at bounding box center [206, 85] width 7 height 7
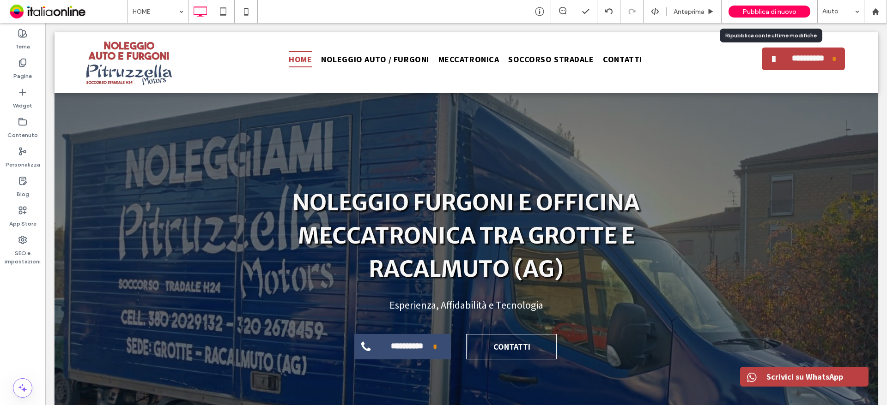
click at [765, 4] on div "Pubblica di nuovo" at bounding box center [769, 11] width 82 height 23
drag, startPoint x: 752, startPoint y: 8, endPoint x: 606, endPoint y: 2, distance: 146.0
click at [752, 8] on span "Pubblica di nuovo" at bounding box center [769, 12] width 54 height 8
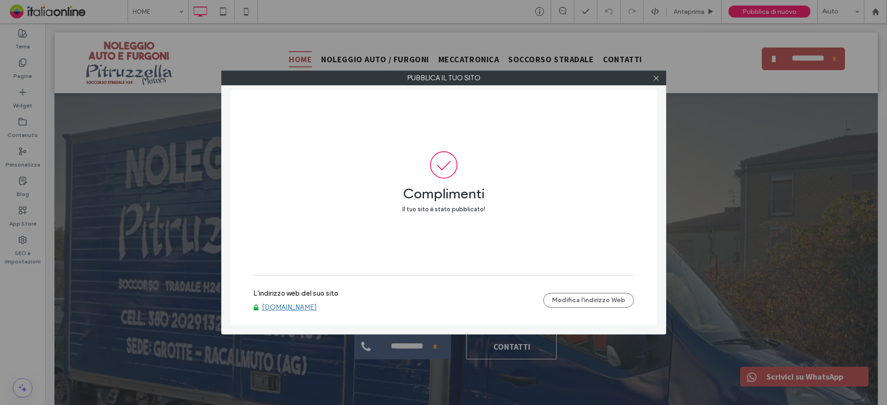
click at [659, 81] on div at bounding box center [656, 78] width 14 height 14
click at [656, 76] on icon at bounding box center [655, 78] width 7 height 7
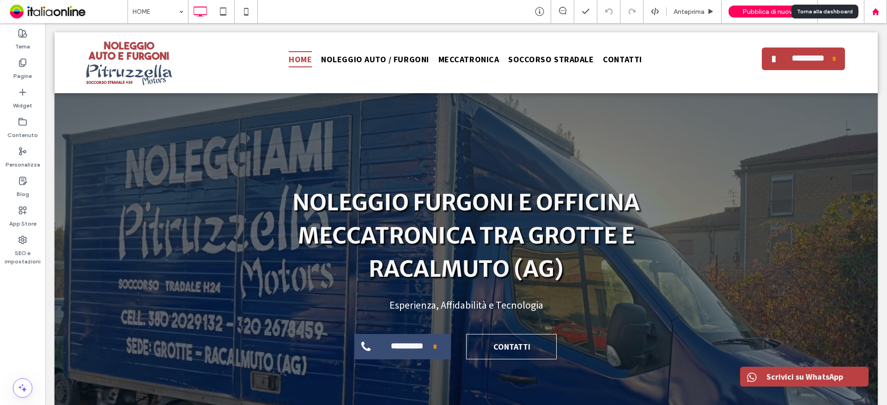
click at [872, 12] on use at bounding box center [874, 11] width 7 height 7
